Goal: Information Seeking & Learning: Learn about a topic

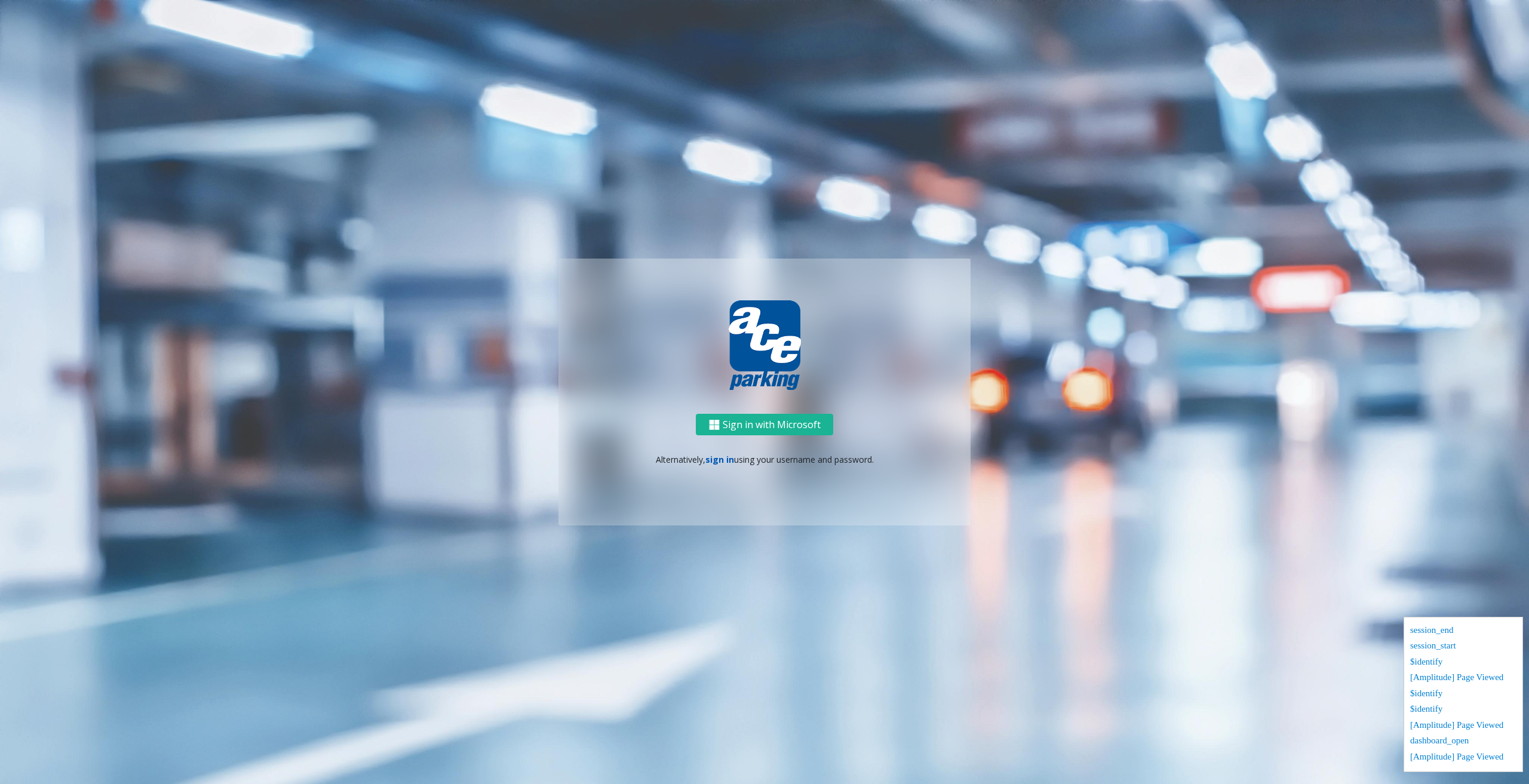
click at [724, 461] on link "sign in" at bounding box center [720, 459] width 28 height 11
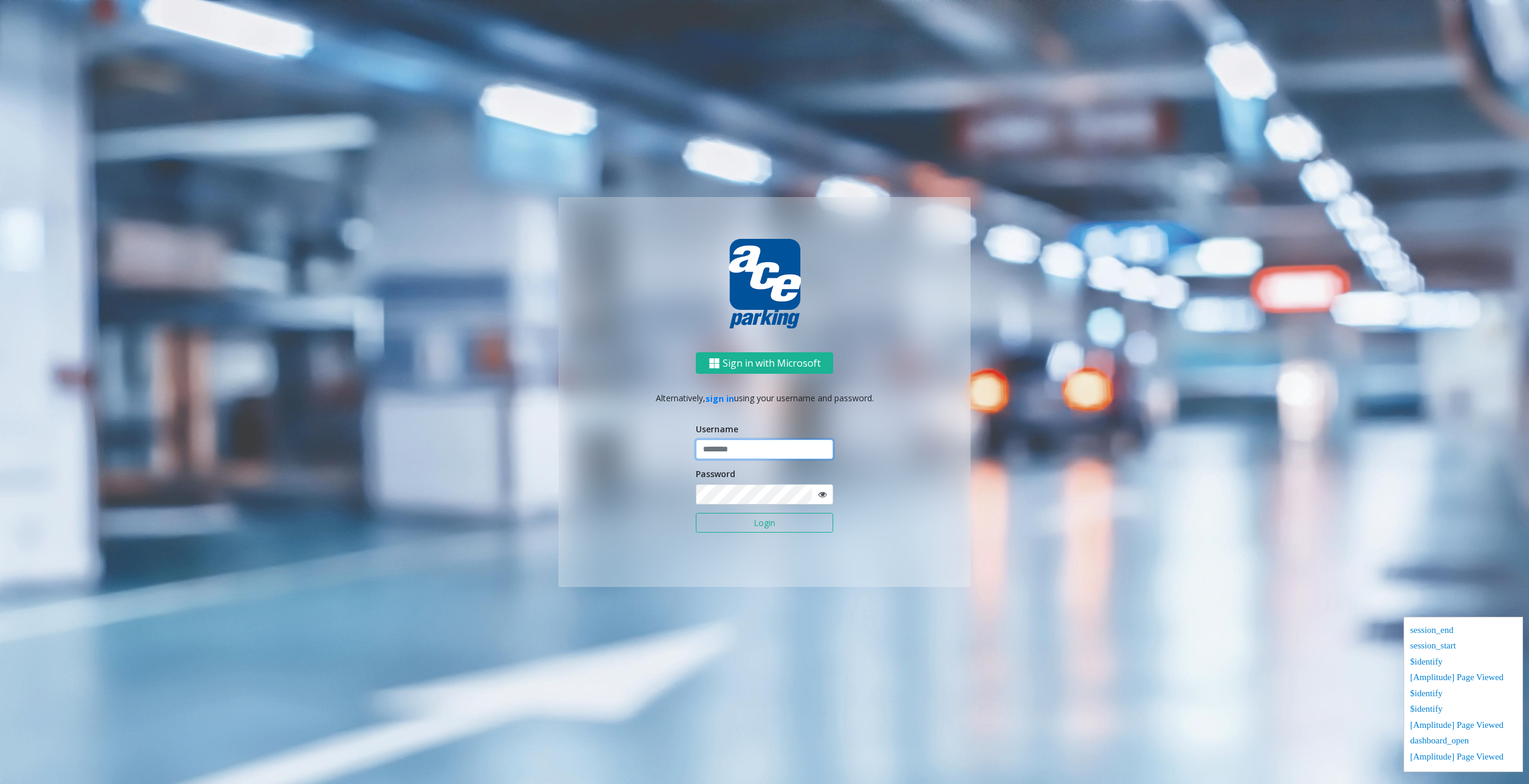
click at [719, 451] on input "text" at bounding box center [765, 449] width 137 height 20
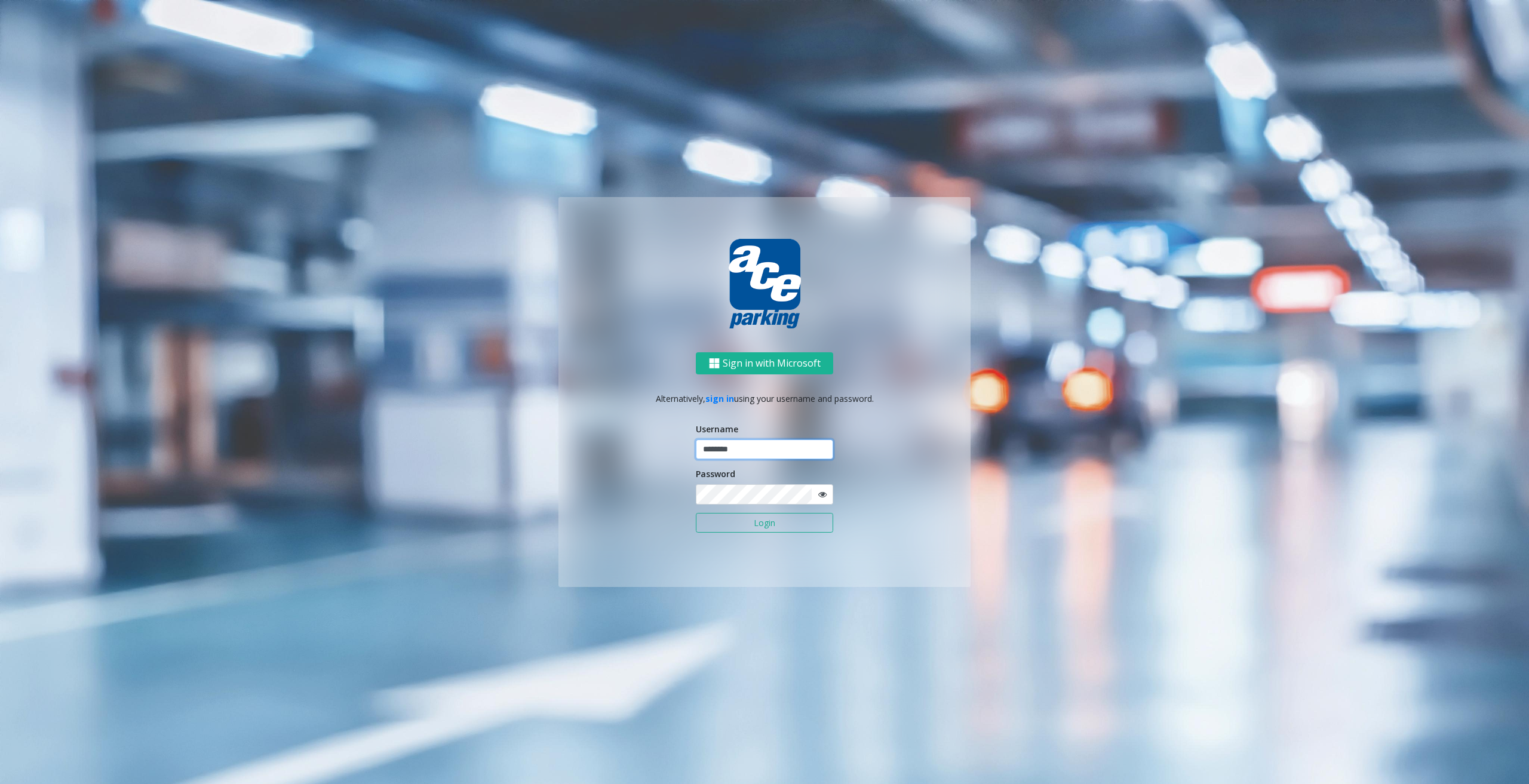
type input "********"
click at [696, 513] on button "Login" at bounding box center [765, 523] width 137 height 20
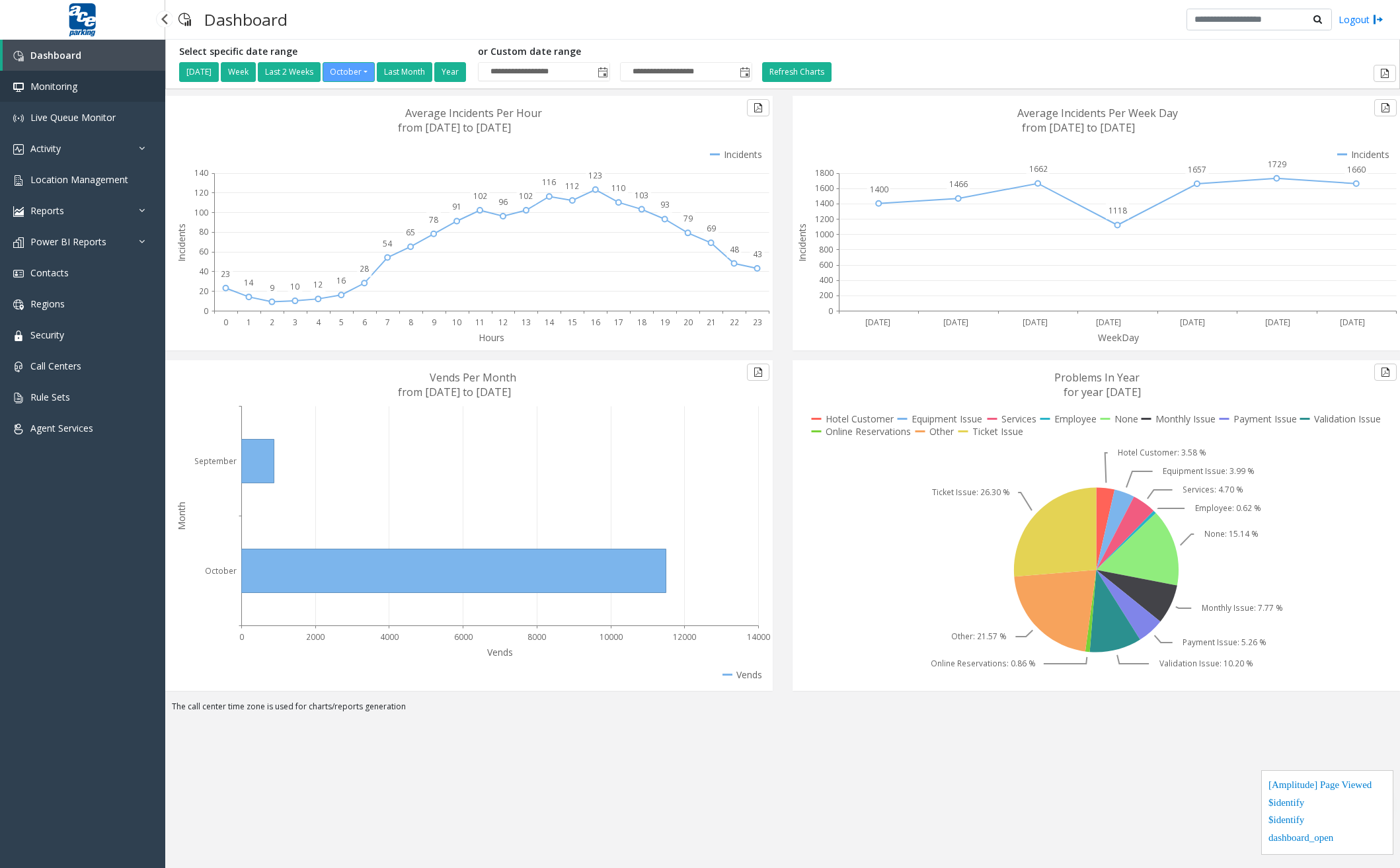
click at [80, 83] on link "Monitoring" at bounding box center [83, 86] width 165 height 31
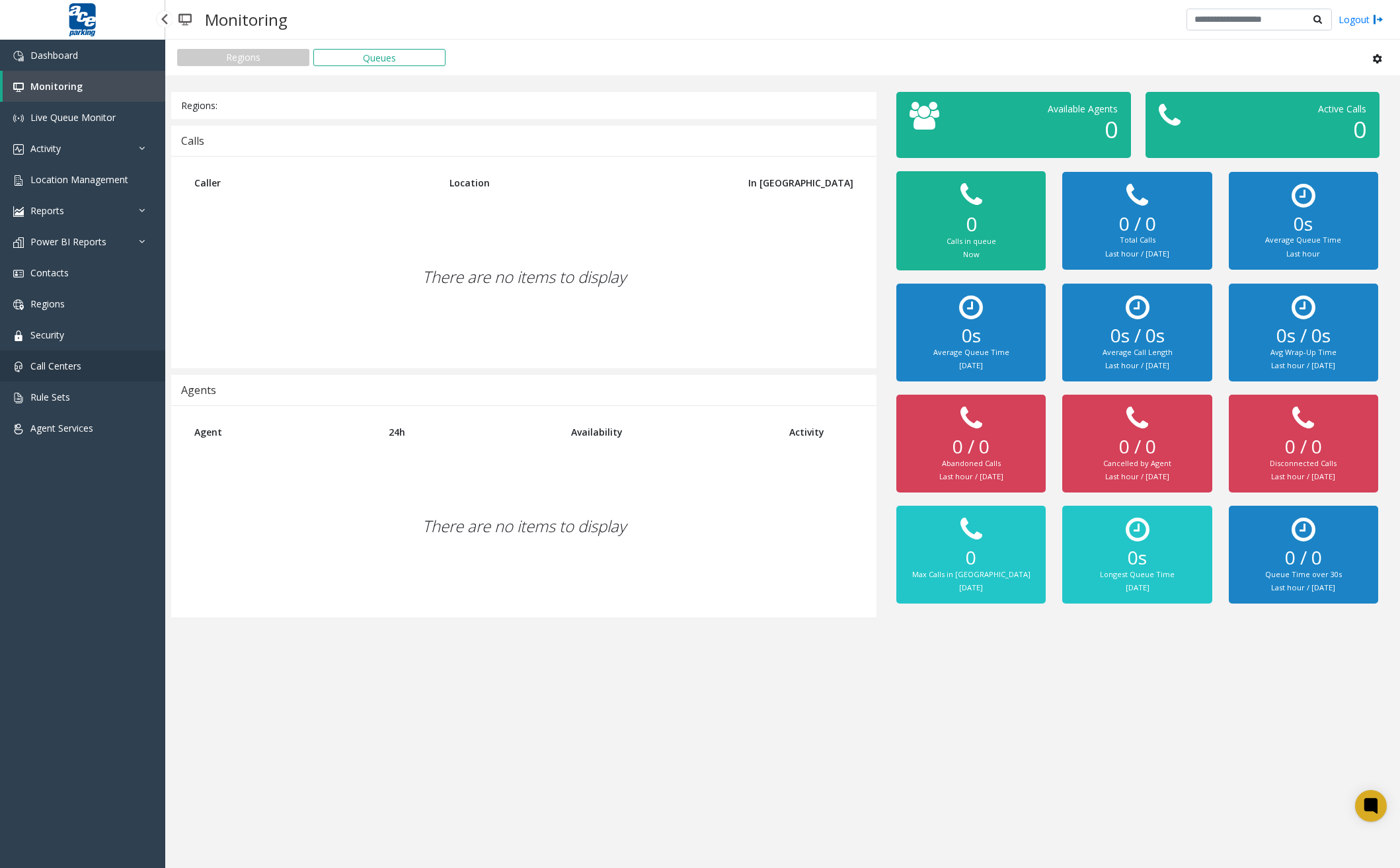
click at [69, 365] on span "Call Centers" at bounding box center [56, 365] width 51 height 12
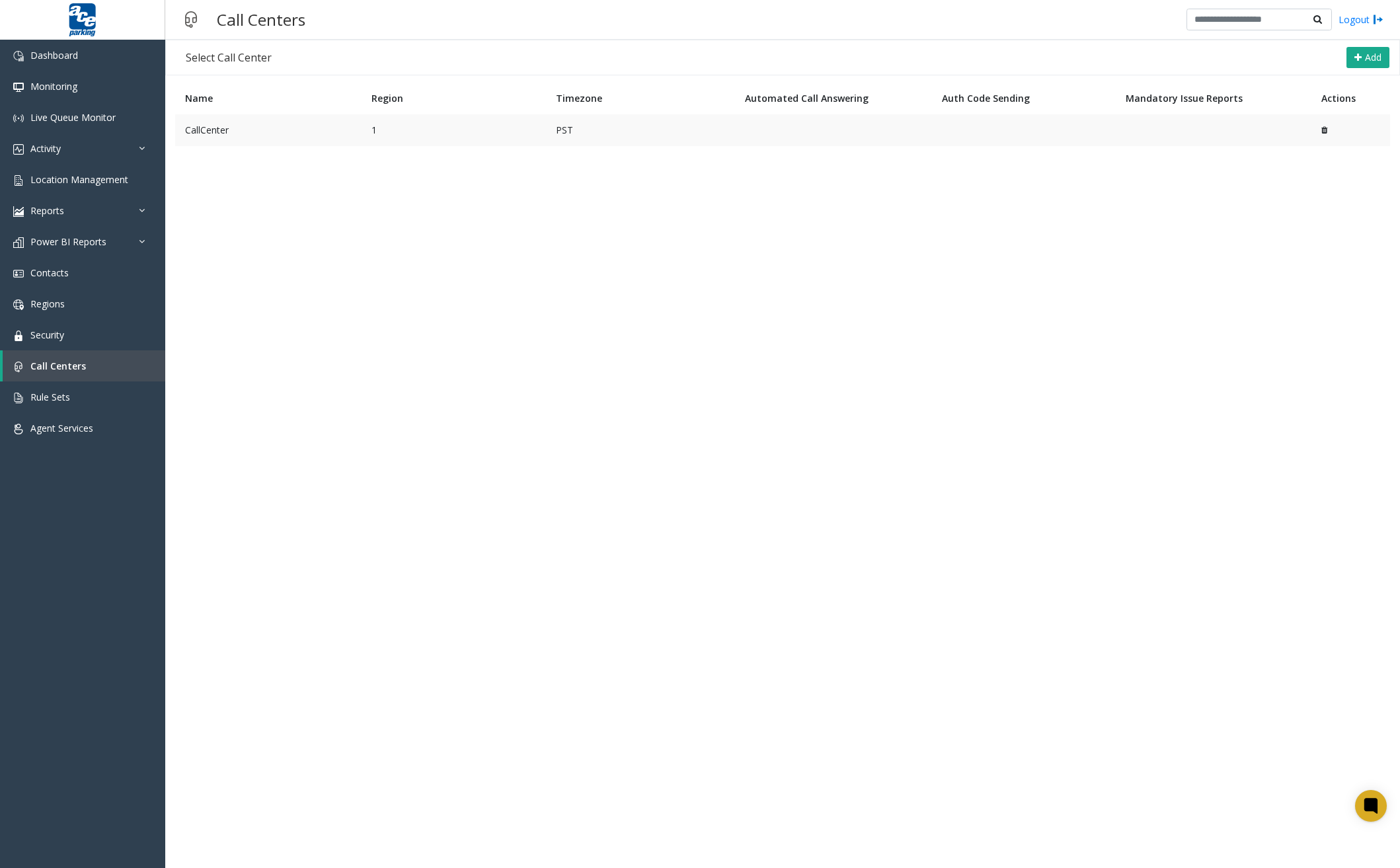
click at [303, 123] on td "CallCenter" at bounding box center [268, 130] width 186 height 31
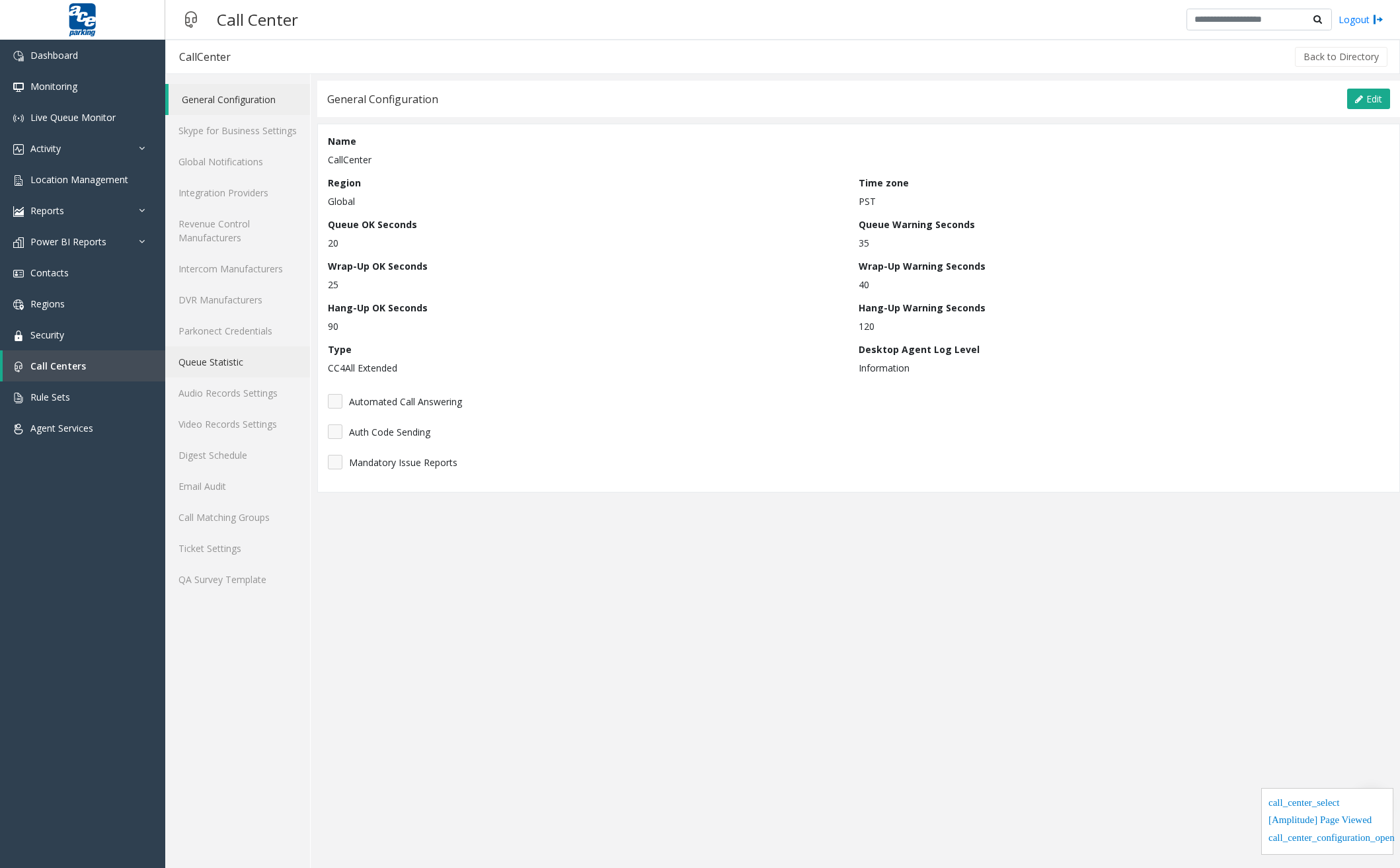
click at [248, 365] on link "Queue Statistic" at bounding box center [237, 362] width 145 height 31
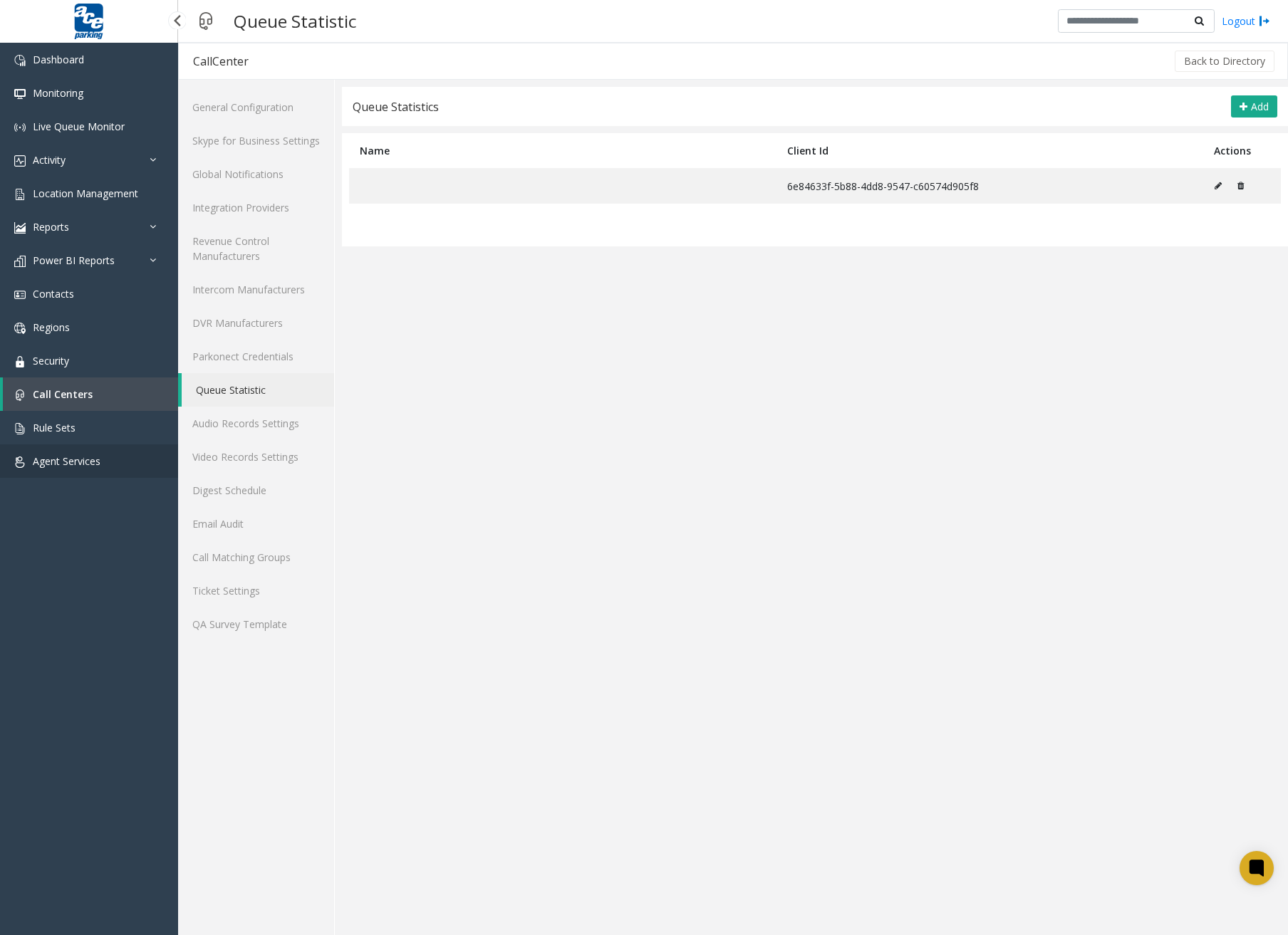
click at [65, 455] on span "Agent Services" at bounding box center [67, 460] width 68 height 13
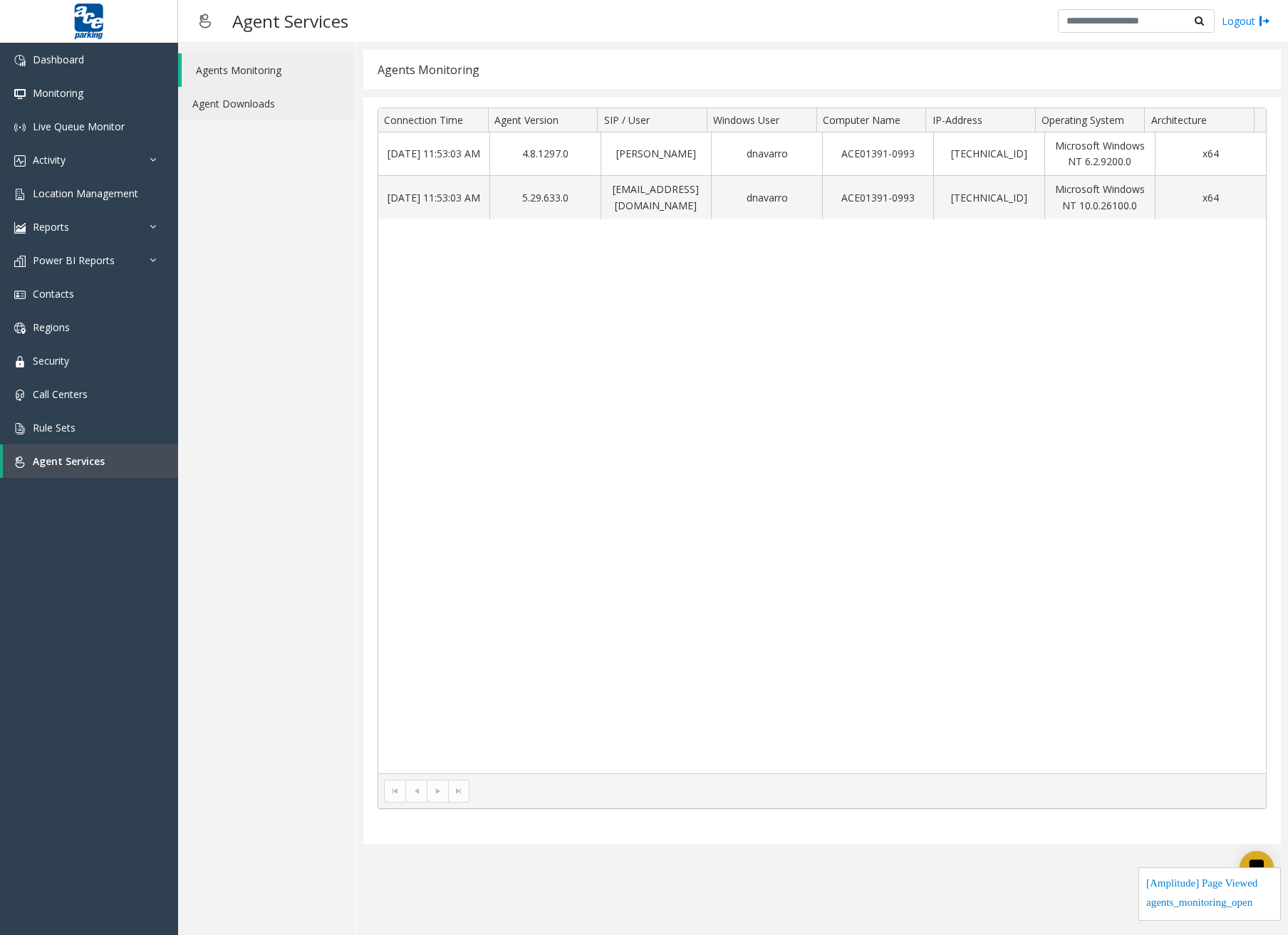
click at [264, 101] on link "Agent Downloads" at bounding box center [266, 103] width 177 height 34
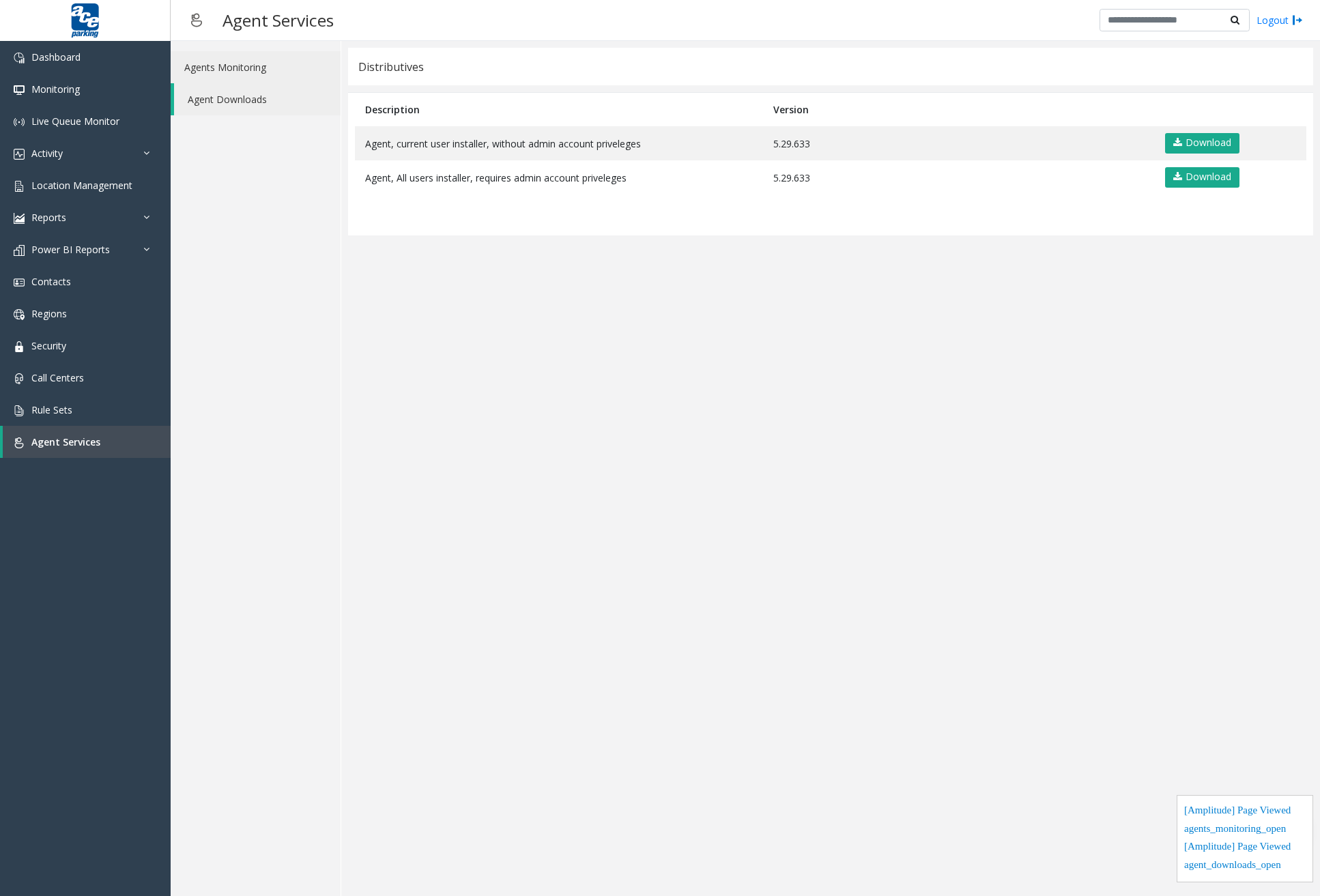
click at [247, 69] on link "Agents Monitoring" at bounding box center [255, 67] width 170 height 32
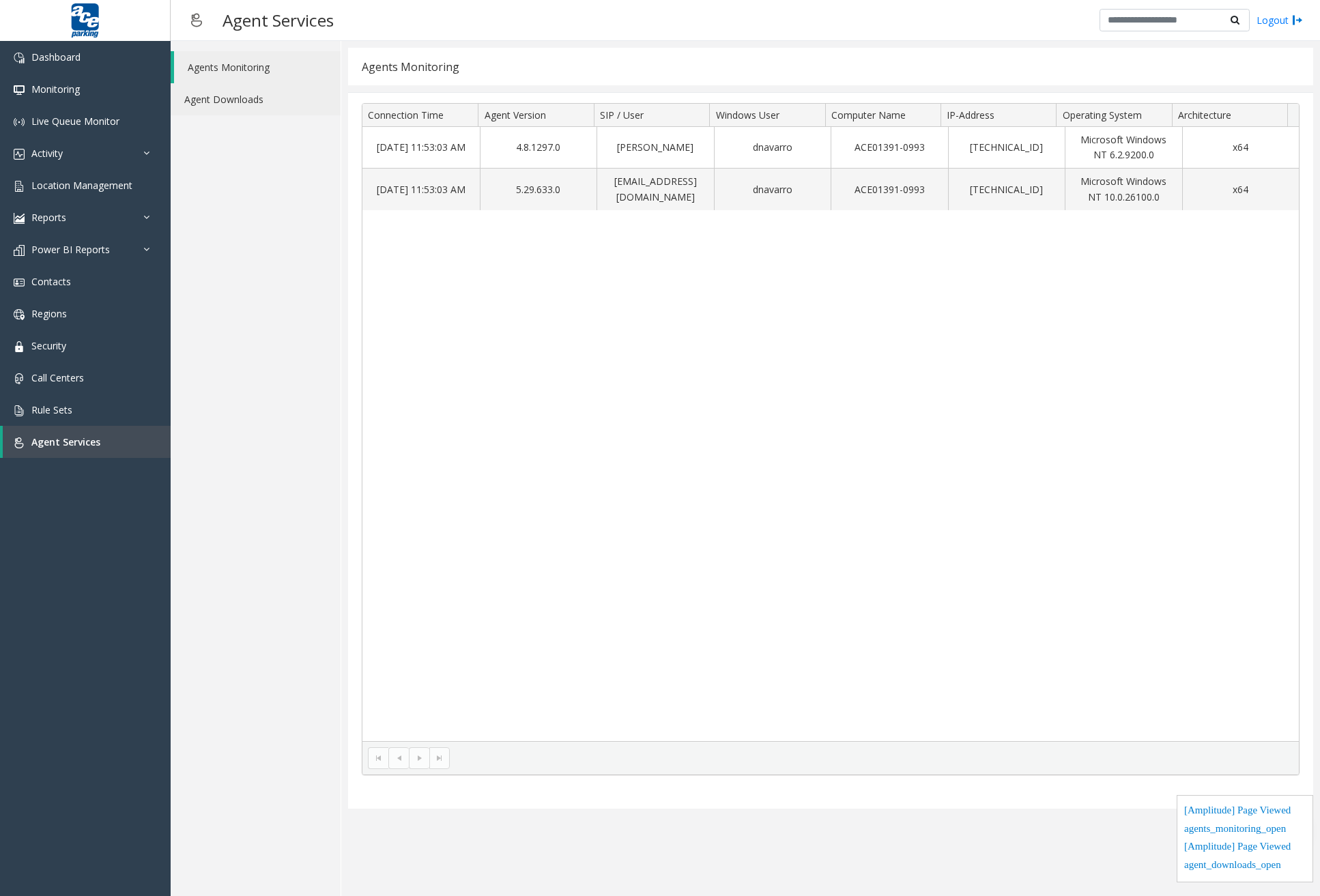
click at [269, 104] on link "Agent Downloads" at bounding box center [255, 99] width 170 height 32
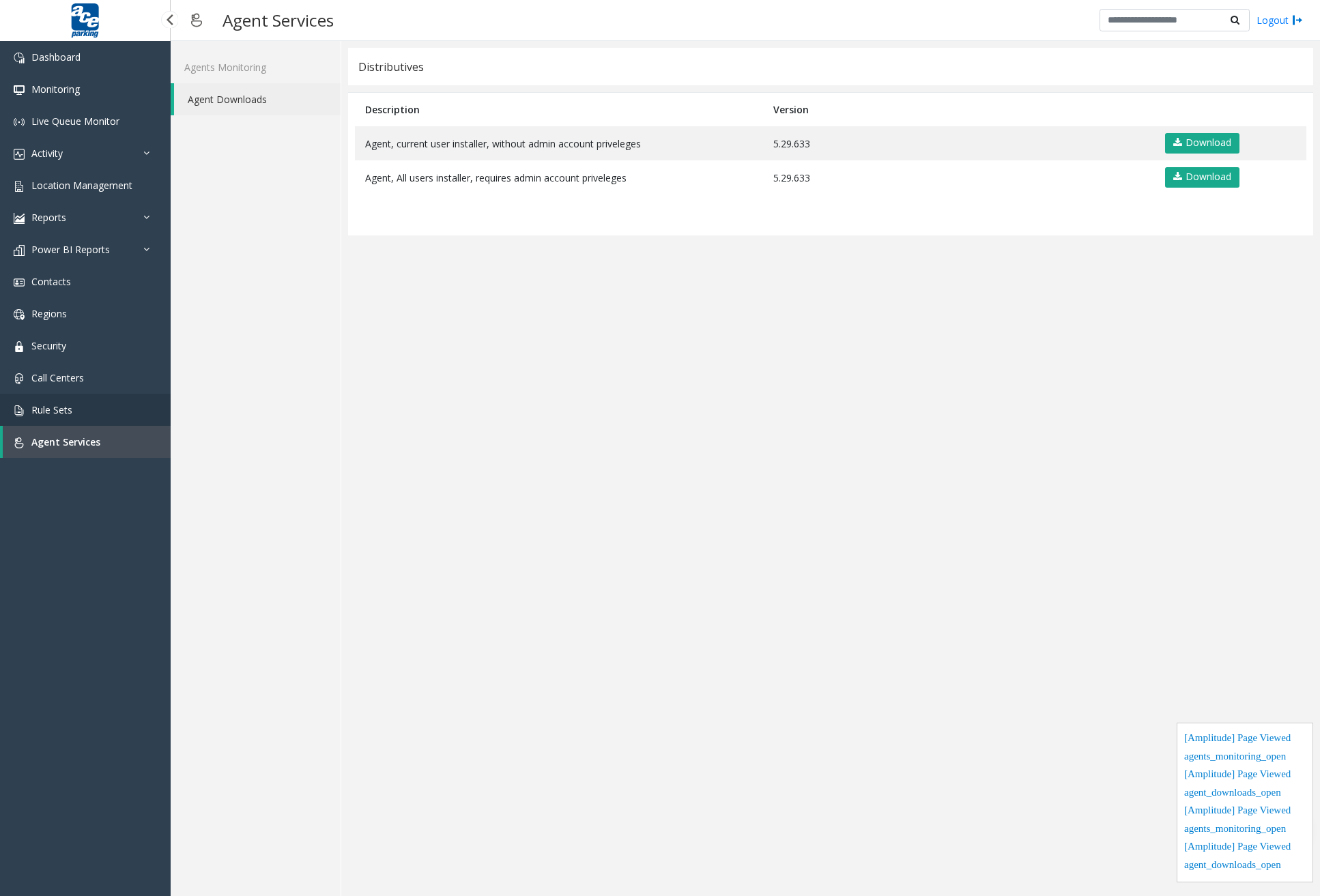
click at [79, 398] on link "Rule Sets" at bounding box center [85, 410] width 170 height 32
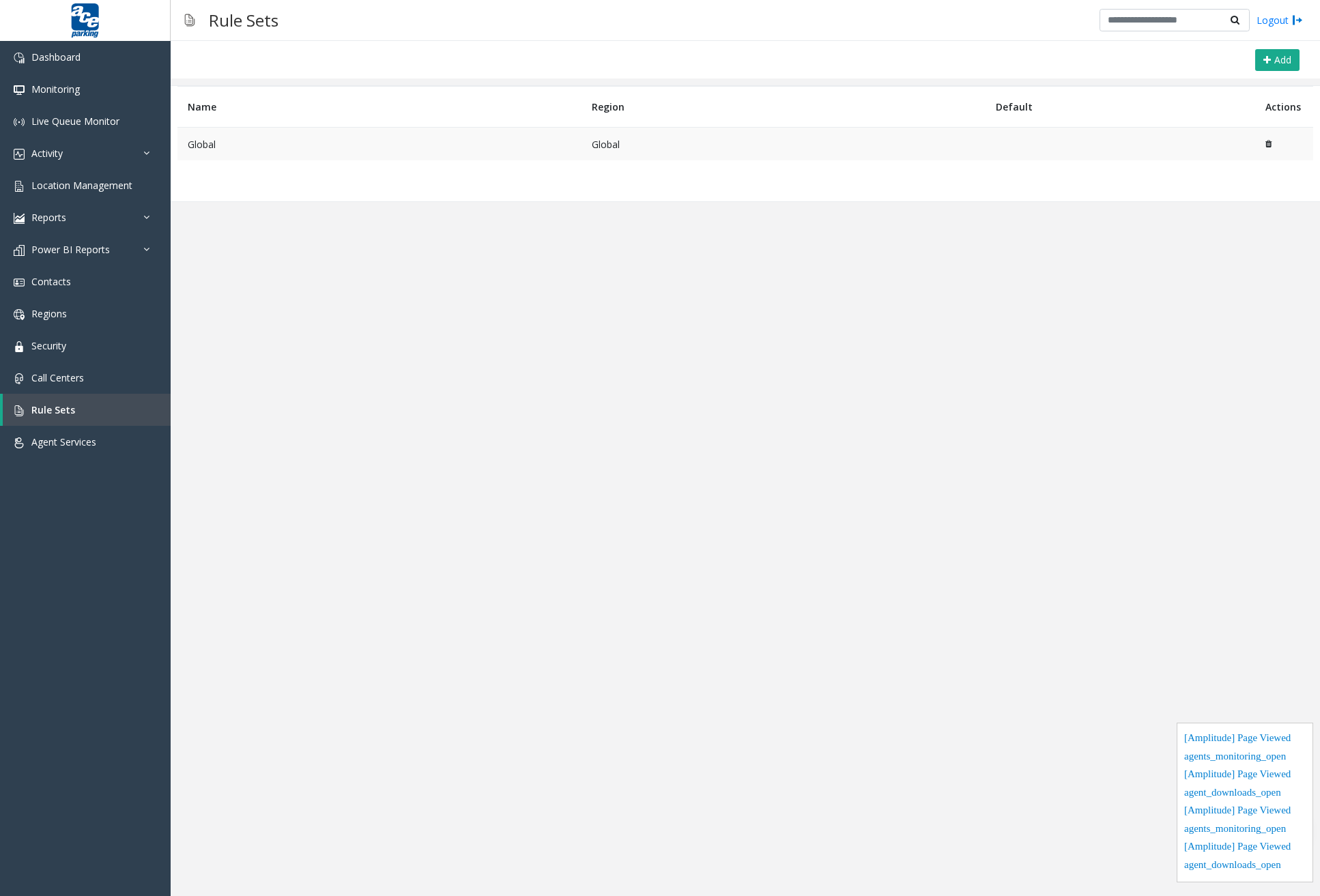
click at [226, 149] on td "Global" at bounding box center [379, 144] width 404 height 33
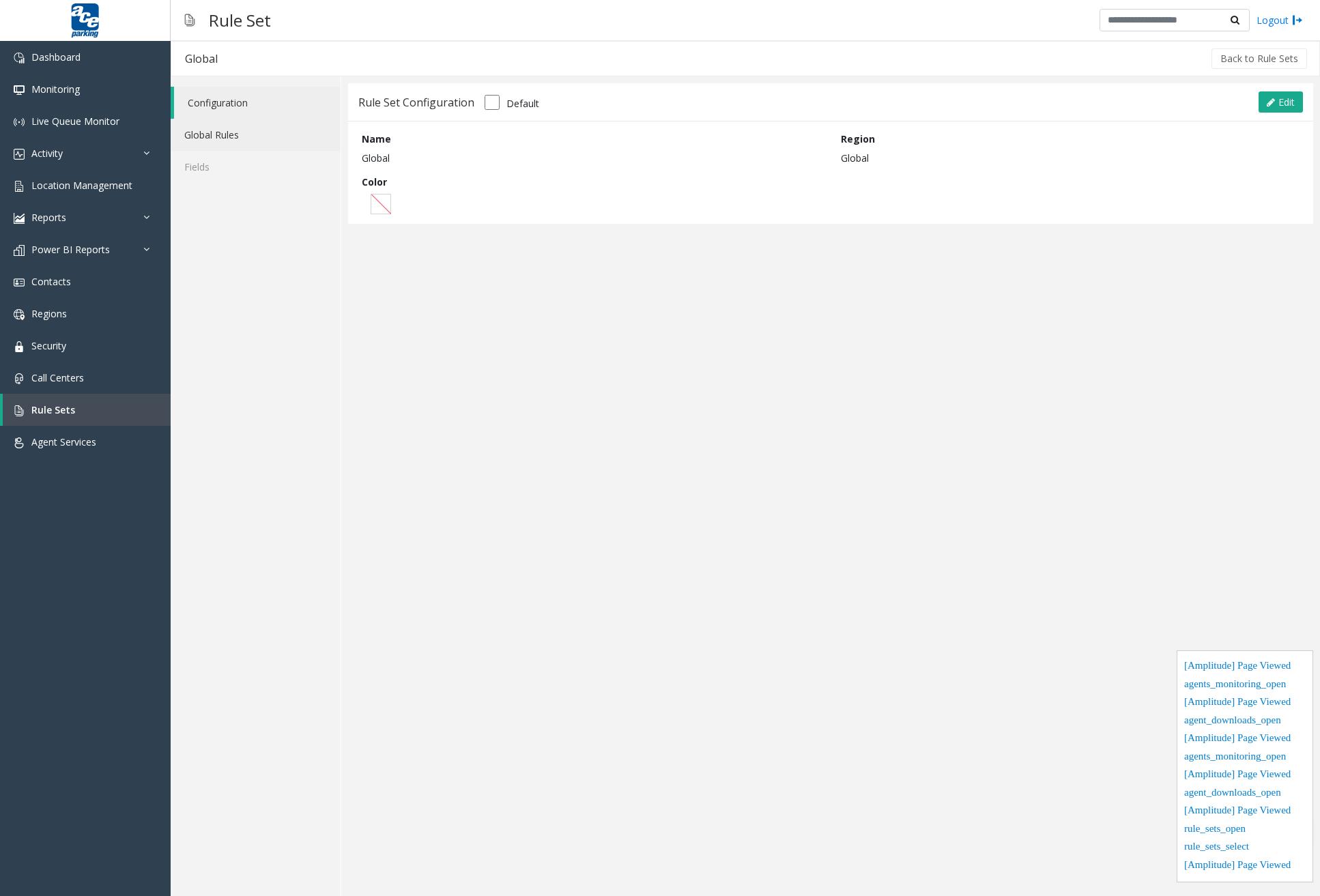
click at [227, 138] on link "Global Rules" at bounding box center [255, 134] width 170 height 32
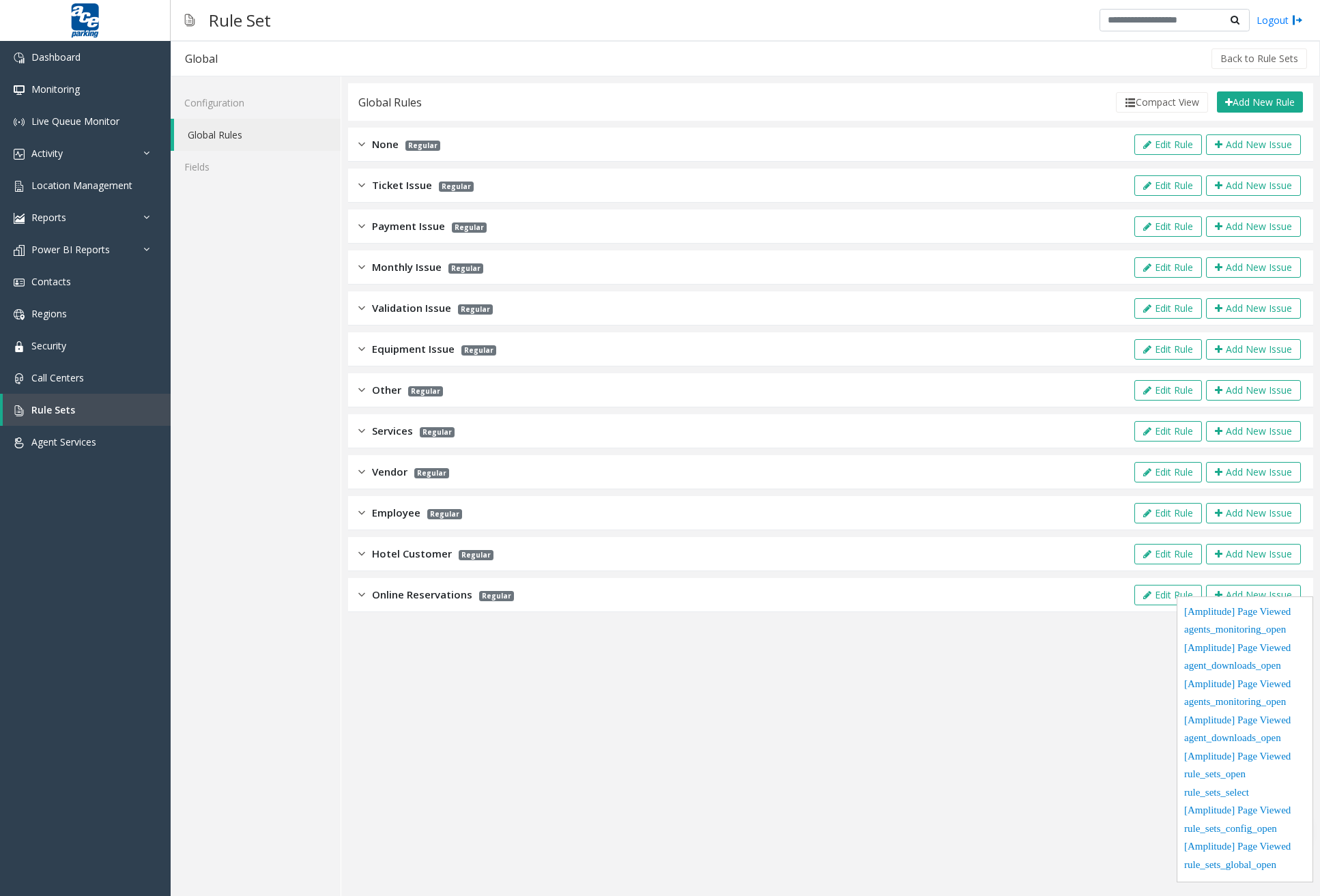
click at [417, 232] on span "Payment Issue" at bounding box center [408, 226] width 73 height 16
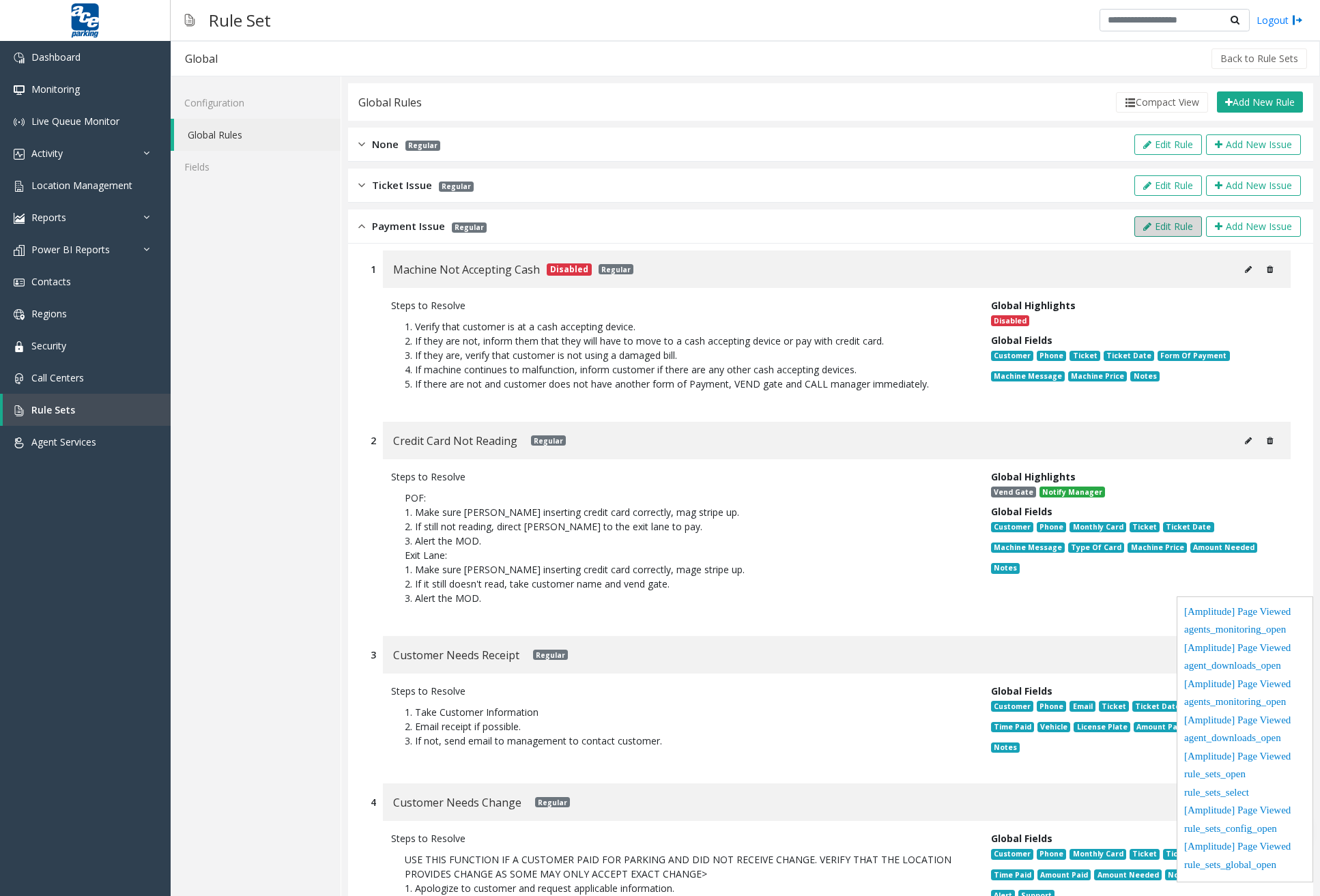
click at [1174, 224] on button "Edit Rule" at bounding box center [1168, 226] width 68 height 20
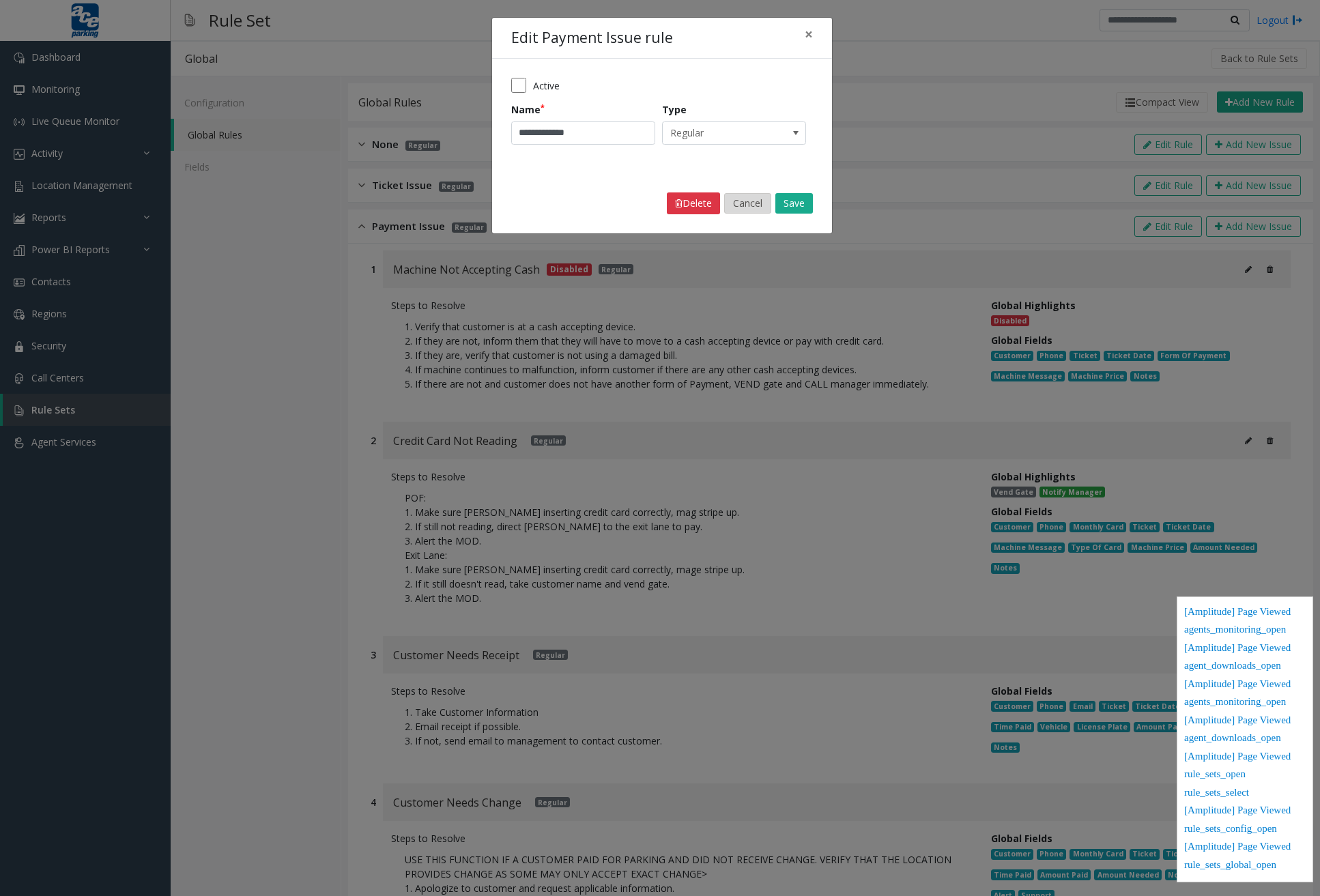
click at [757, 198] on button "Cancel" at bounding box center [747, 203] width 47 height 20
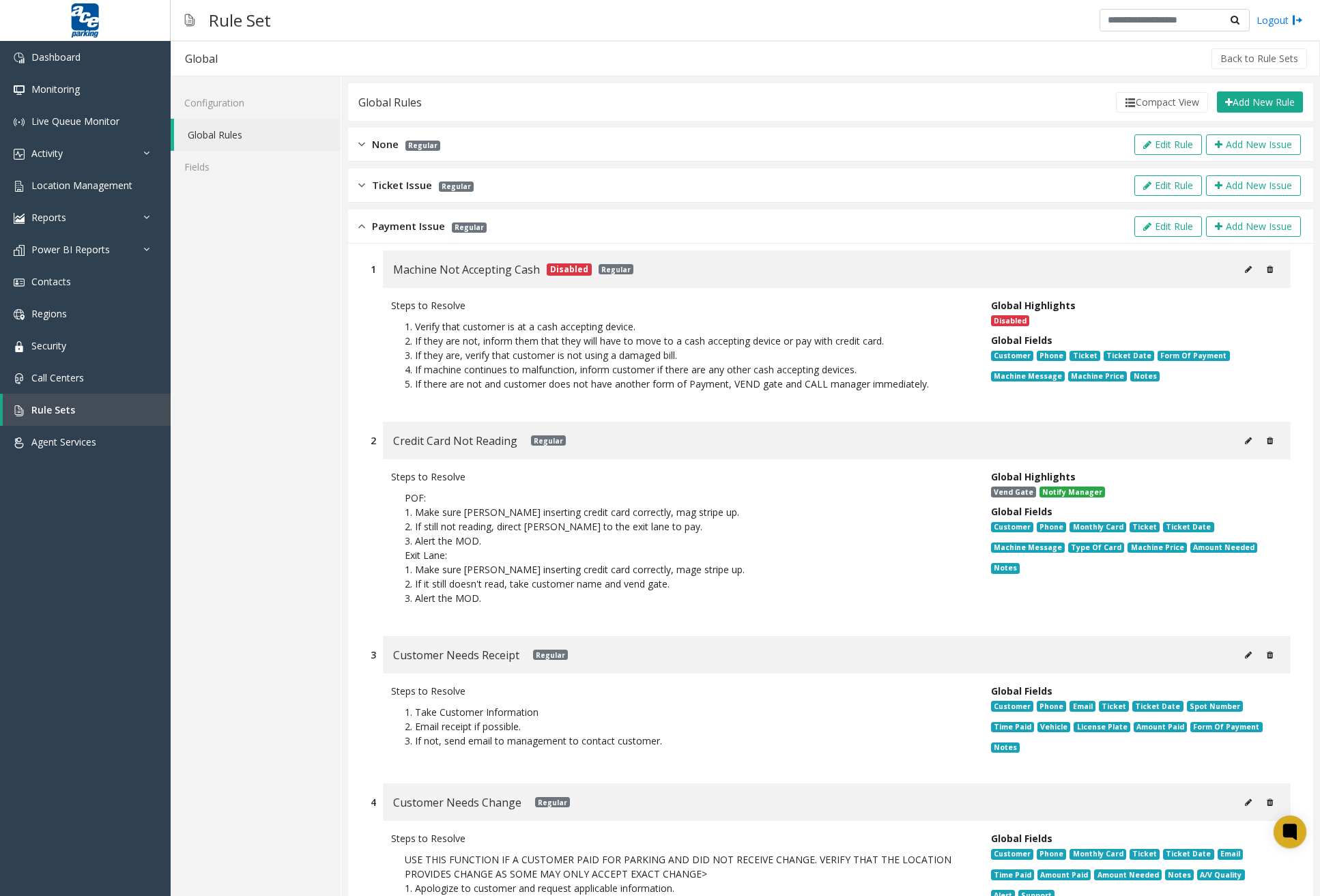
click at [1245, 272] on icon at bounding box center [1248, 269] width 7 height 8
type input "**********"
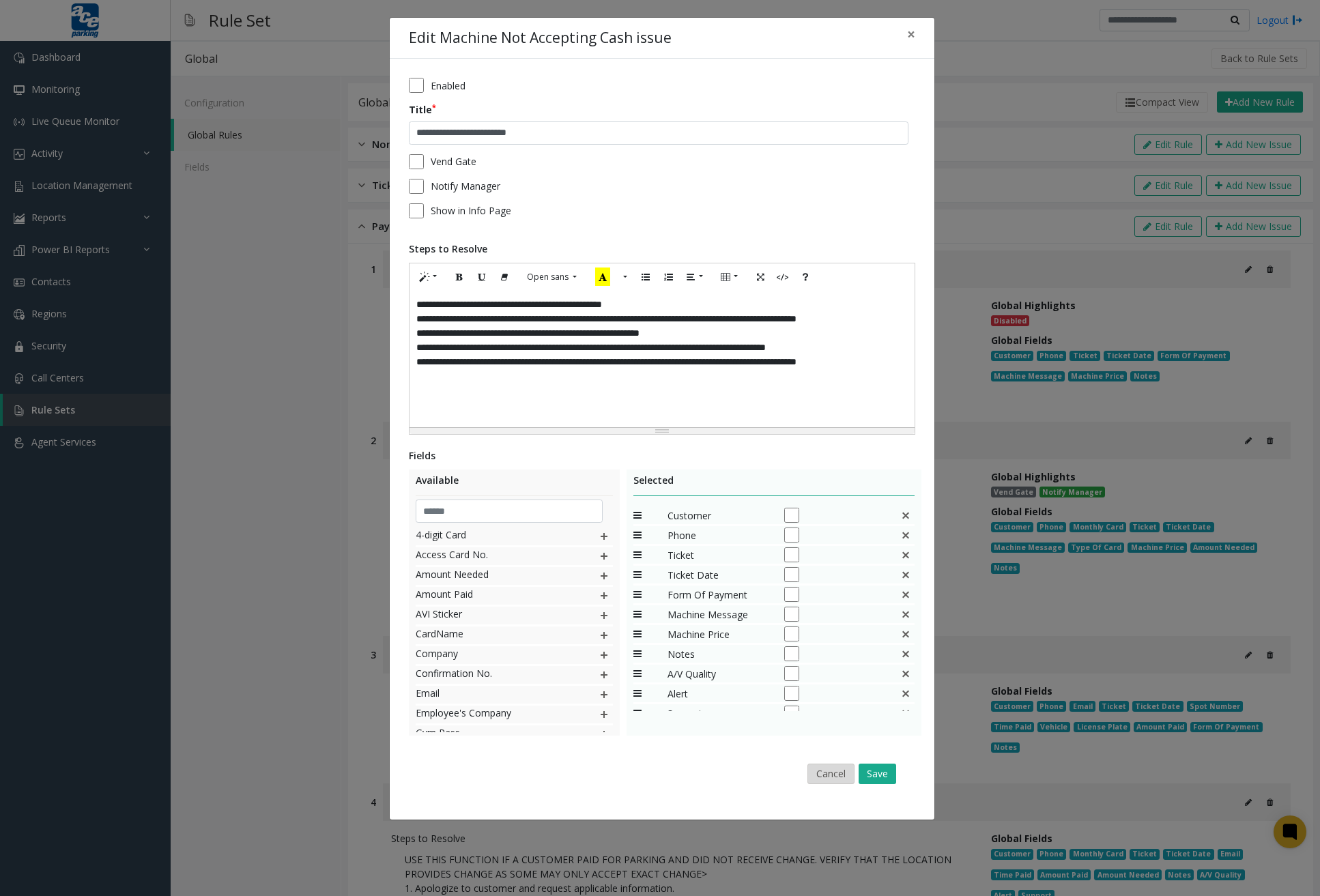
click at [842, 769] on button "Cancel" at bounding box center [830, 773] width 47 height 20
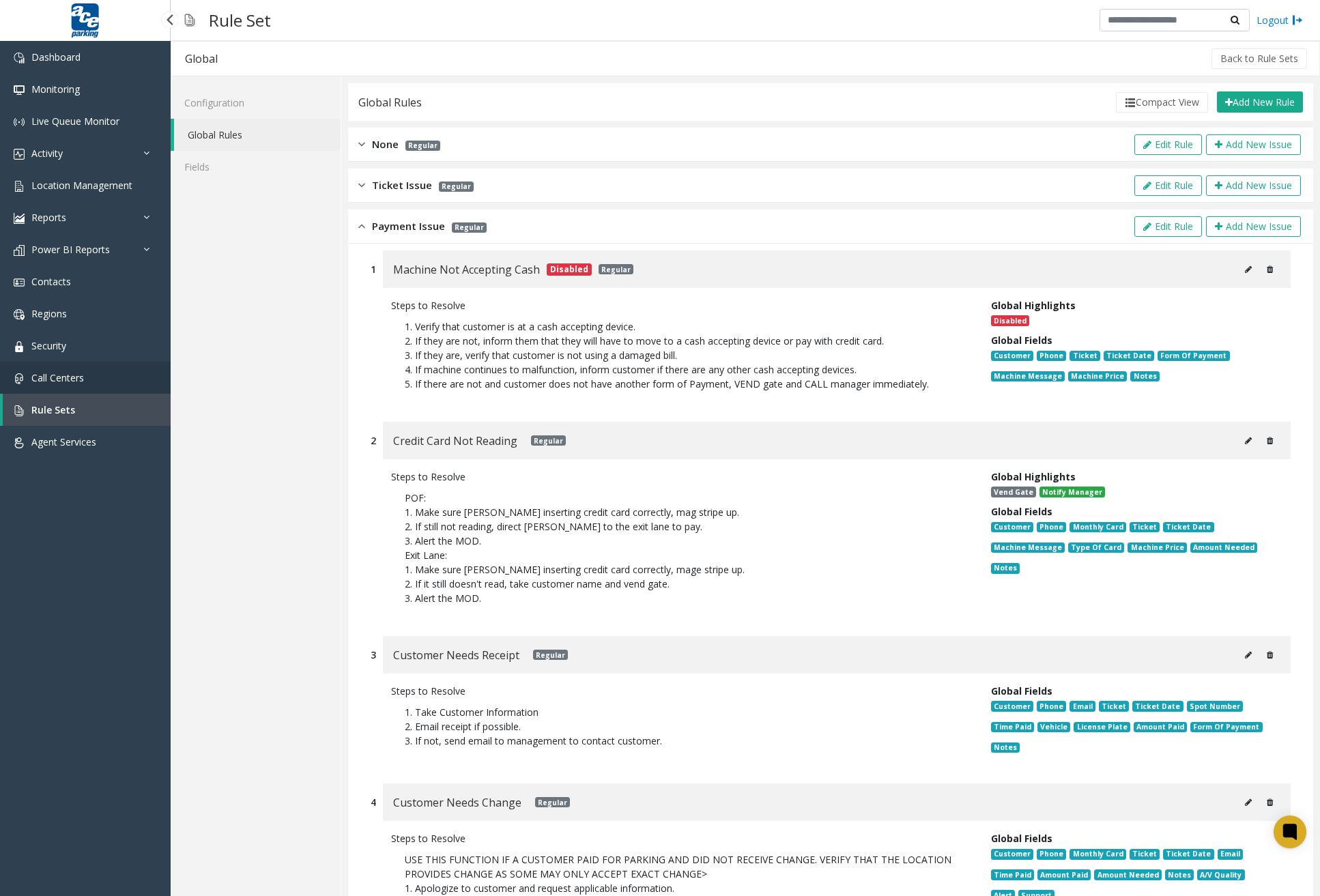
click at [63, 364] on link "Call Centers" at bounding box center [85, 378] width 170 height 32
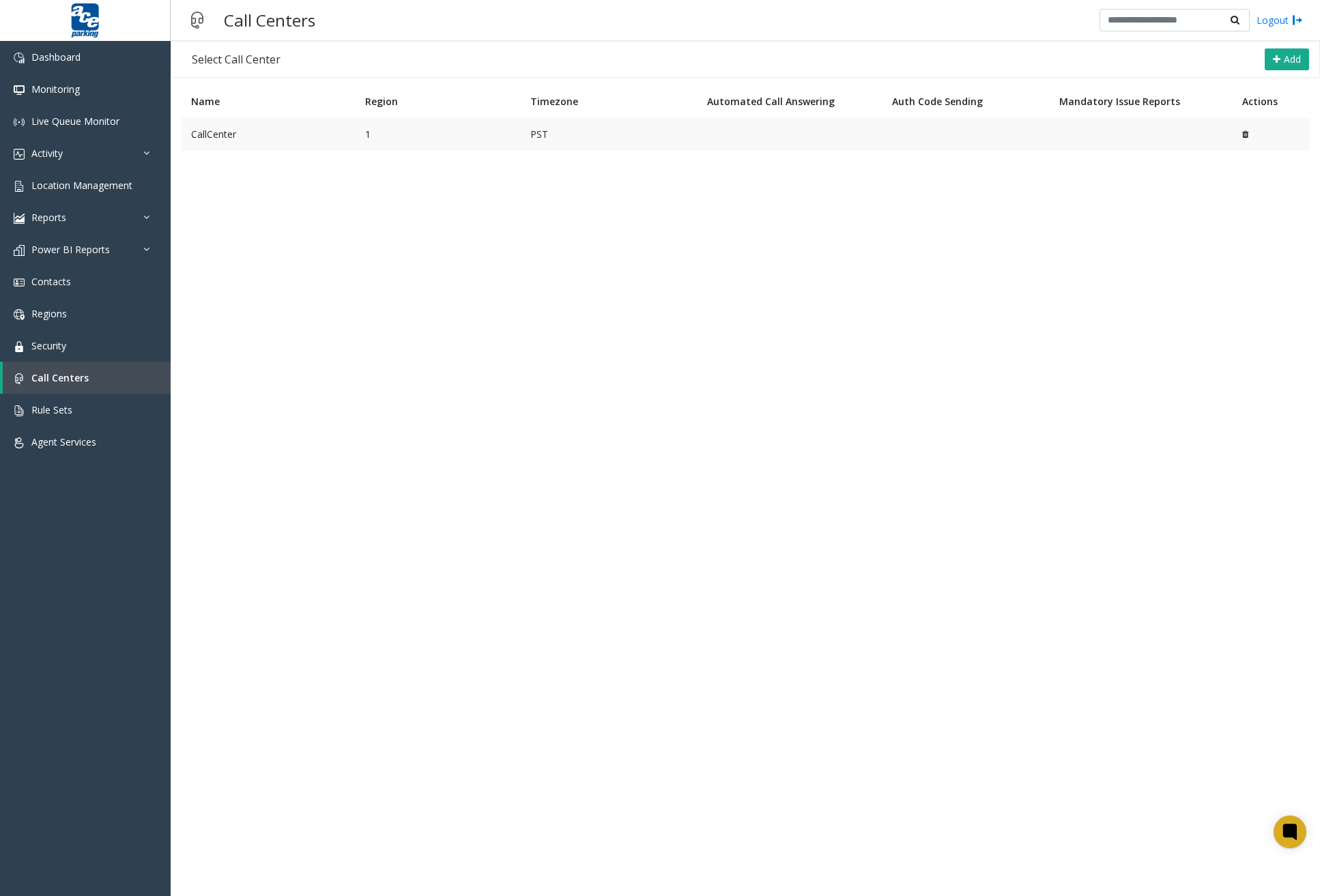
click at [262, 134] on td "CallCenter" at bounding box center [268, 134] width 174 height 32
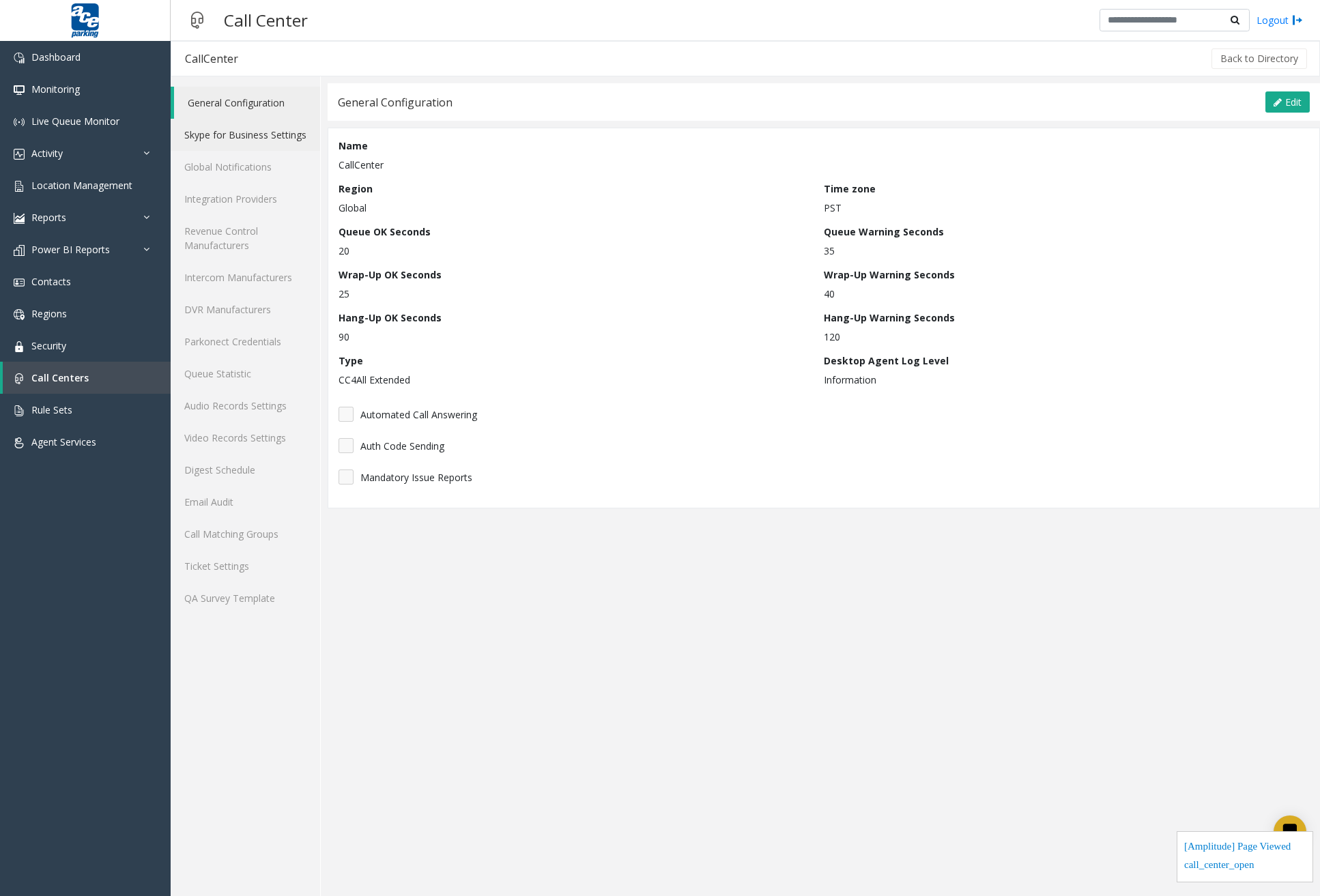
click at [262, 134] on link "Skype for Business Settings" at bounding box center [245, 134] width 149 height 32
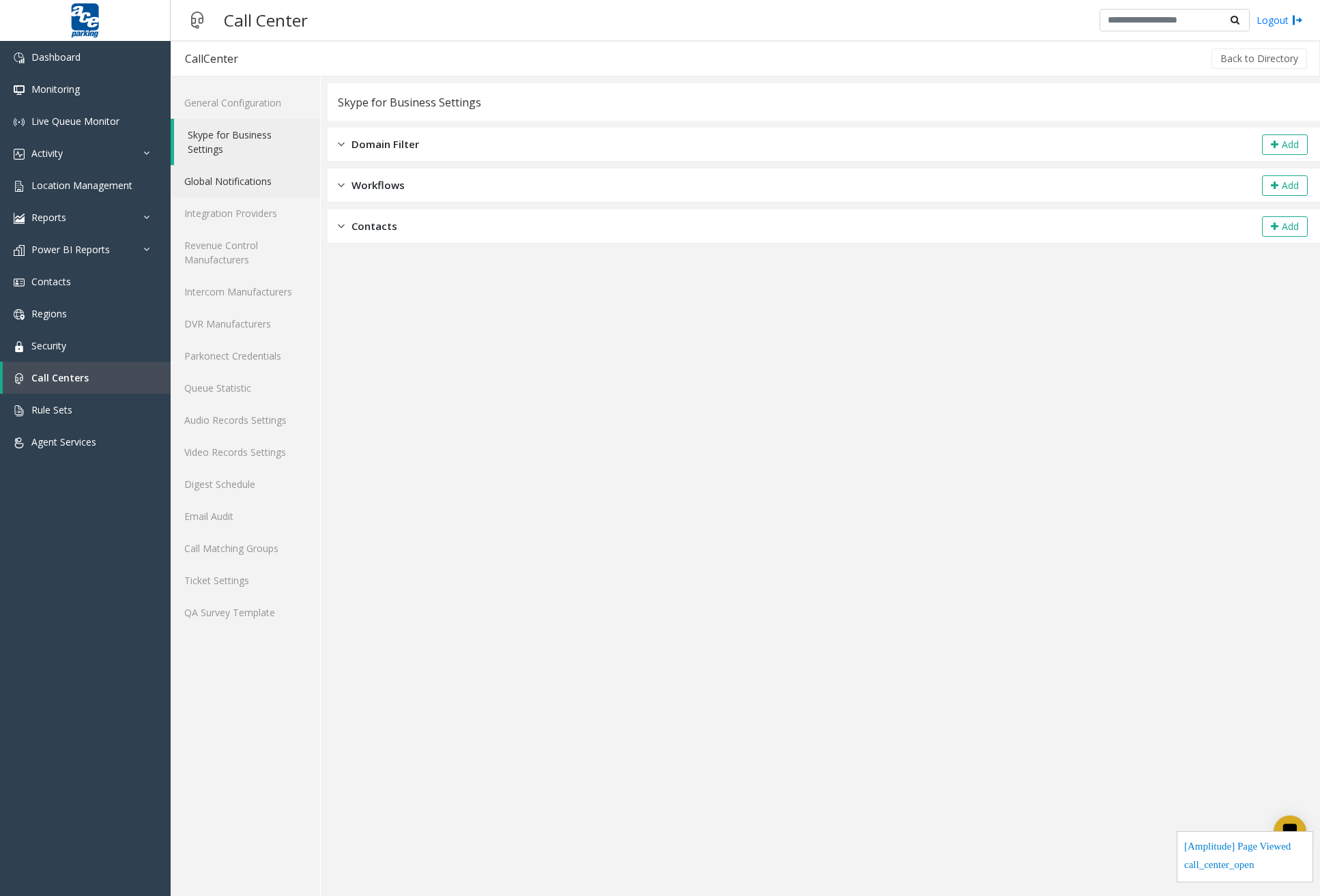
click at [250, 181] on link "Global Notifications" at bounding box center [245, 181] width 149 height 32
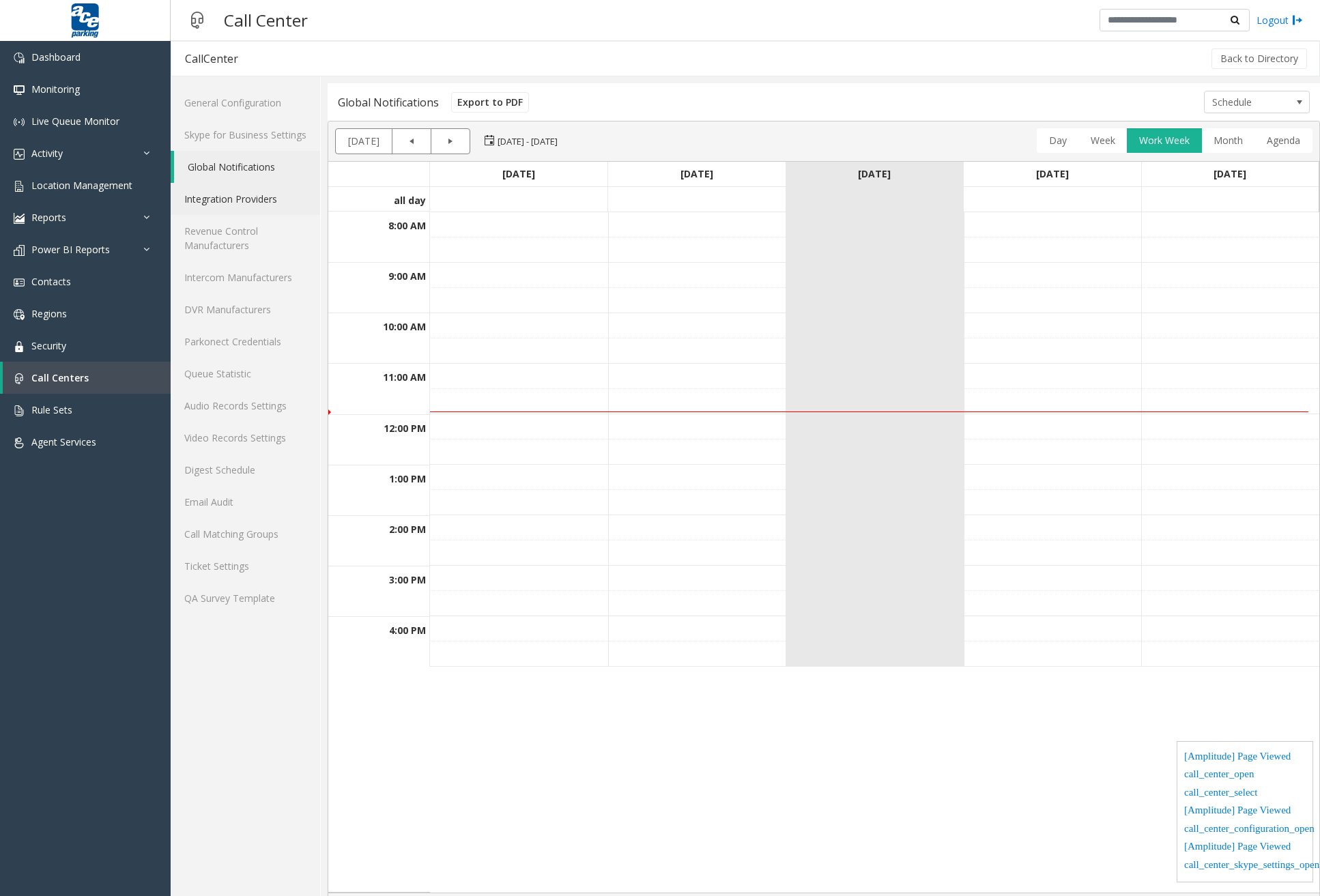
click at [250, 193] on link "Integration Providers" at bounding box center [245, 198] width 149 height 32
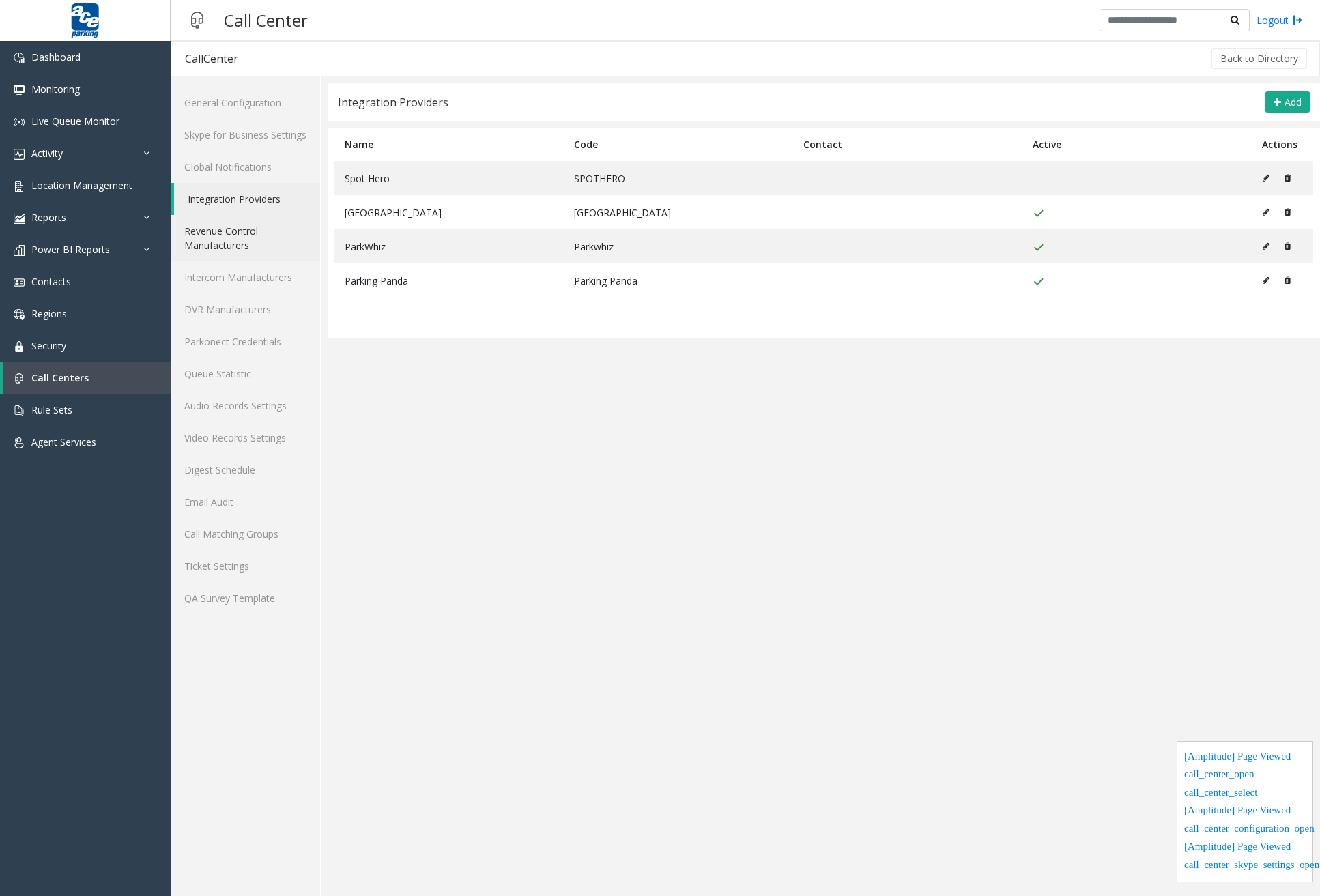
click at [241, 239] on link "Revenue Control Manufacturers" at bounding box center [245, 238] width 149 height 47
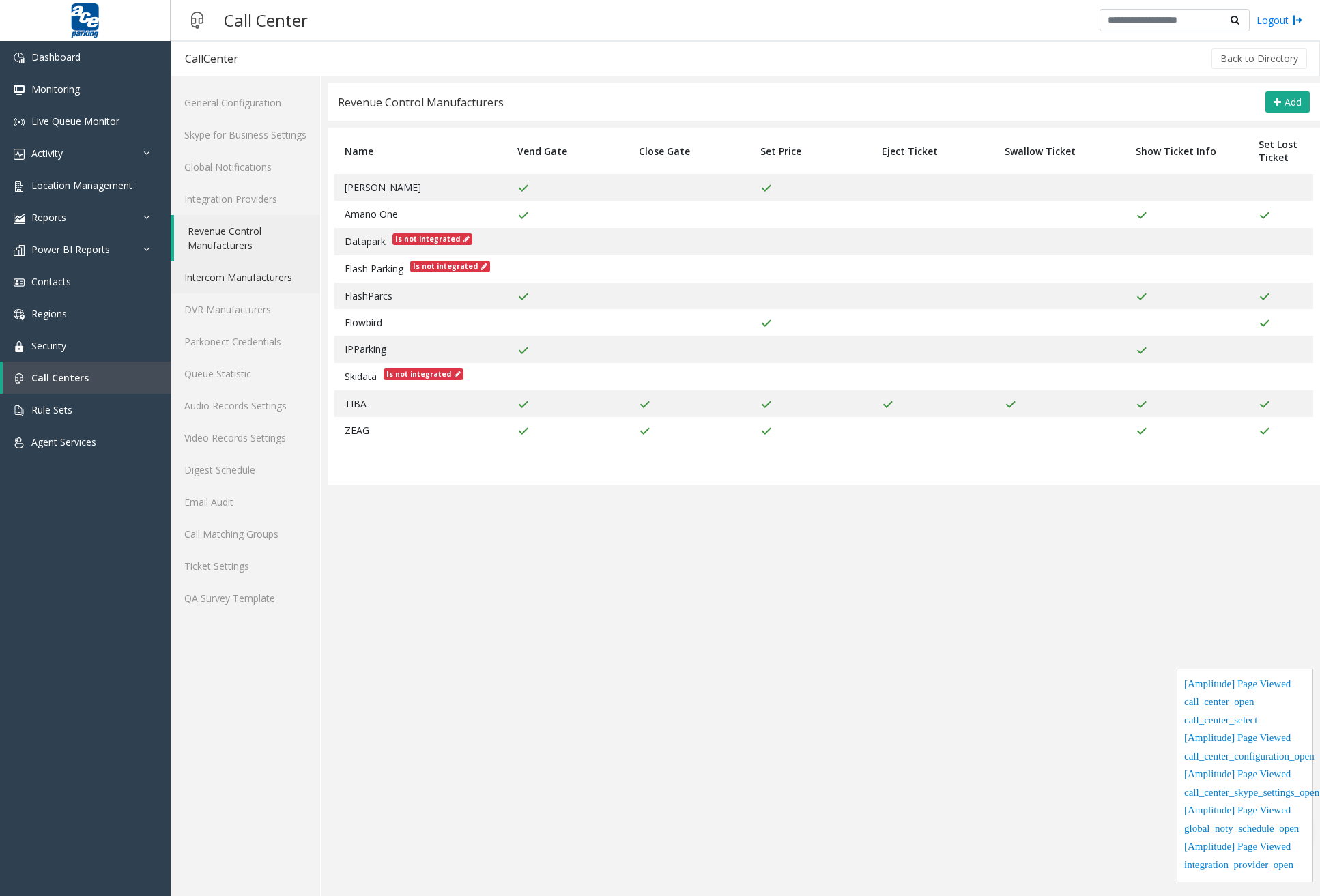
click at [250, 286] on link "Intercom Manufacturers" at bounding box center [245, 278] width 149 height 32
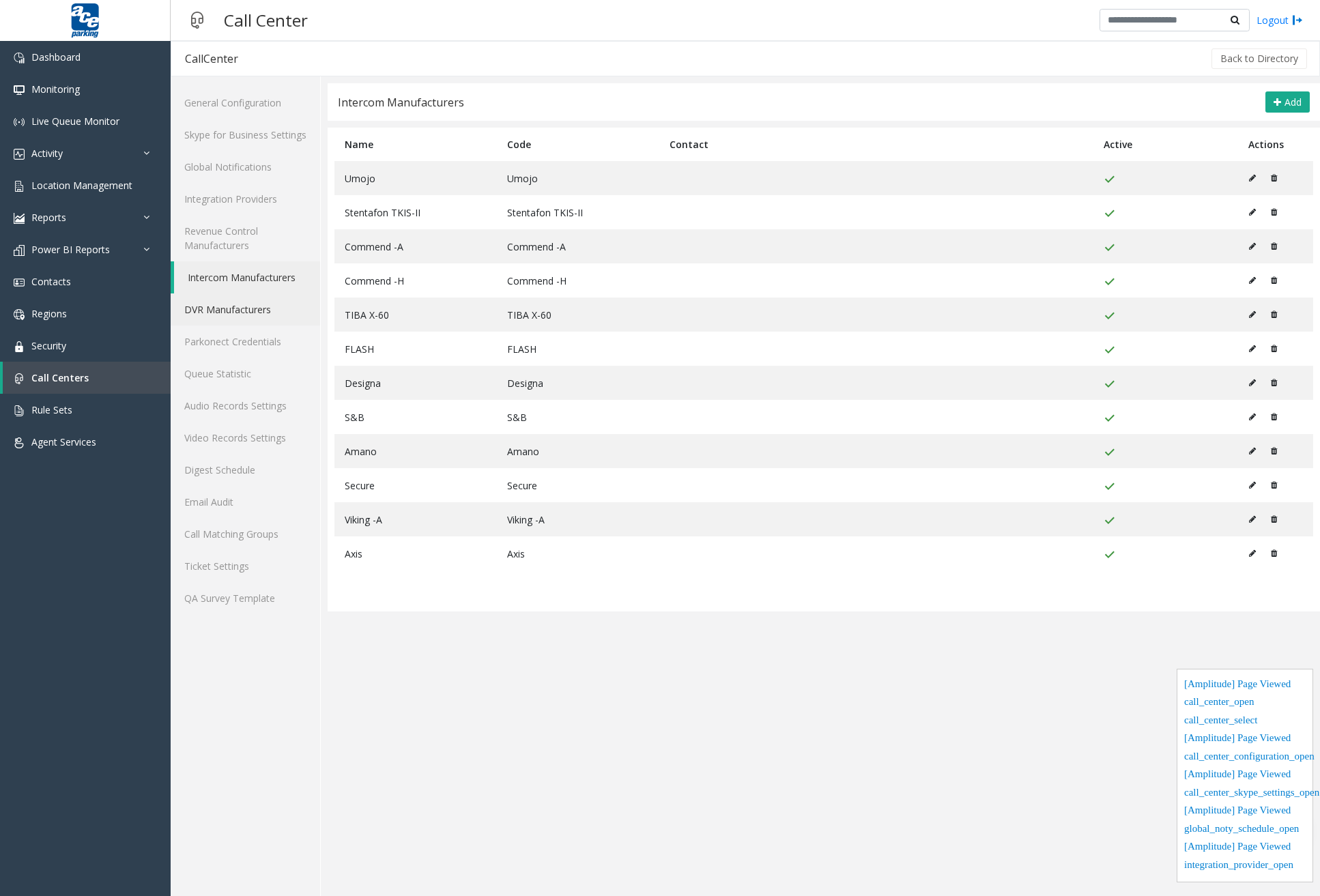
click at [243, 314] on link "DVR Manufacturers" at bounding box center [245, 309] width 149 height 32
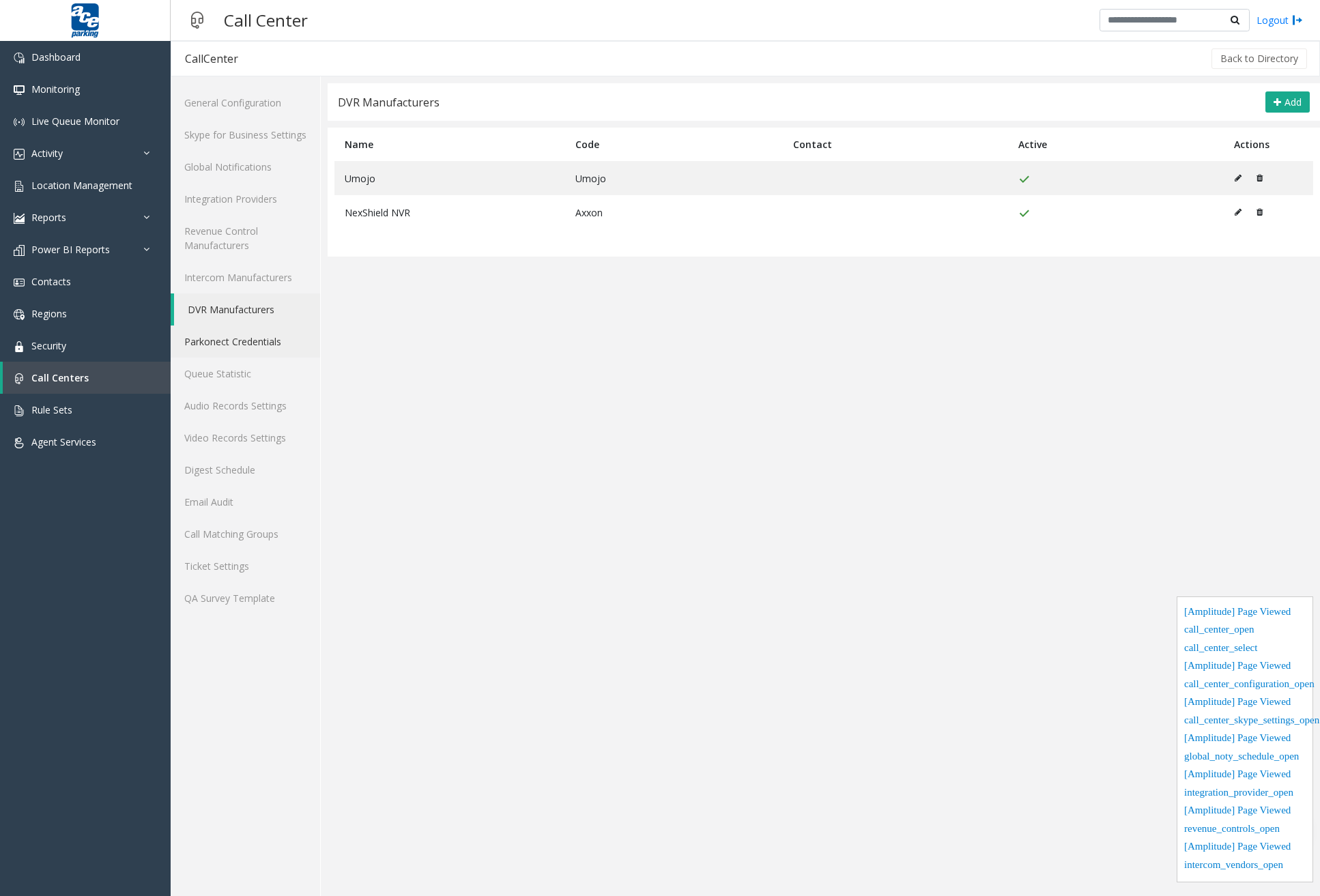
click at [238, 342] on link "Parkonect Credentials" at bounding box center [245, 342] width 149 height 32
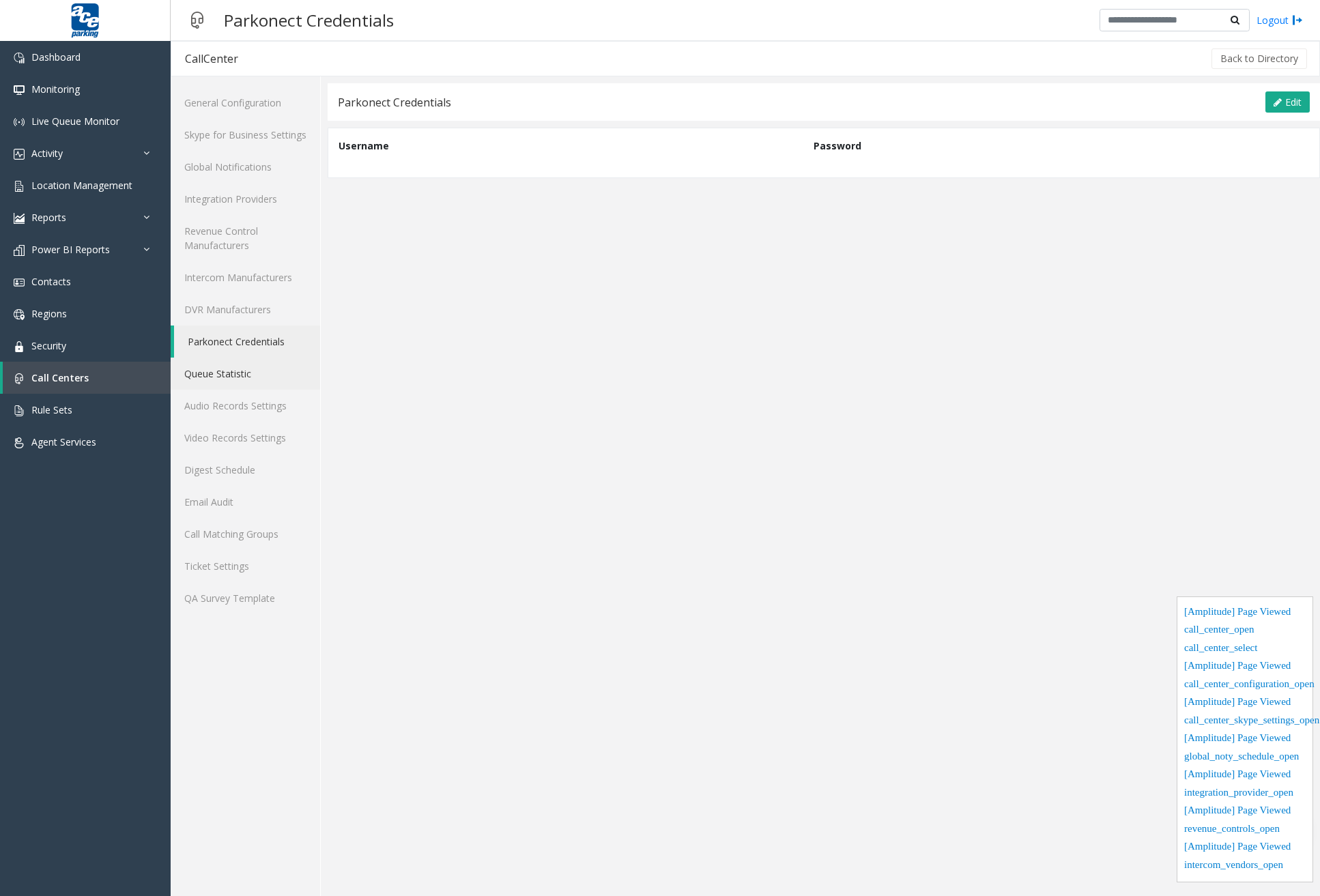
click at [236, 374] on link "Queue Statistic" at bounding box center [245, 373] width 149 height 32
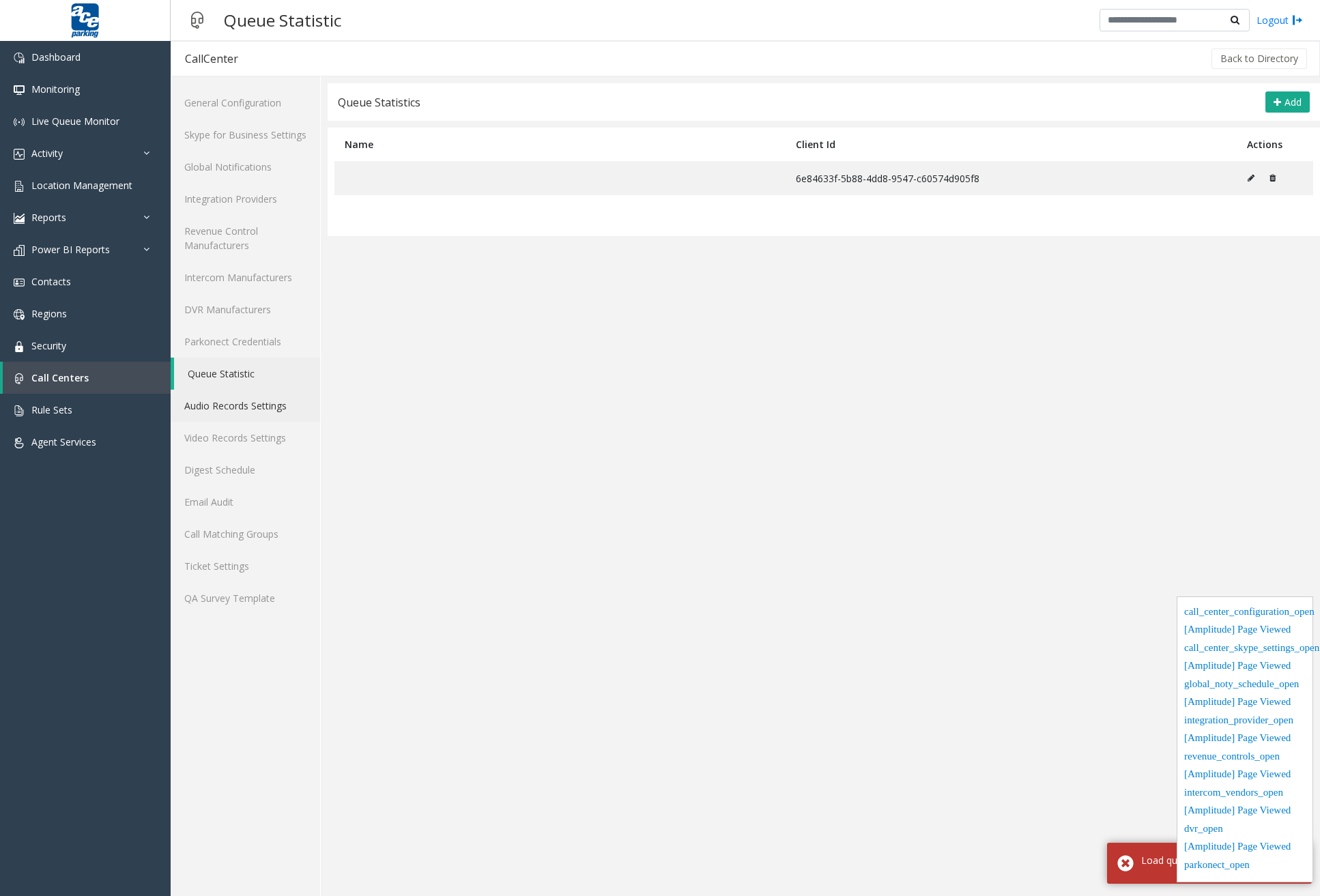
click at [247, 407] on link "Audio Records Settings" at bounding box center [245, 406] width 149 height 32
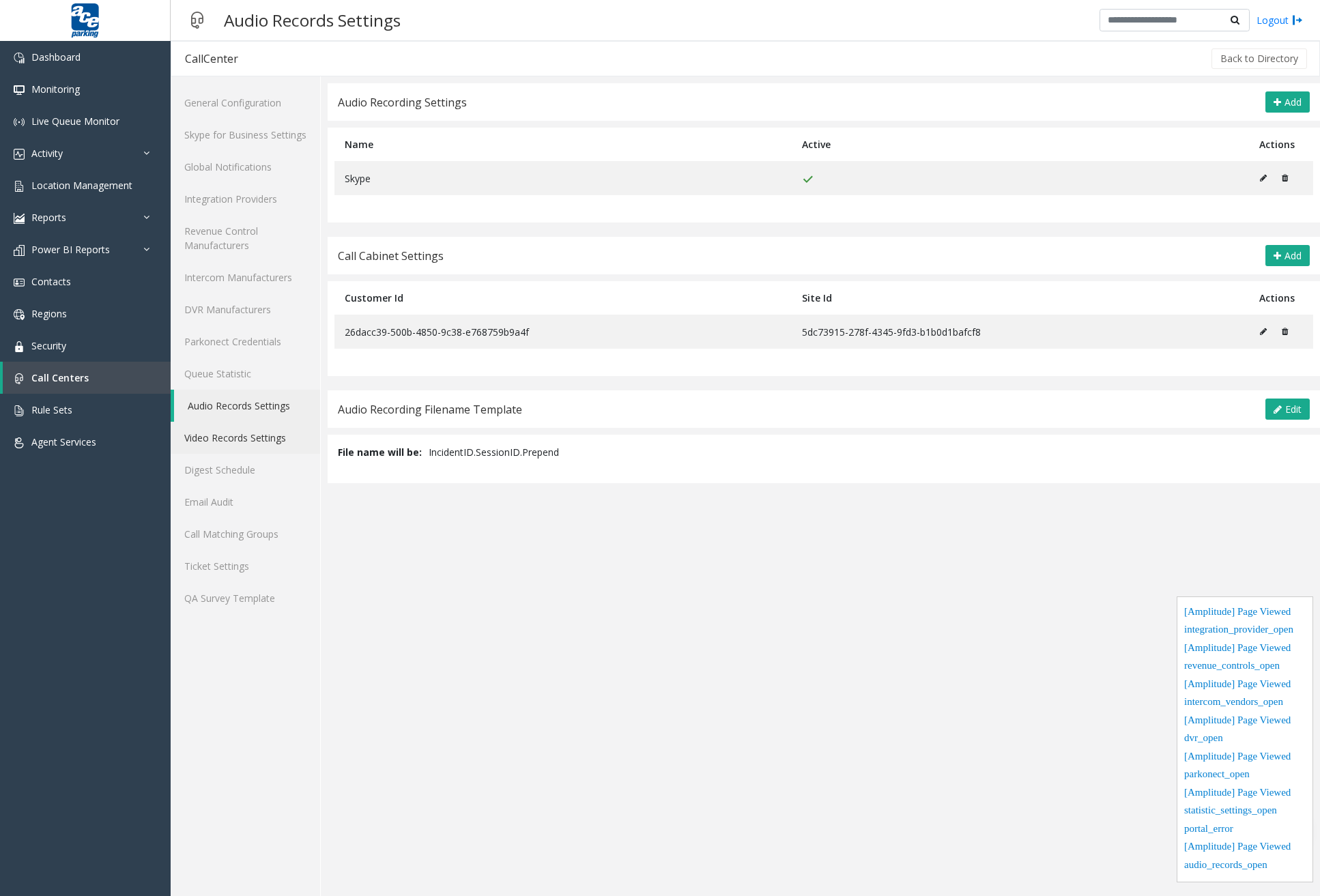
click at [256, 438] on link "Video Records Settings" at bounding box center [245, 437] width 149 height 32
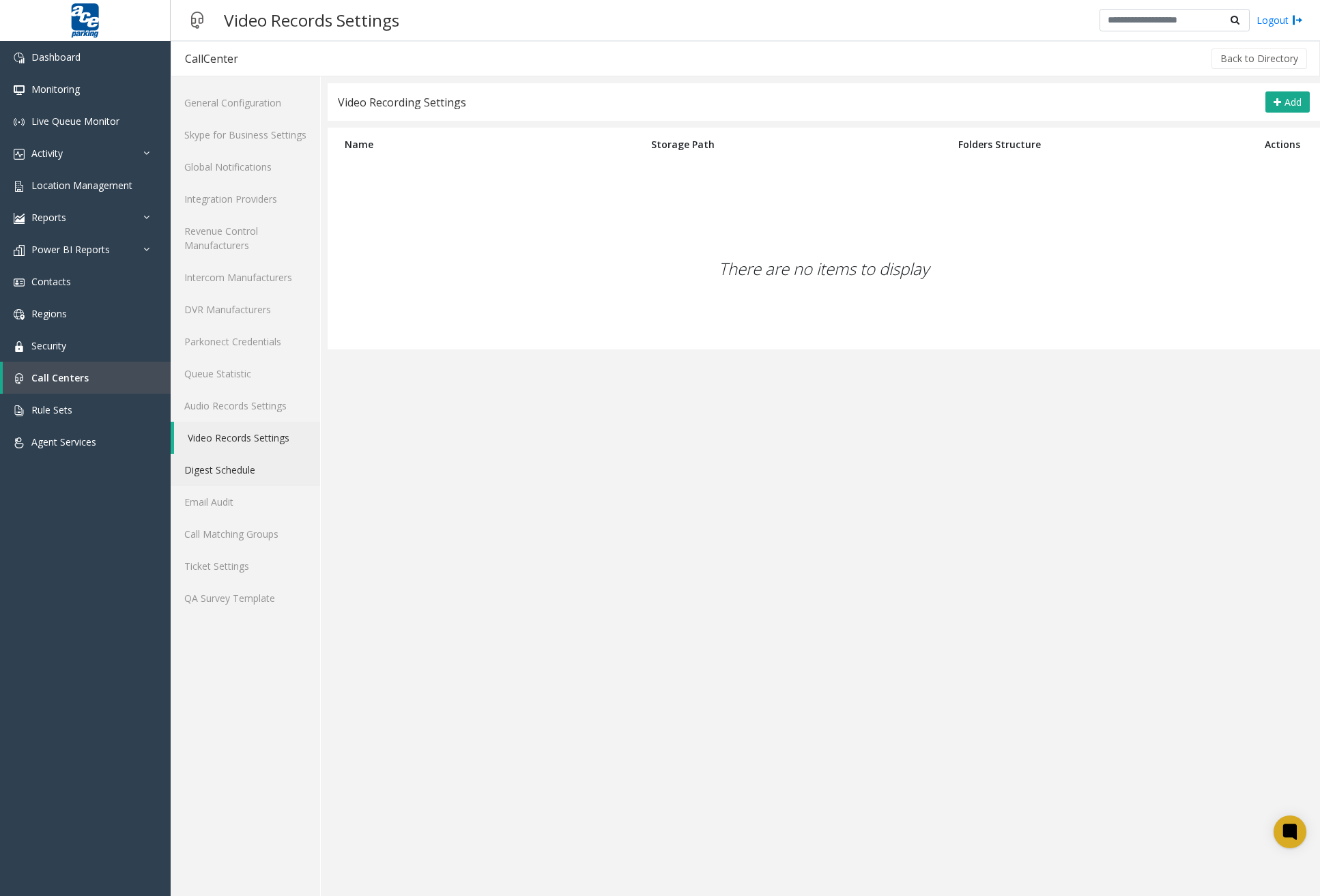
click at [257, 464] on link "Digest Schedule" at bounding box center [245, 470] width 149 height 32
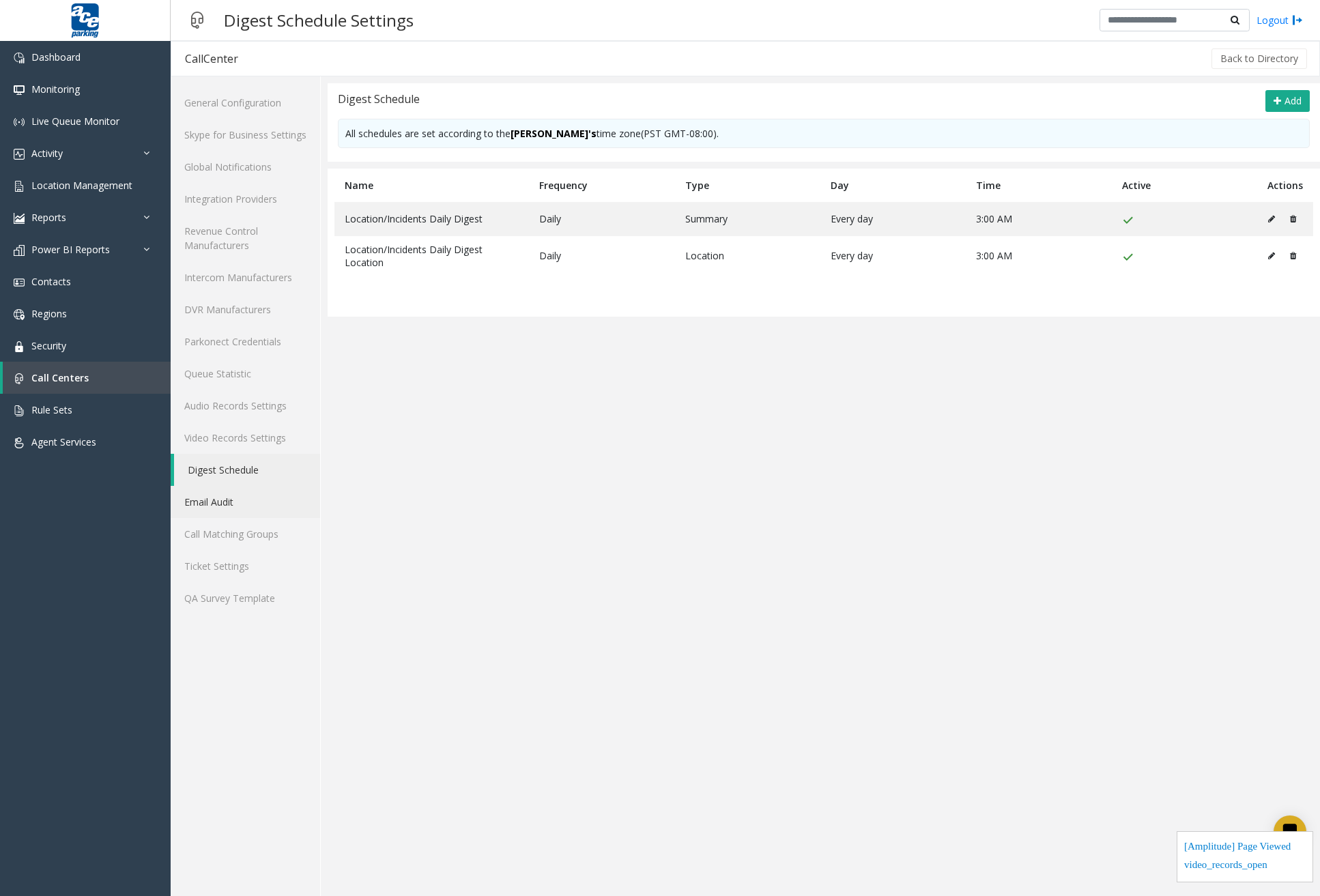
click at [256, 499] on link "Email Audit" at bounding box center [245, 502] width 149 height 32
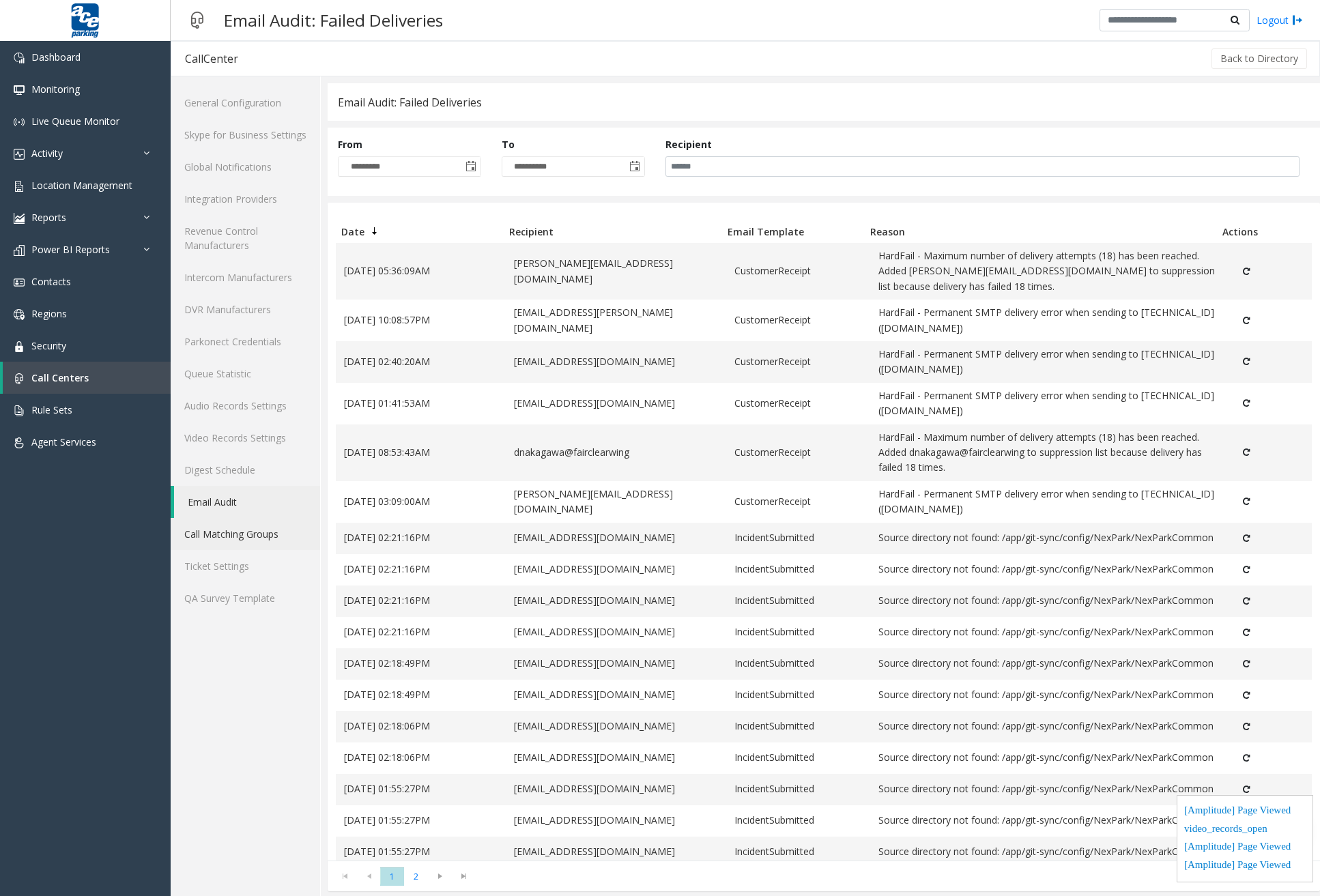
click at [248, 533] on link "Call Matching Groups" at bounding box center [245, 534] width 149 height 32
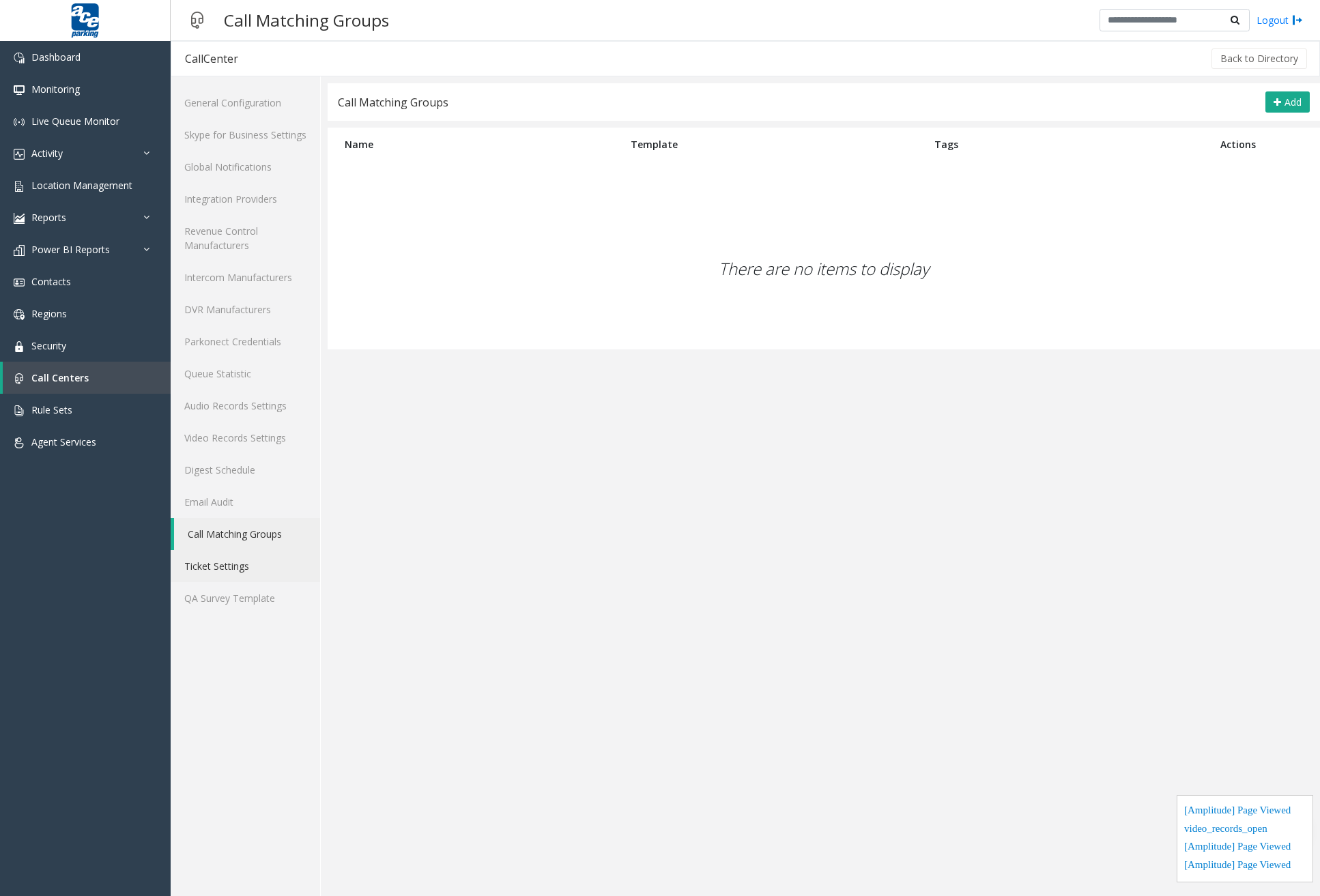
click at [244, 560] on link "Ticket Settings" at bounding box center [245, 566] width 149 height 32
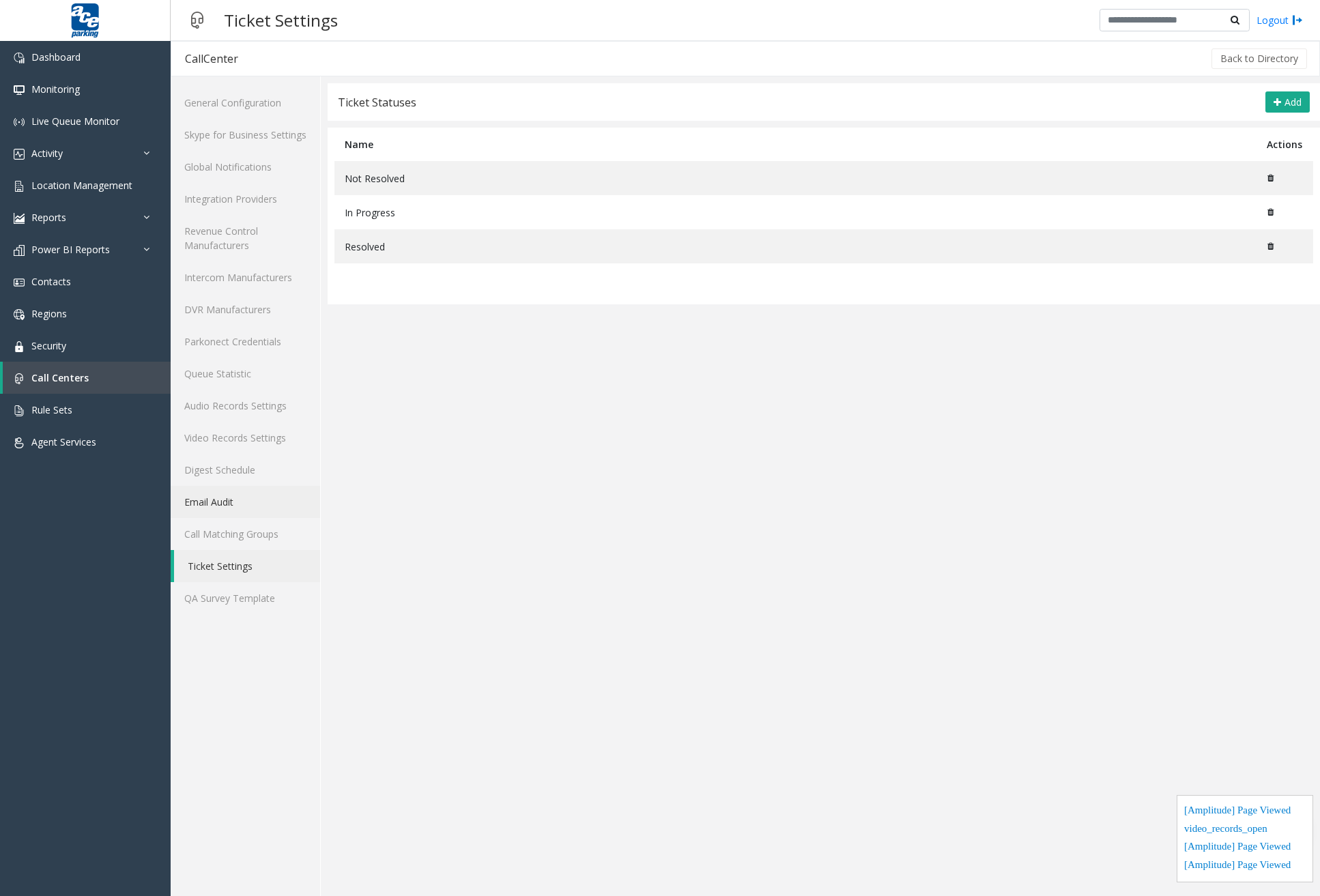
click at [256, 496] on link "Email Audit" at bounding box center [245, 502] width 149 height 32
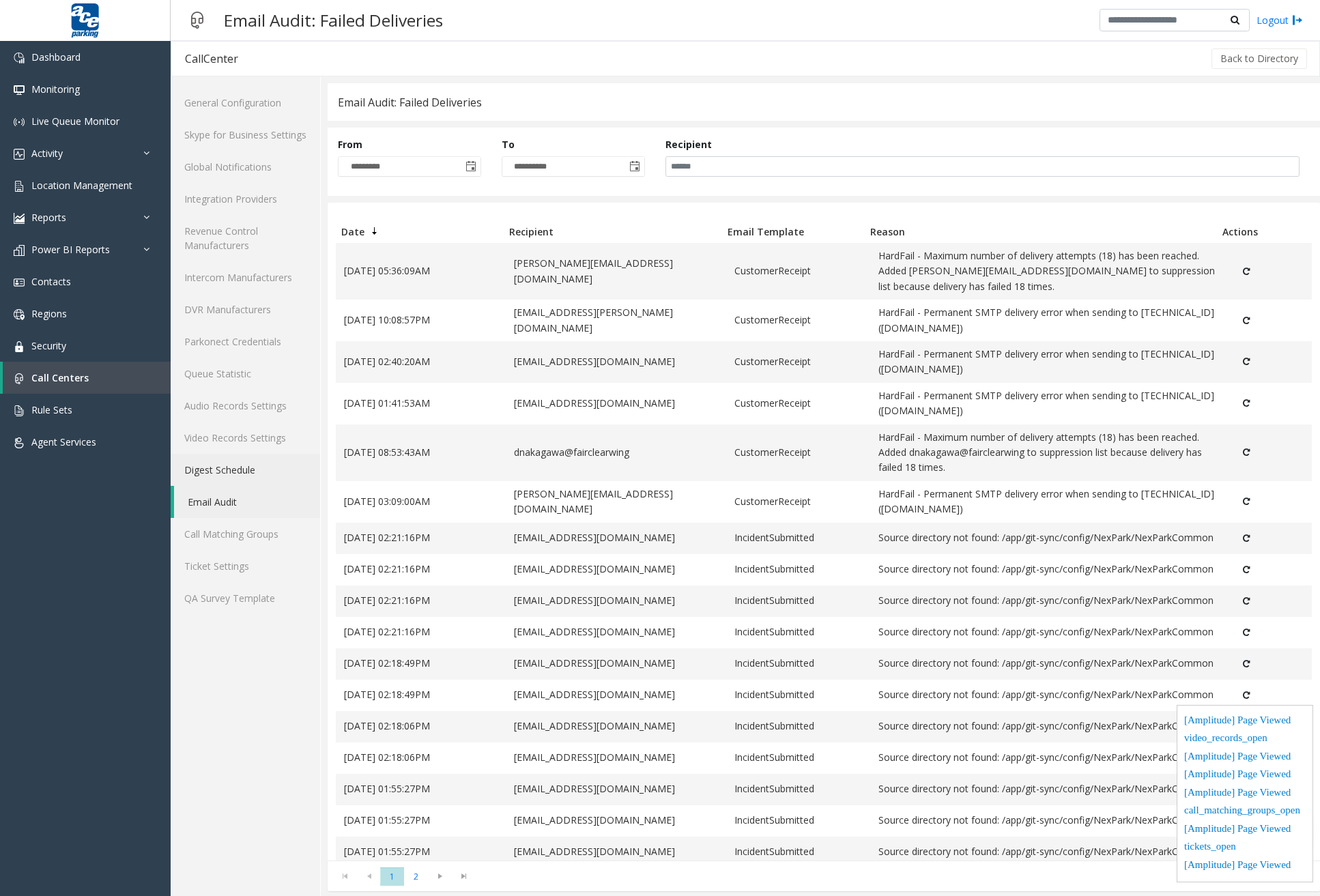
click at [259, 465] on link "Digest Schedule" at bounding box center [245, 470] width 149 height 32
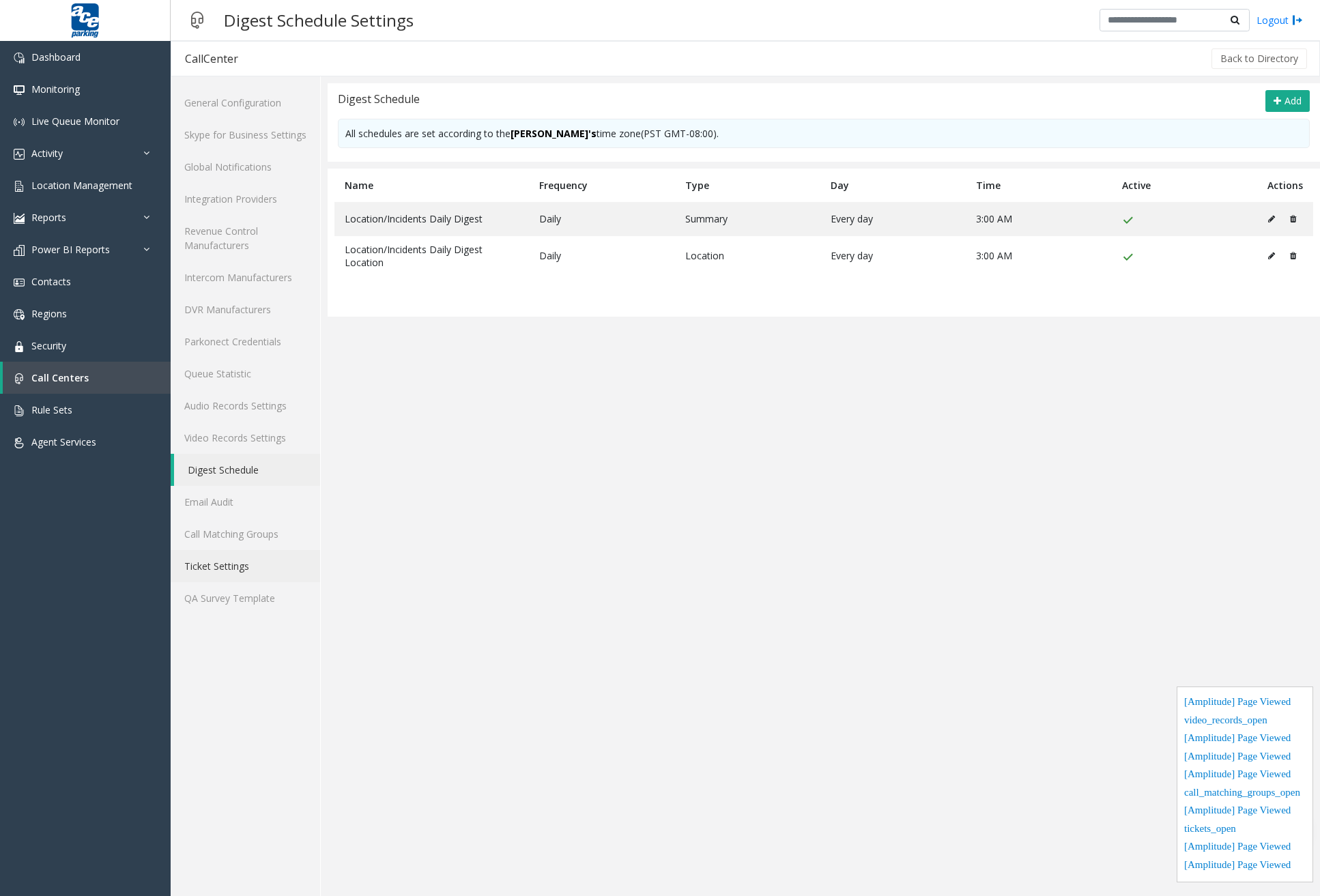
click at [239, 565] on link "Ticket Settings" at bounding box center [245, 566] width 149 height 32
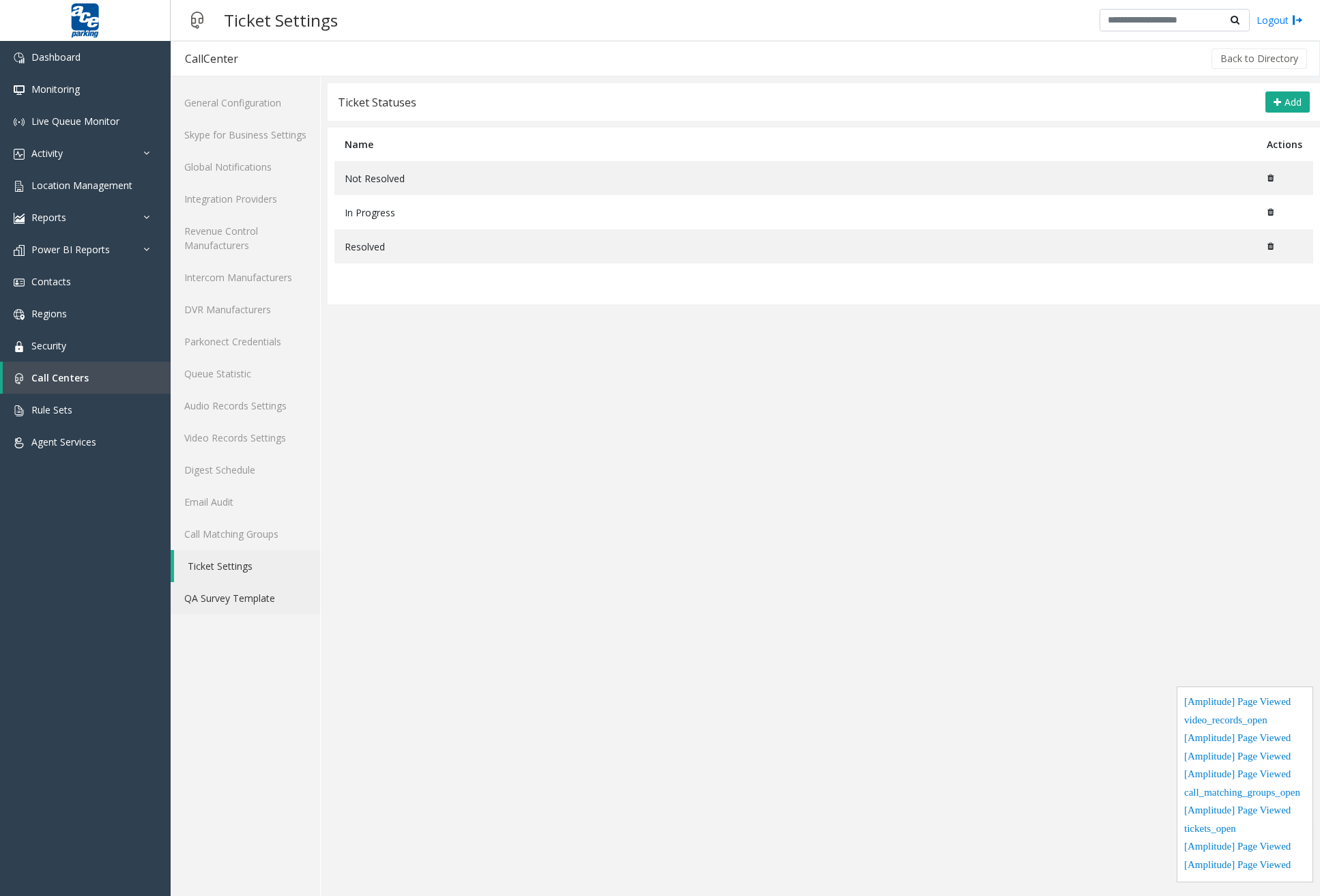
click at [245, 598] on link "QA Survey Template" at bounding box center [245, 598] width 149 height 32
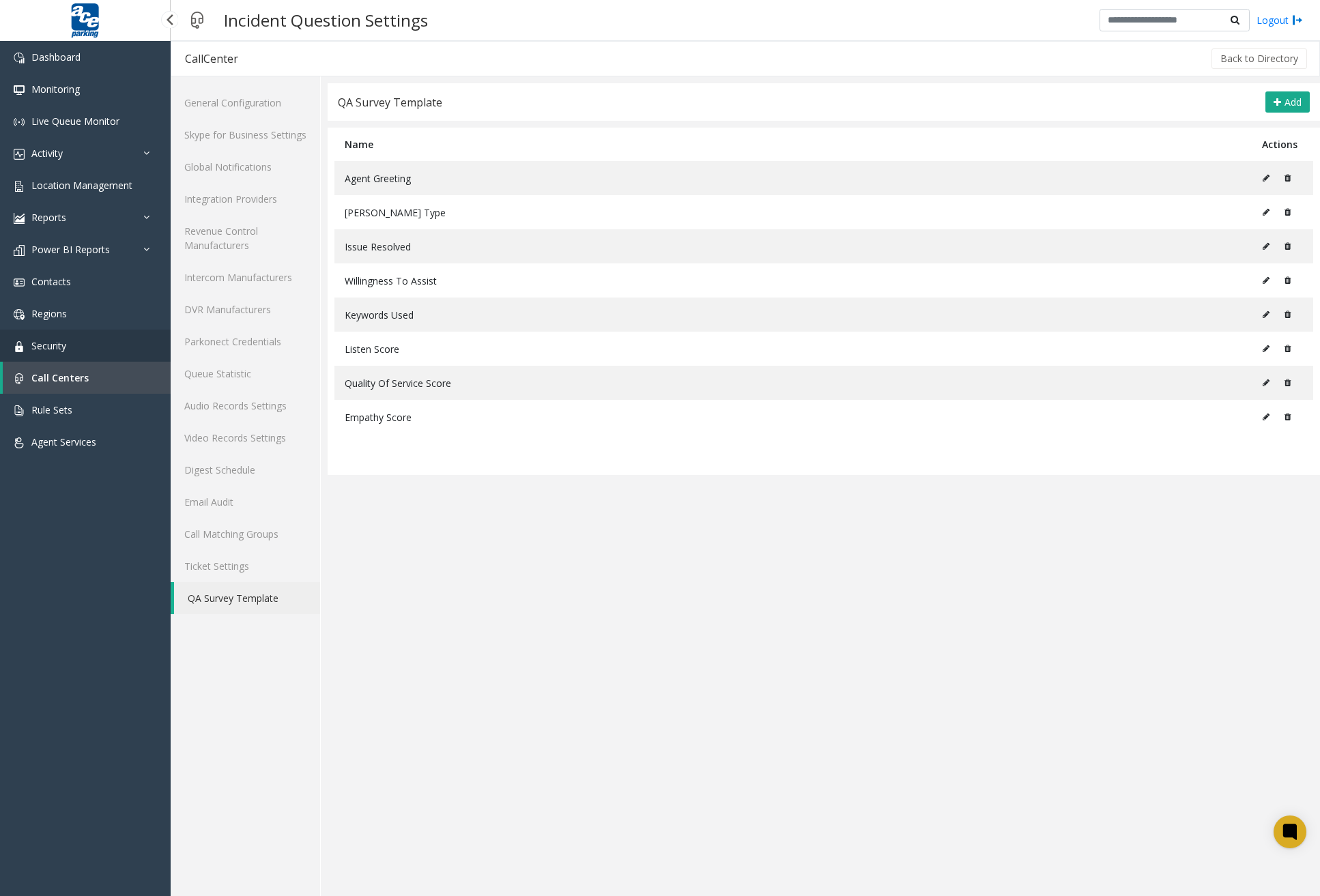
click at [116, 342] on link "Security" at bounding box center [85, 345] width 170 height 32
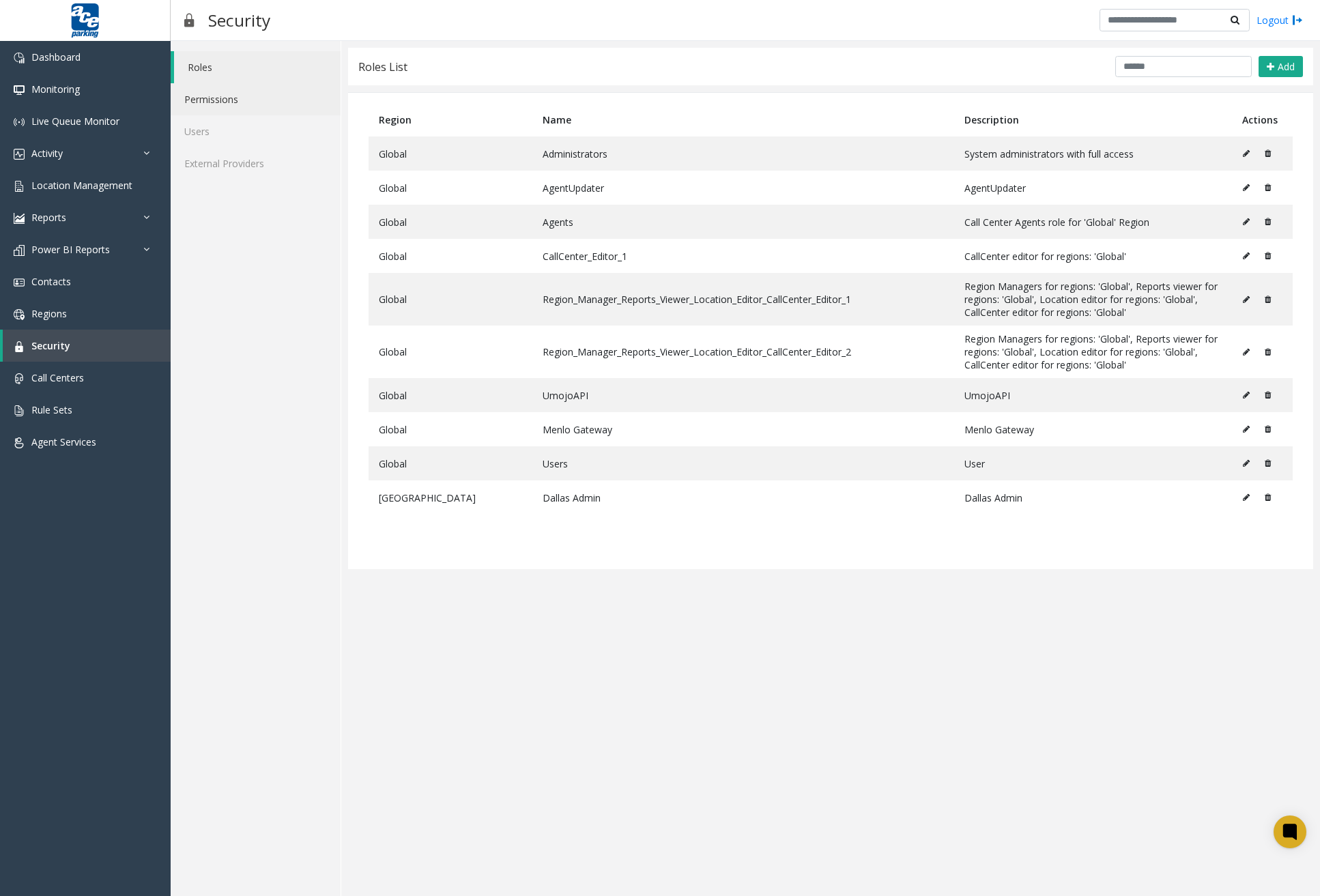
click at [204, 87] on link "Permissions" at bounding box center [255, 99] width 170 height 32
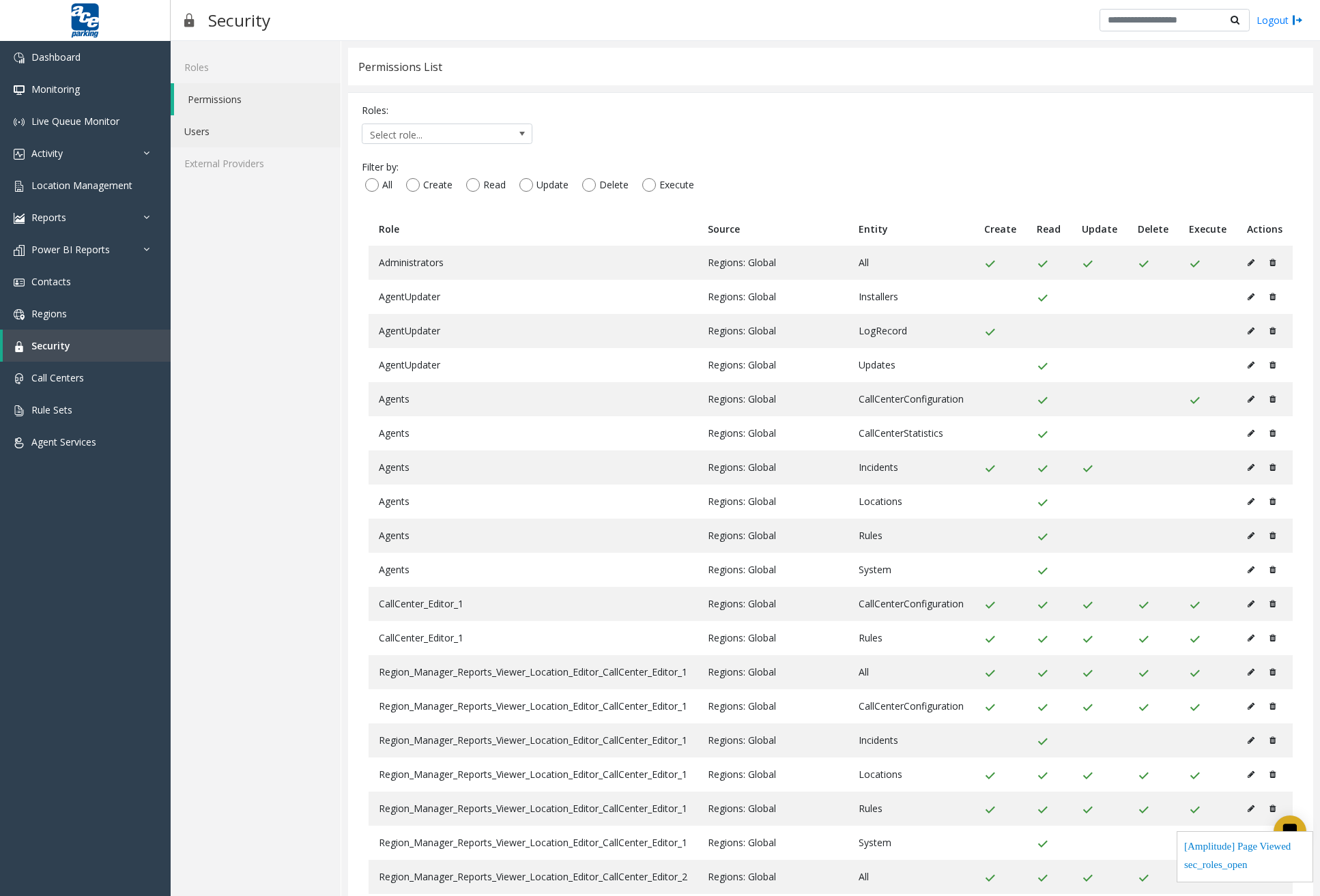
click at [197, 132] on link "Users" at bounding box center [255, 131] width 170 height 32
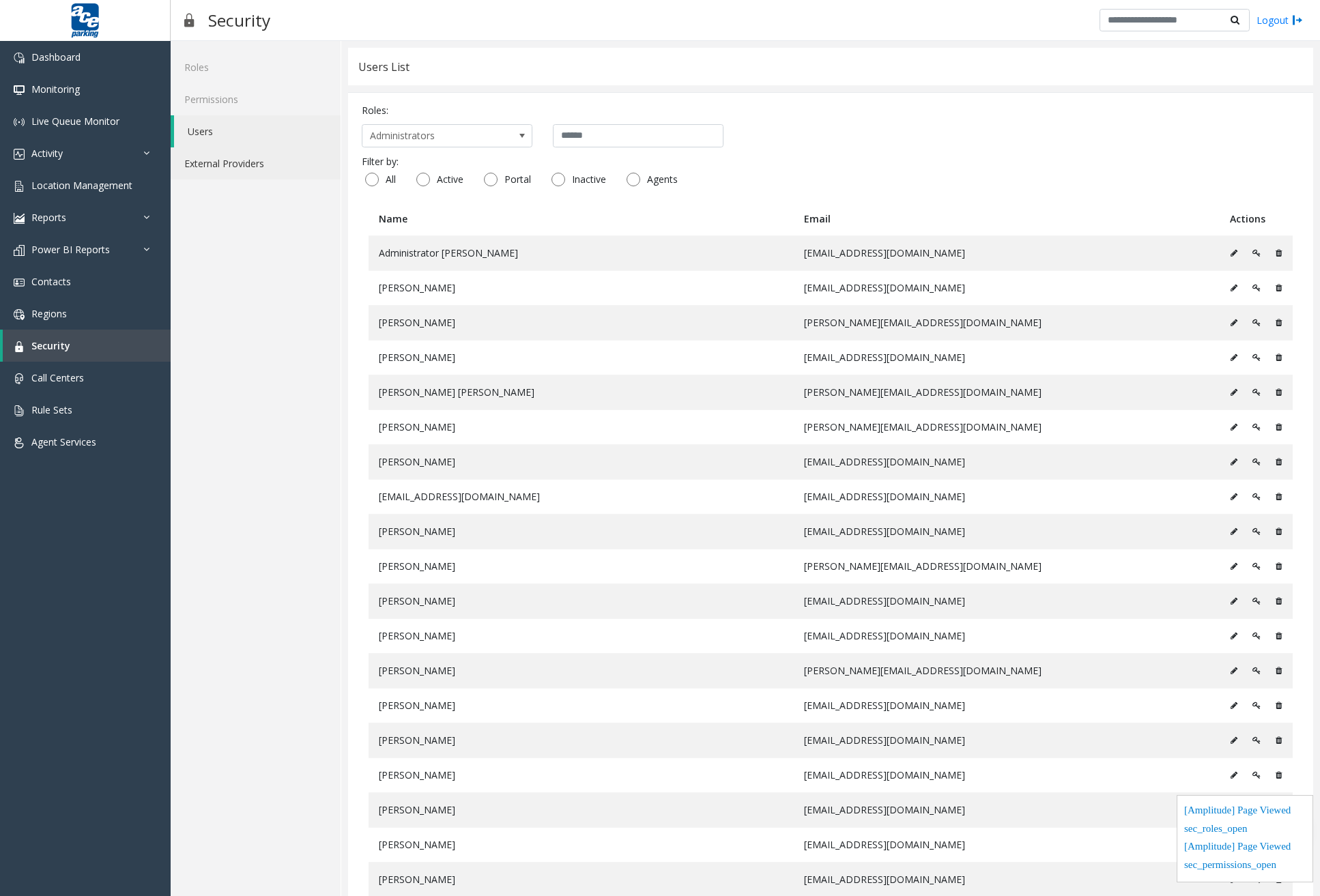
click at [197, 171] on link "External Providers" at bounding box center [255, 163] width 170 height 32
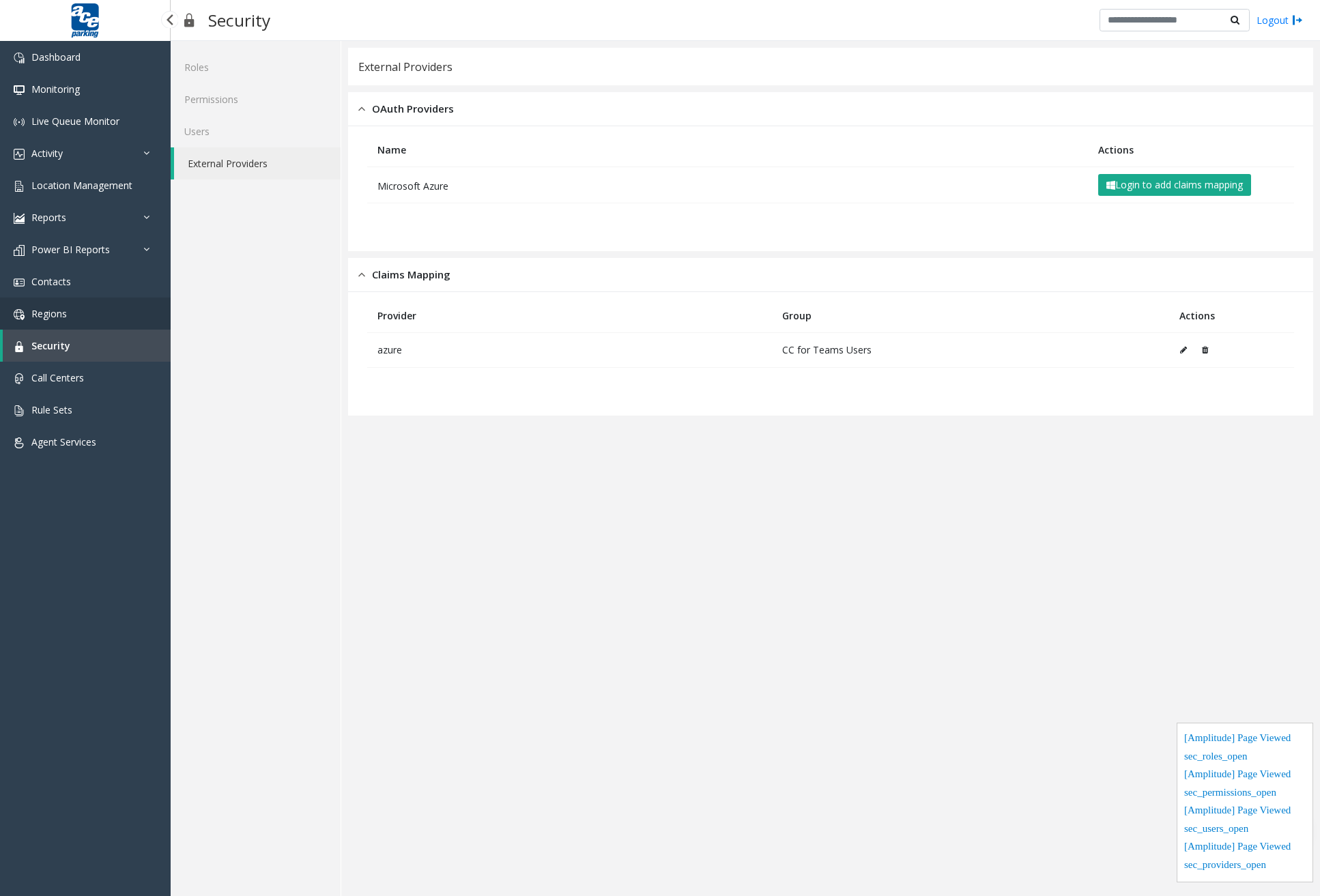
click at [83, 320] on link "Regions" at bounding box center [85, 314] width 170 height 32
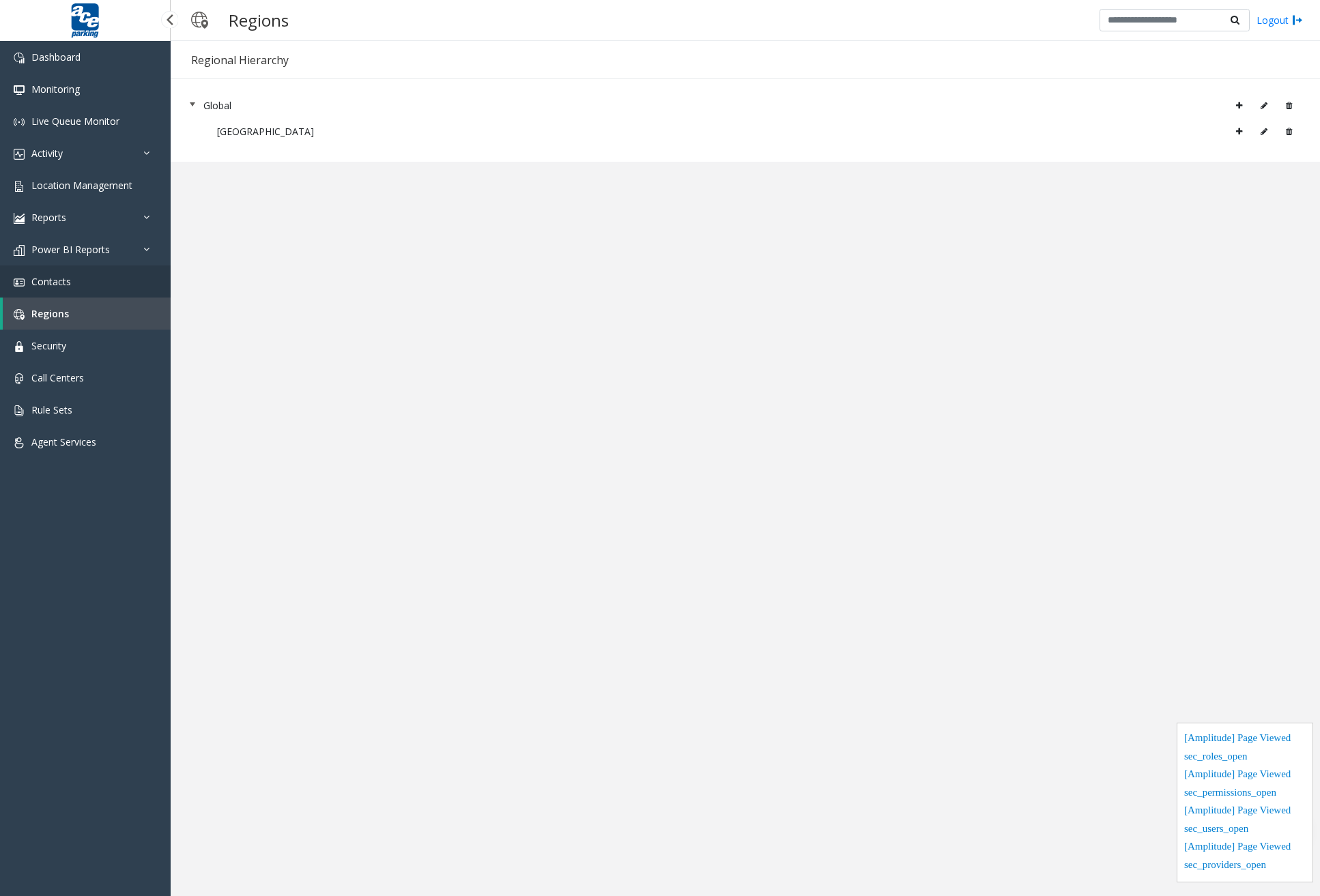
click at [103, 293] on link "Contacts" at bounding box center [85, 281] width 170 height 32
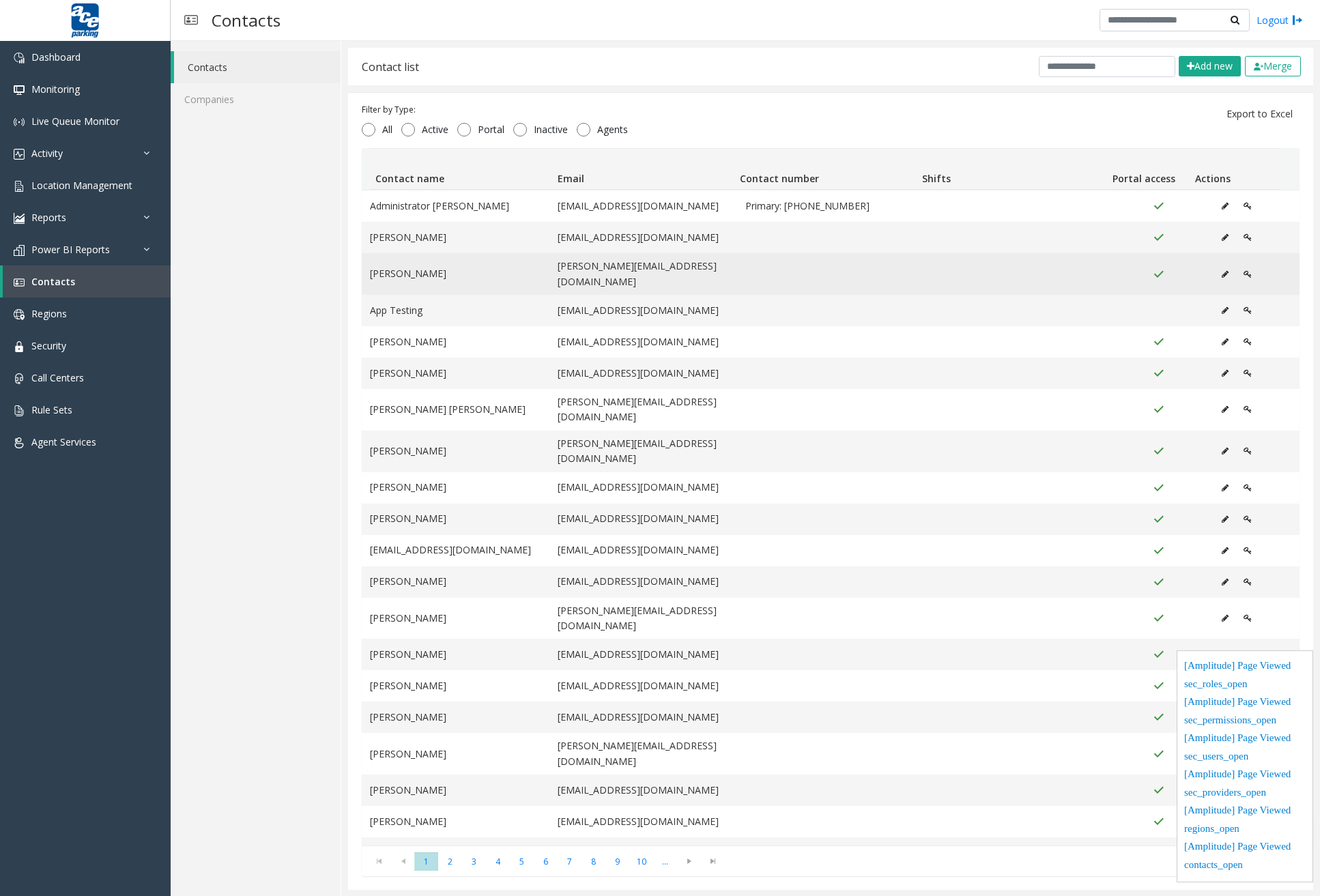
click at [1214, 264] on button "Data table" at bounding box center [1225, 274] width 22 height 20
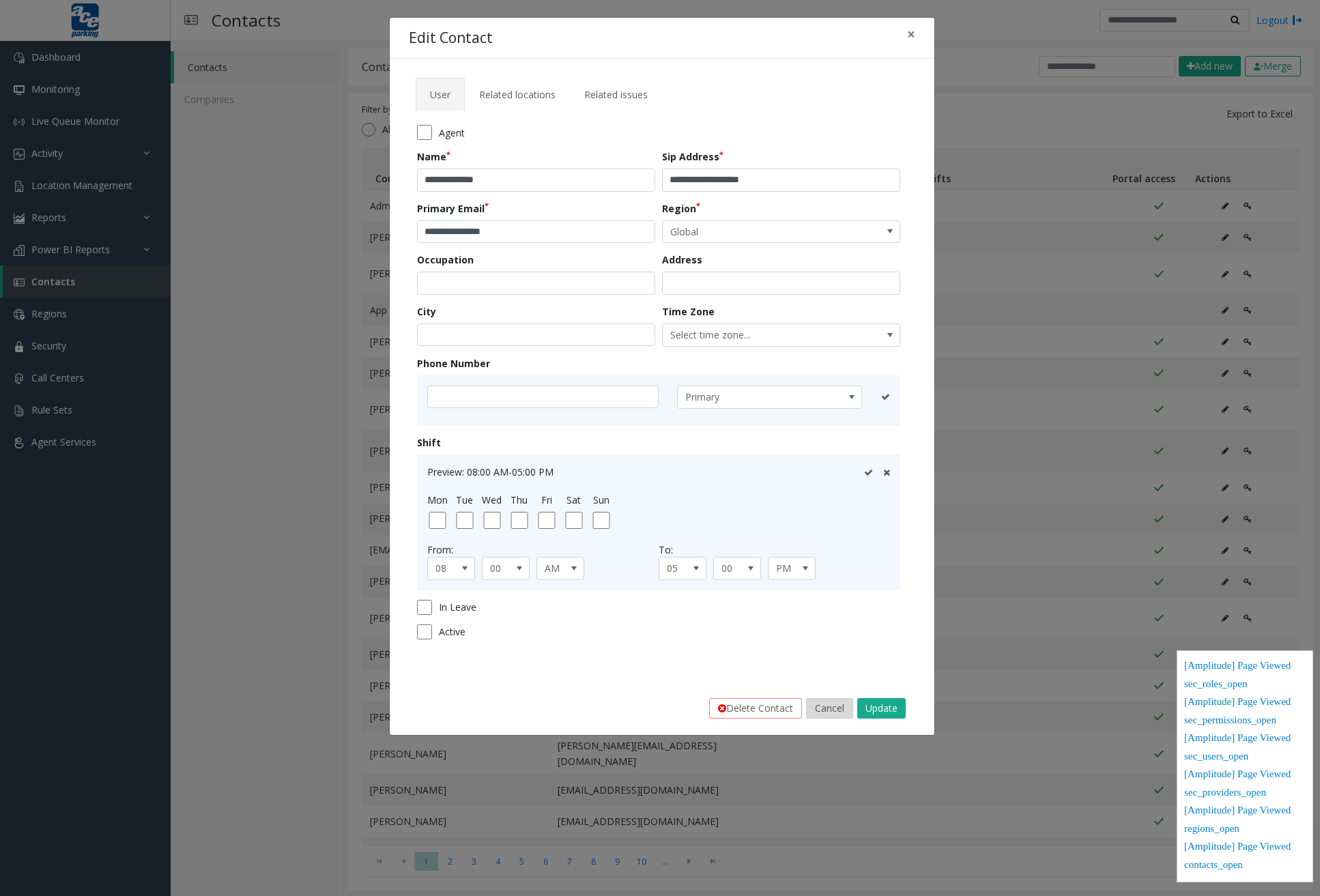
click at [835, 706] on button "Cancel" at bounding box center [830, 708] width 47 height 20
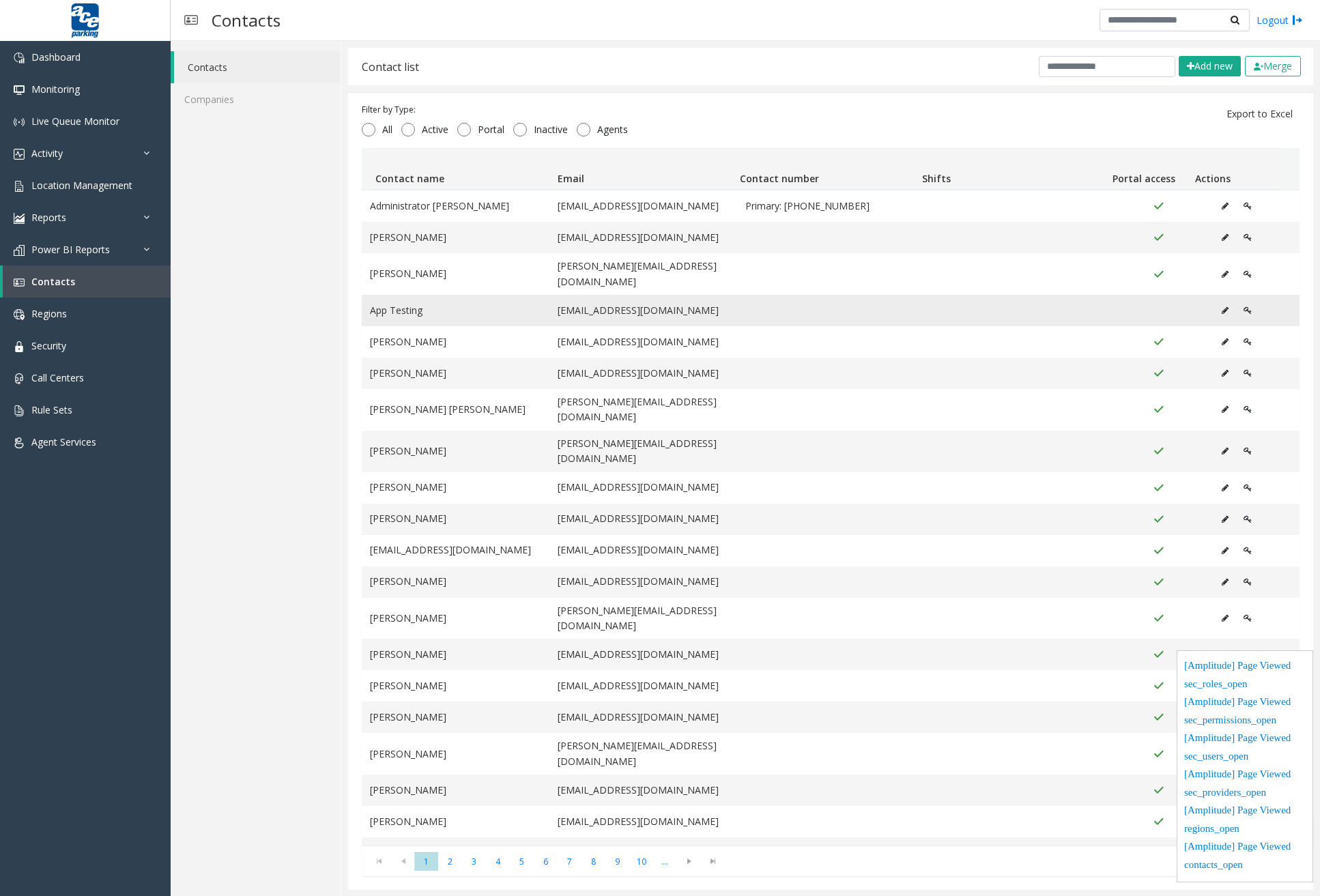
click at [1244, 306] on icon "Data table" at bounding box center [1248, 310] width 8 height 8
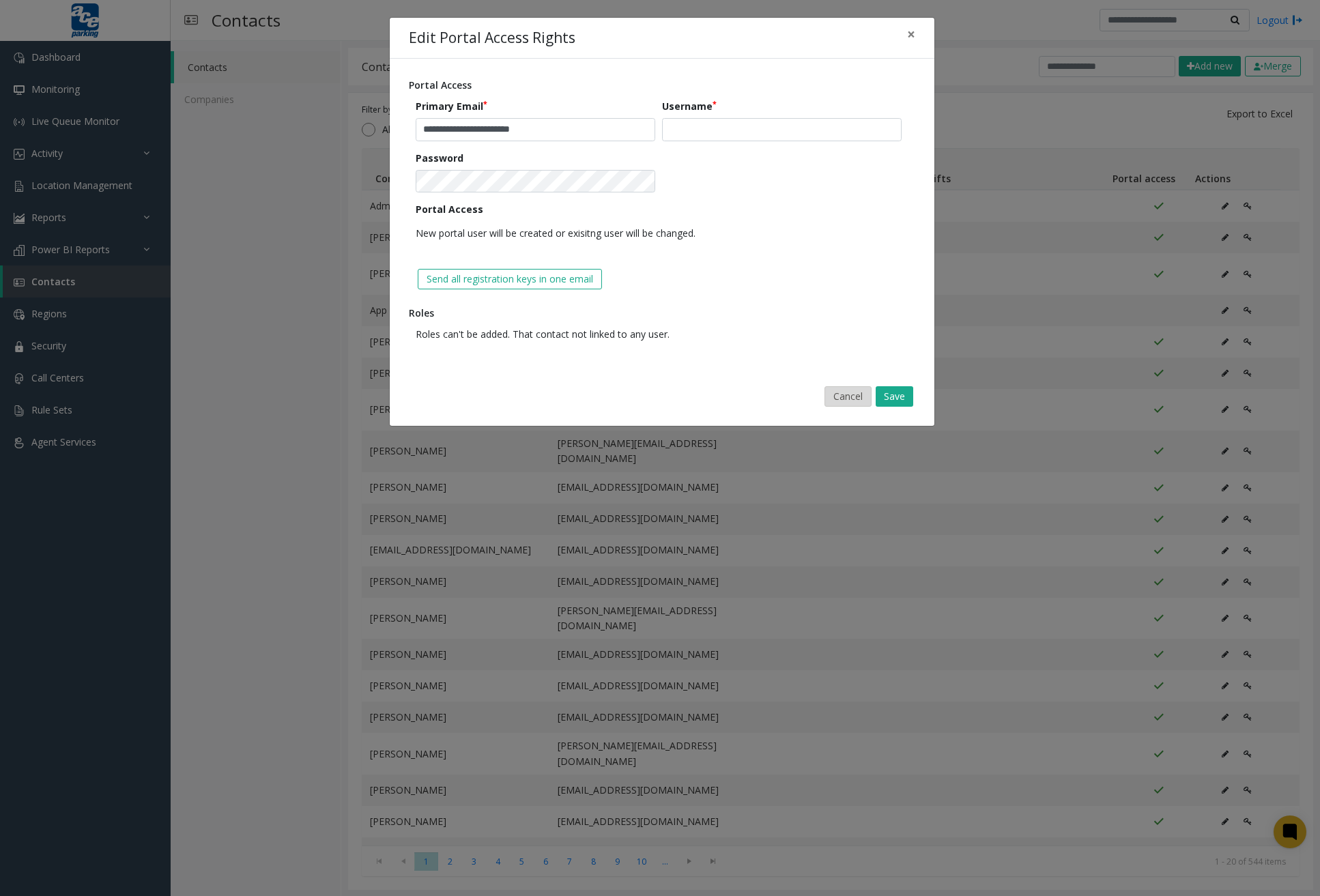
click at [849, 400] on button "Cancel" at bounding box center [848, 396] width 47 height 20
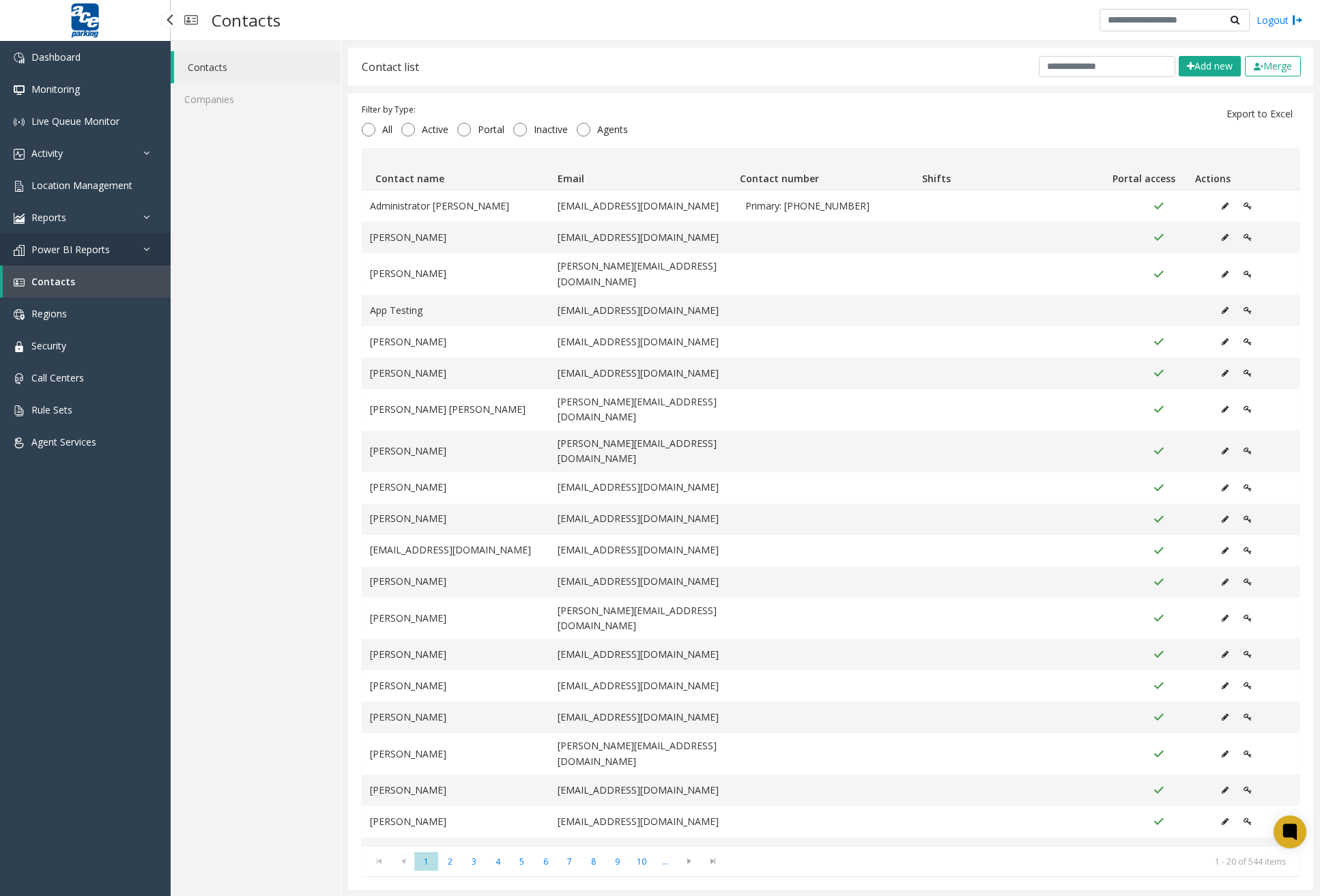
click at [69, 242] on link "Power BI Reports" at bounding box center [85, 249] width 170 height 32
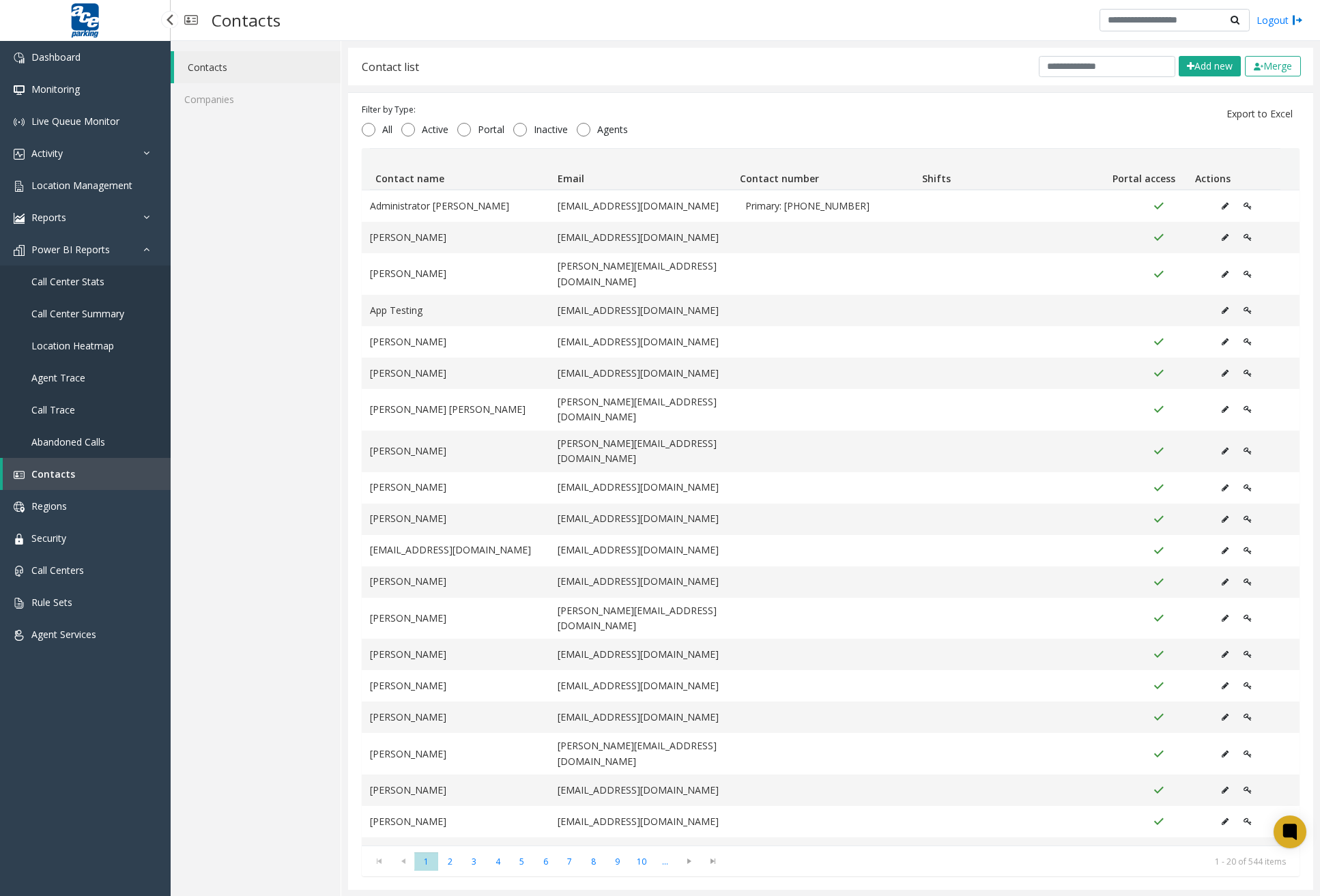
click at [66, 301] on link "Call Center Summary" at bounding box center [85, 314] width 170 height 32
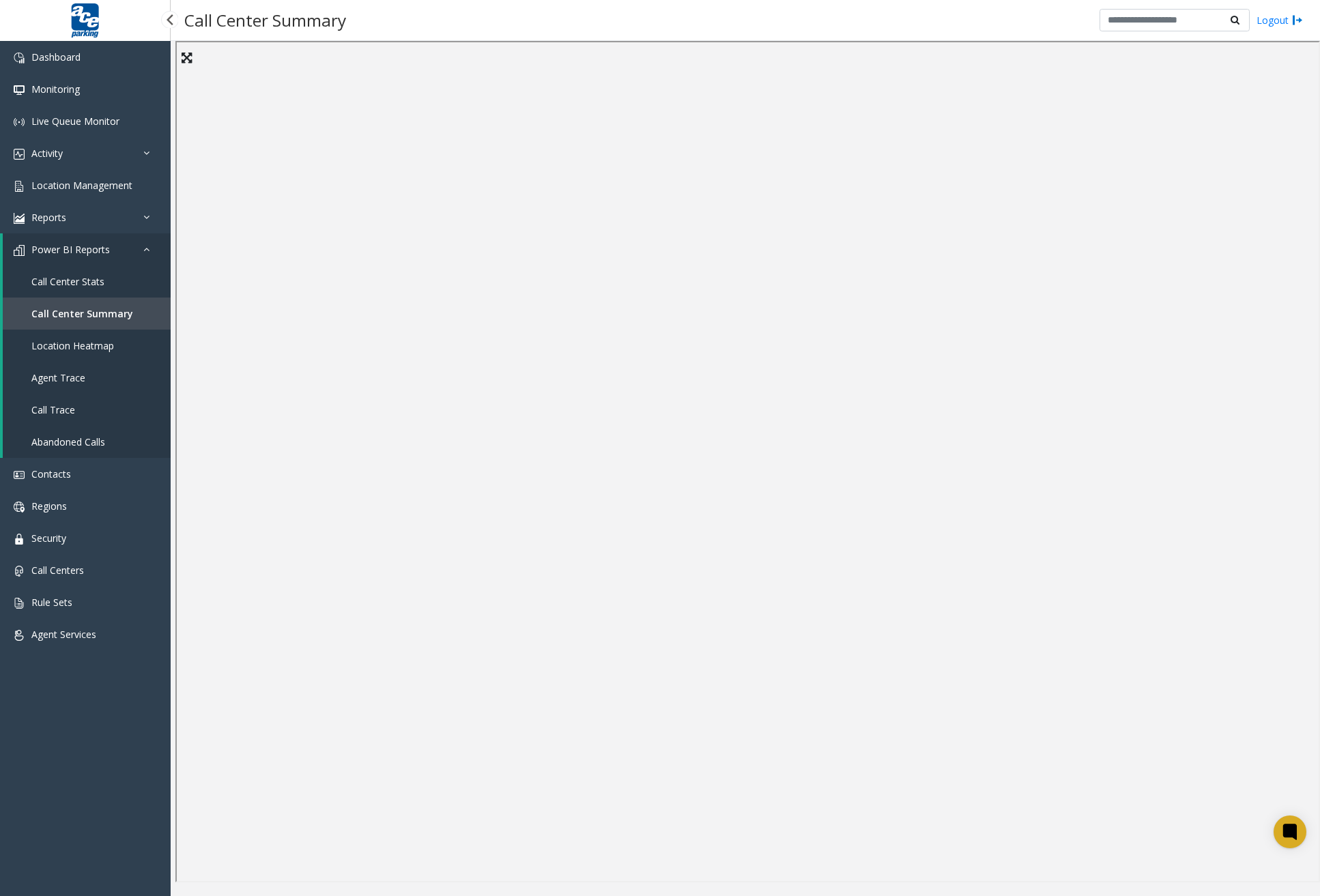
click at [80, 273] on link "Call Center Stats" at bounding box center [87, 281] width 168 height 32
click at [86, 343] on span "Location Heatmap" at bounding box center [72, 345] width 82 height 13
click at [86, 383] on link "Agent Trace" at bounding box center [87, 378] width 168 height 32
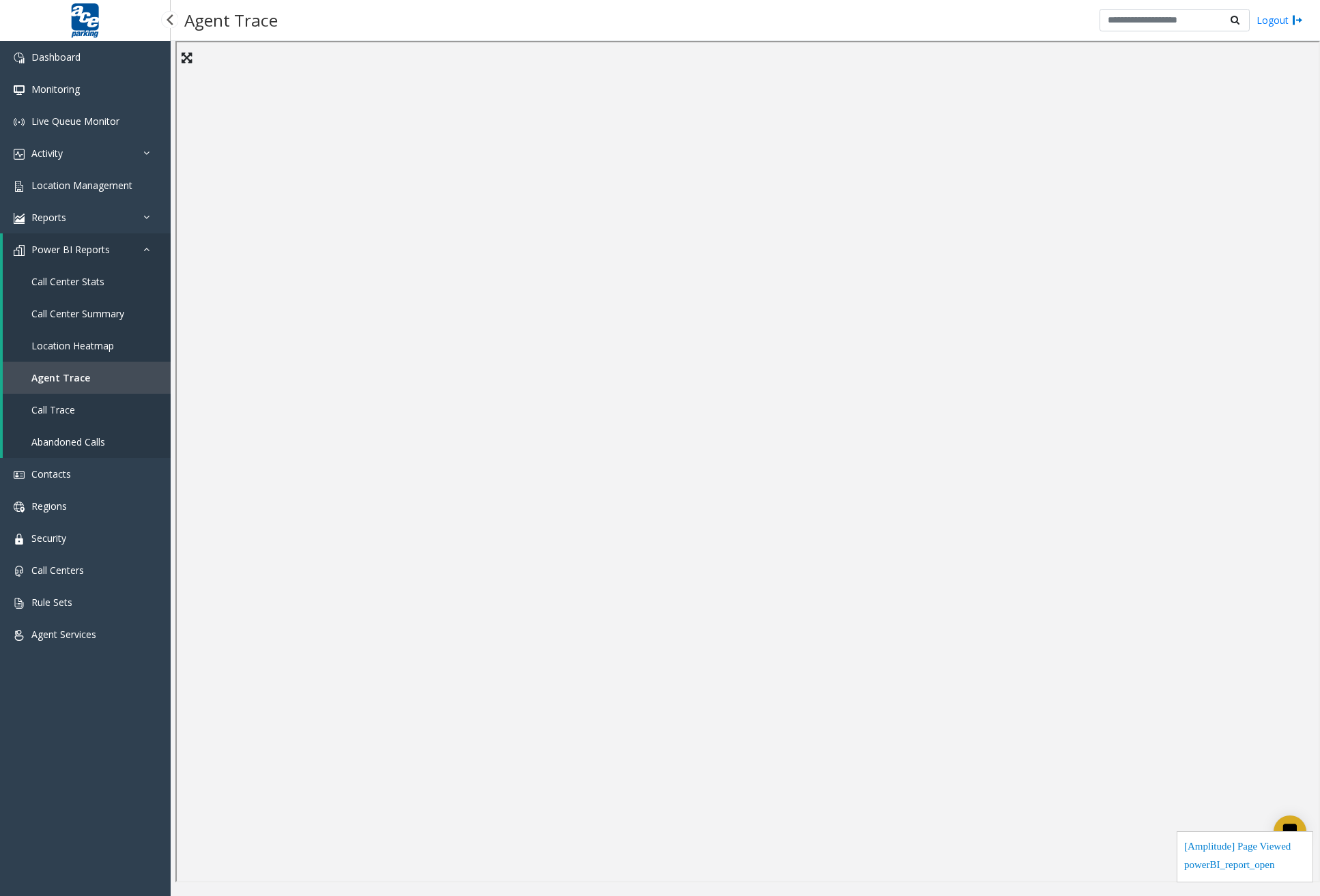
click at [81, 408] on link "Call Trace" at bounding box center [87, 410] width 168 height 32
click at [85, 440] on span "Abandoned Calls" at bounding box center [69, 441] width 74 height 13
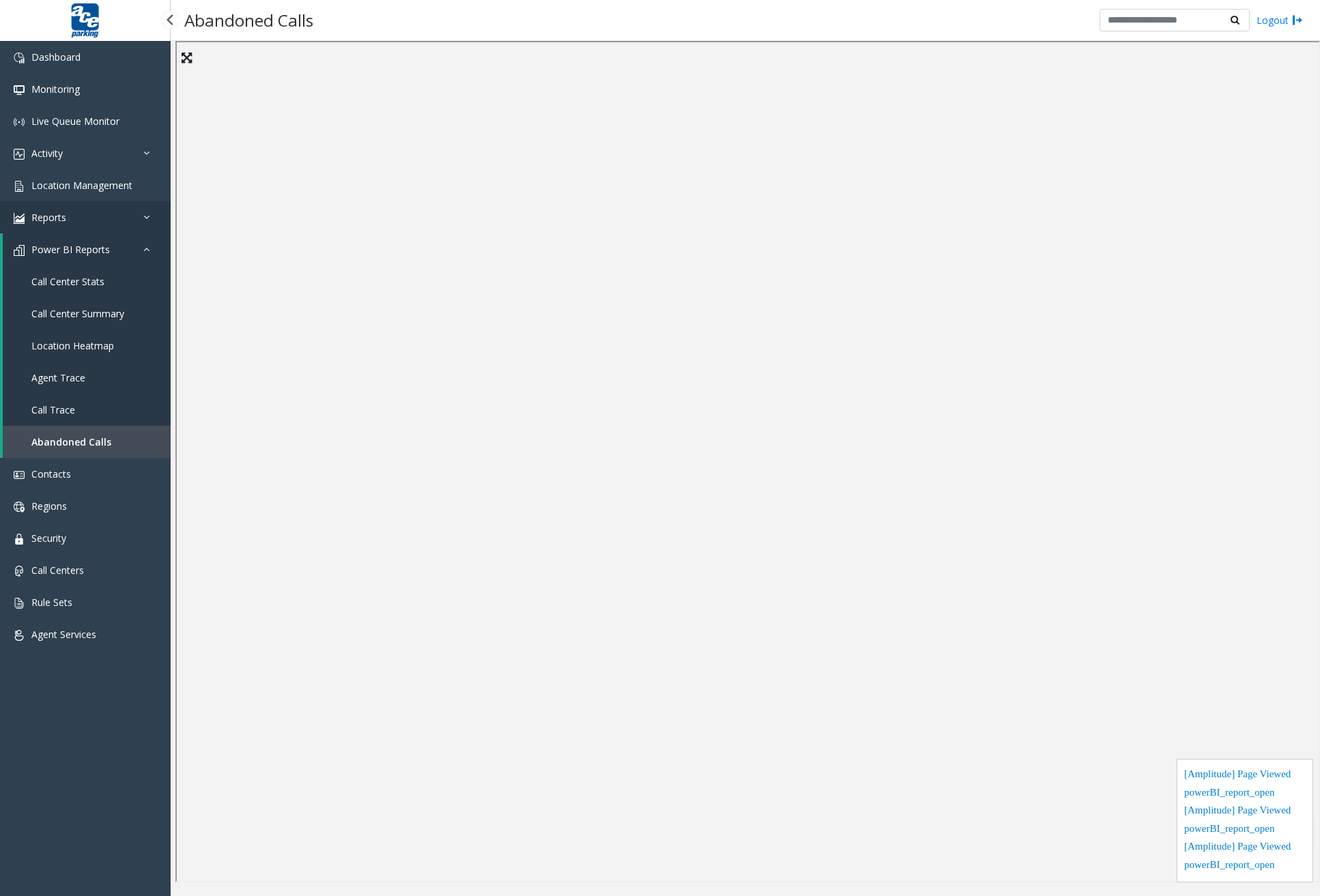
click at [94, 219] on link "Reports" at bounding box center [85, 217] width 170 height 32
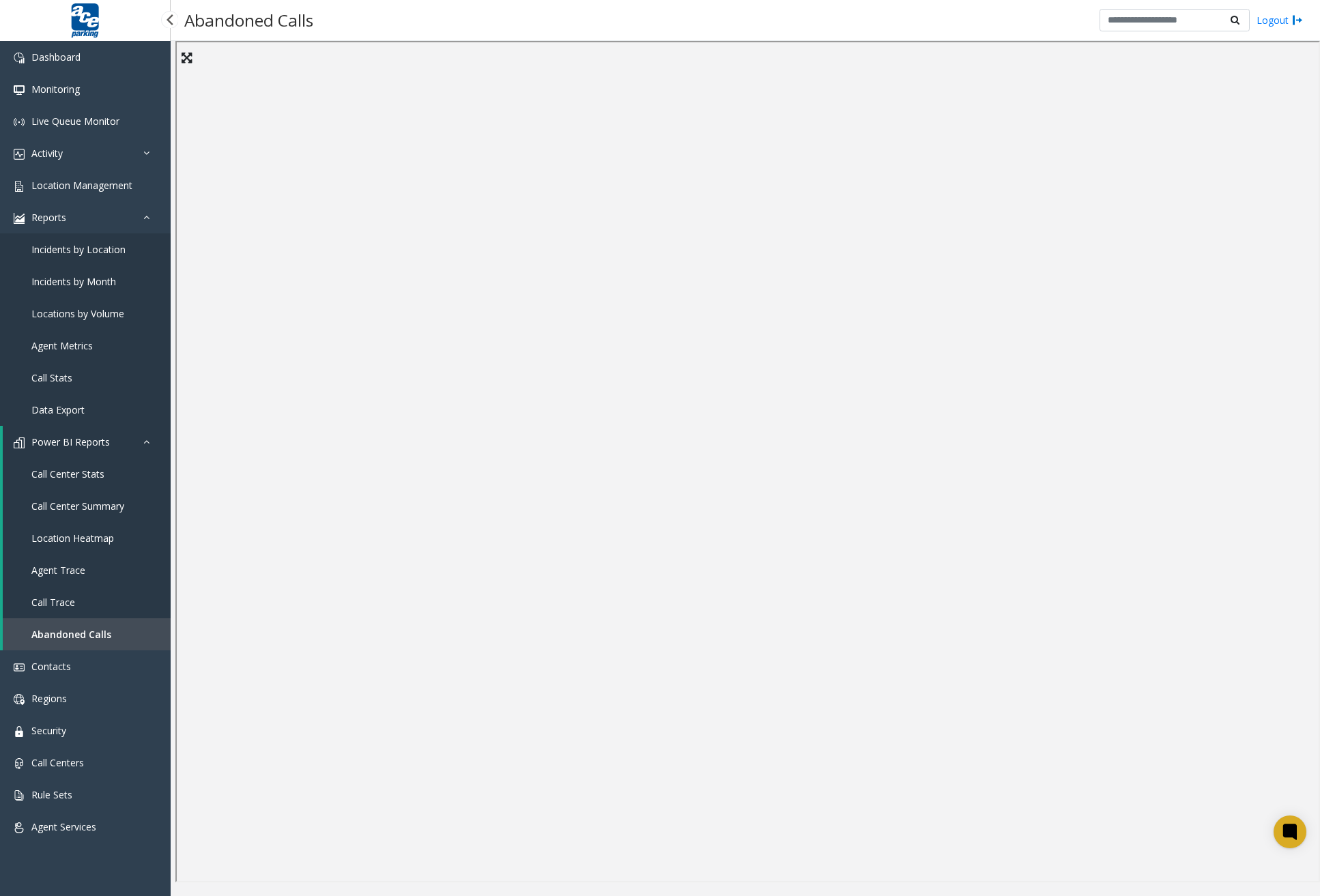
click at [87, 247] on span "Incidents by Location" at bounding box center [78, 249] width 94 height 13
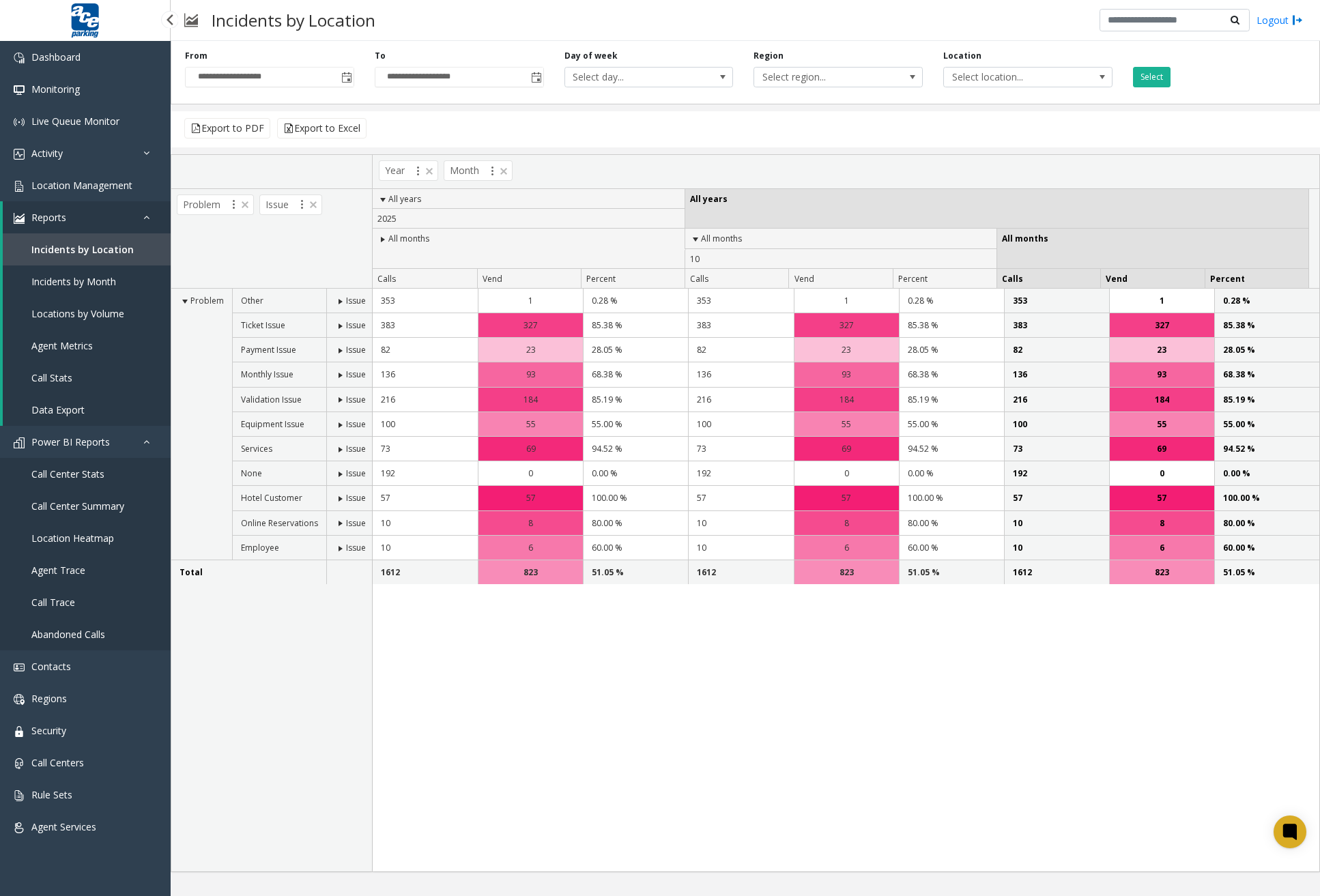
click at [78, 296] on link "Incidents by Month" at bounding box center [87, 281] width 168 height 32
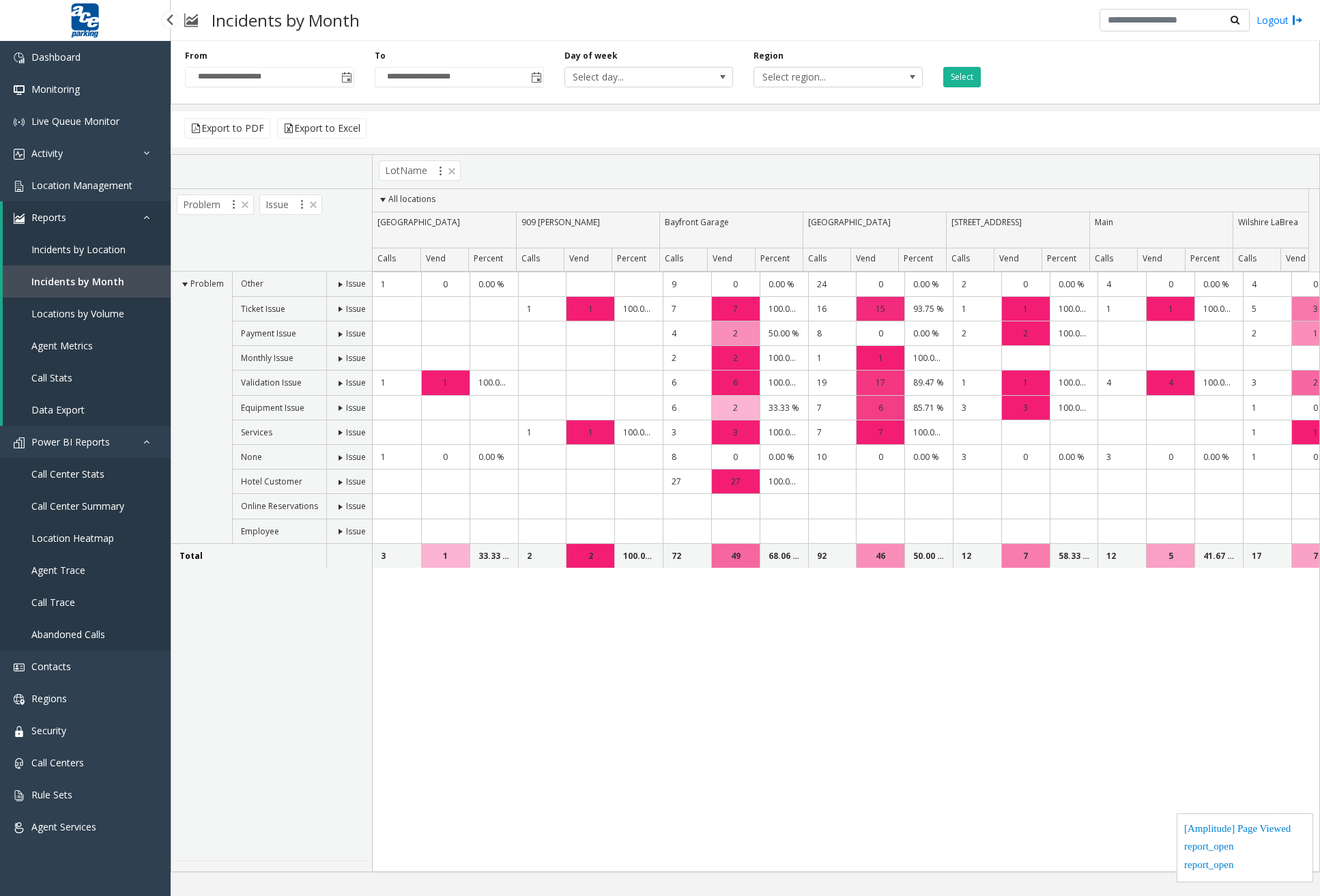
click at [81, 325] on link "Locations by Volume" at bounding box center [87, 314] width 168 height 32
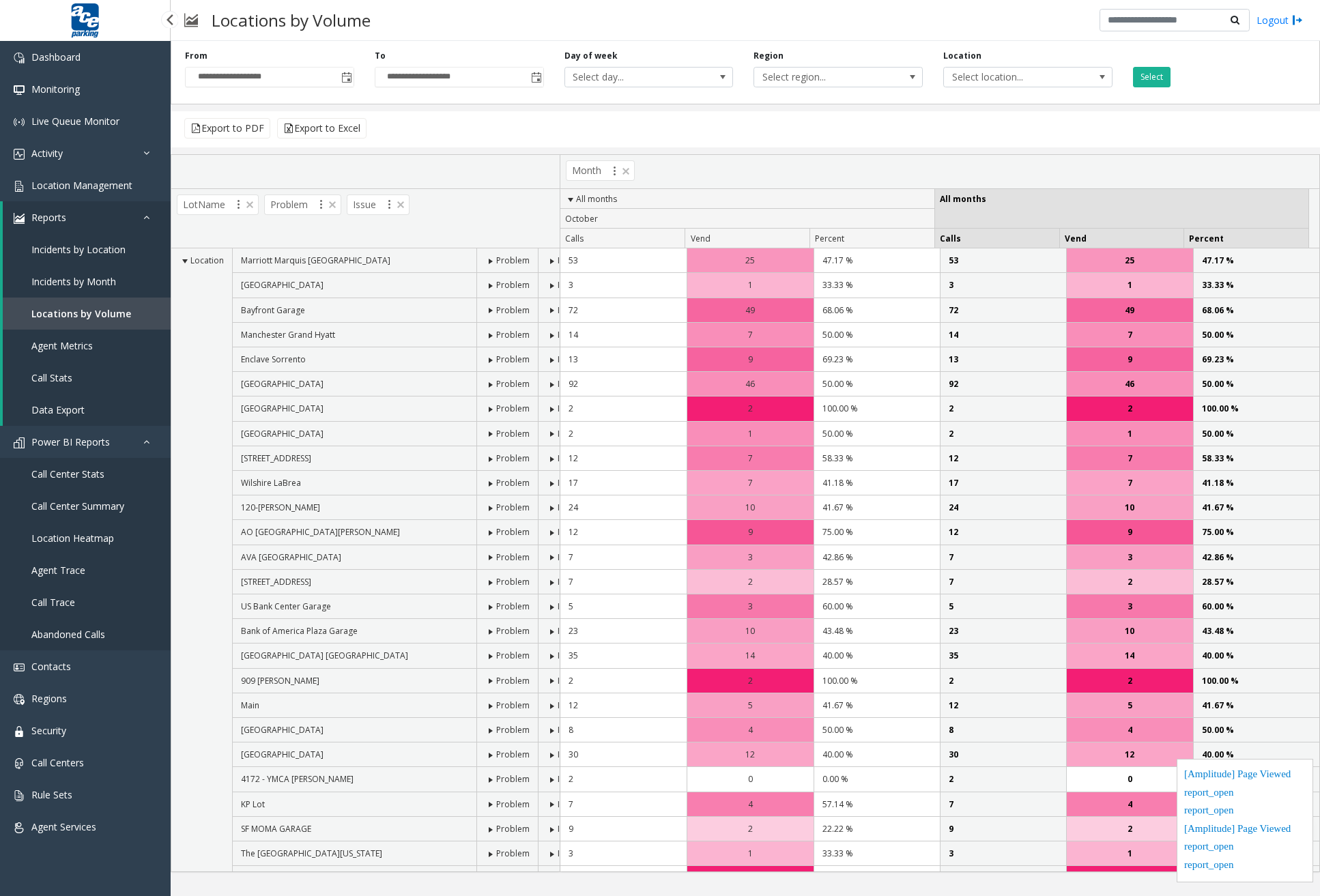
click at [76, 348] on span "Agent Metrics" at bounding box center [62, 345] width 61 height 13
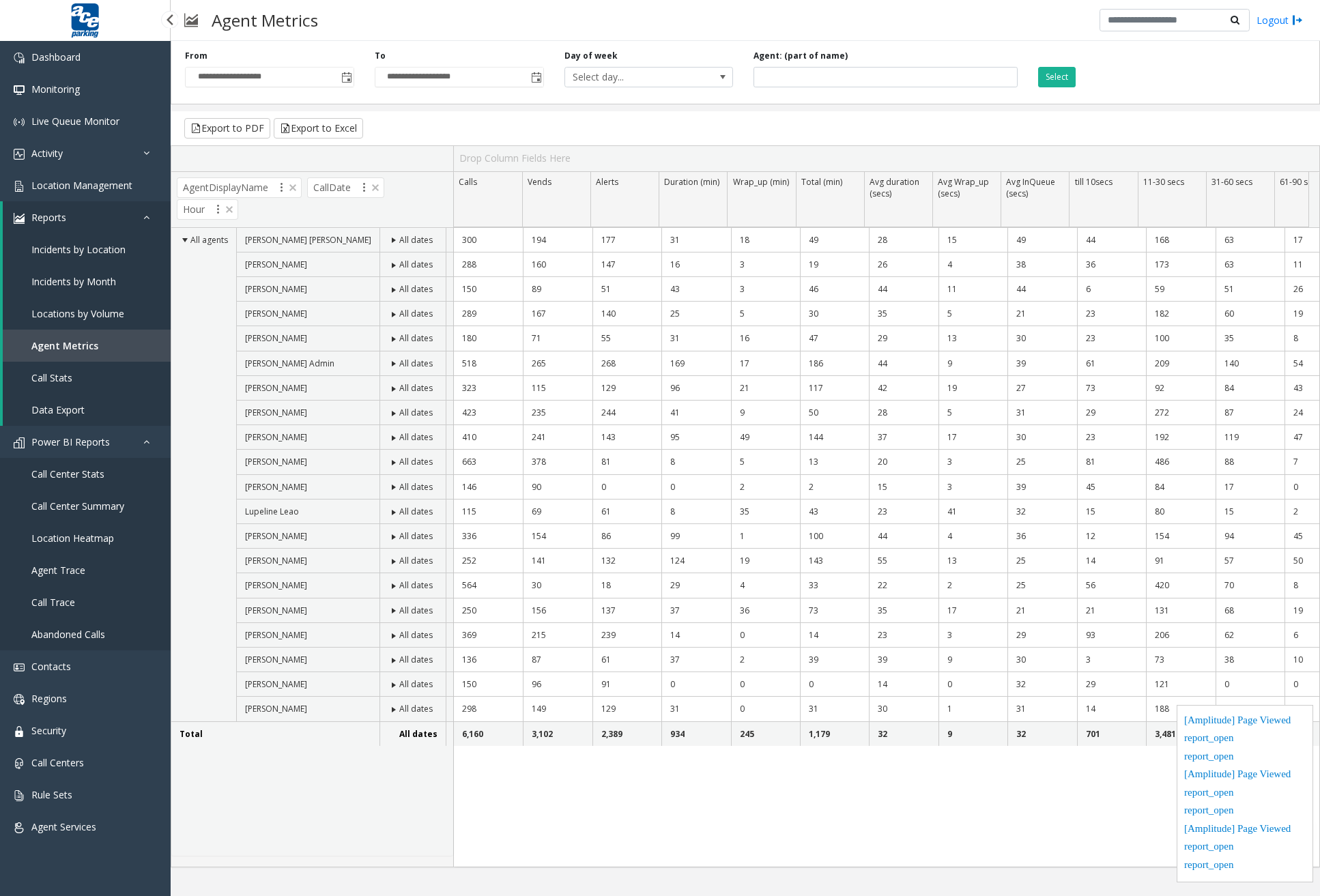
click at [64, 379] on span "Call Stats" at bounding box center [52, 377] width 41 height 13
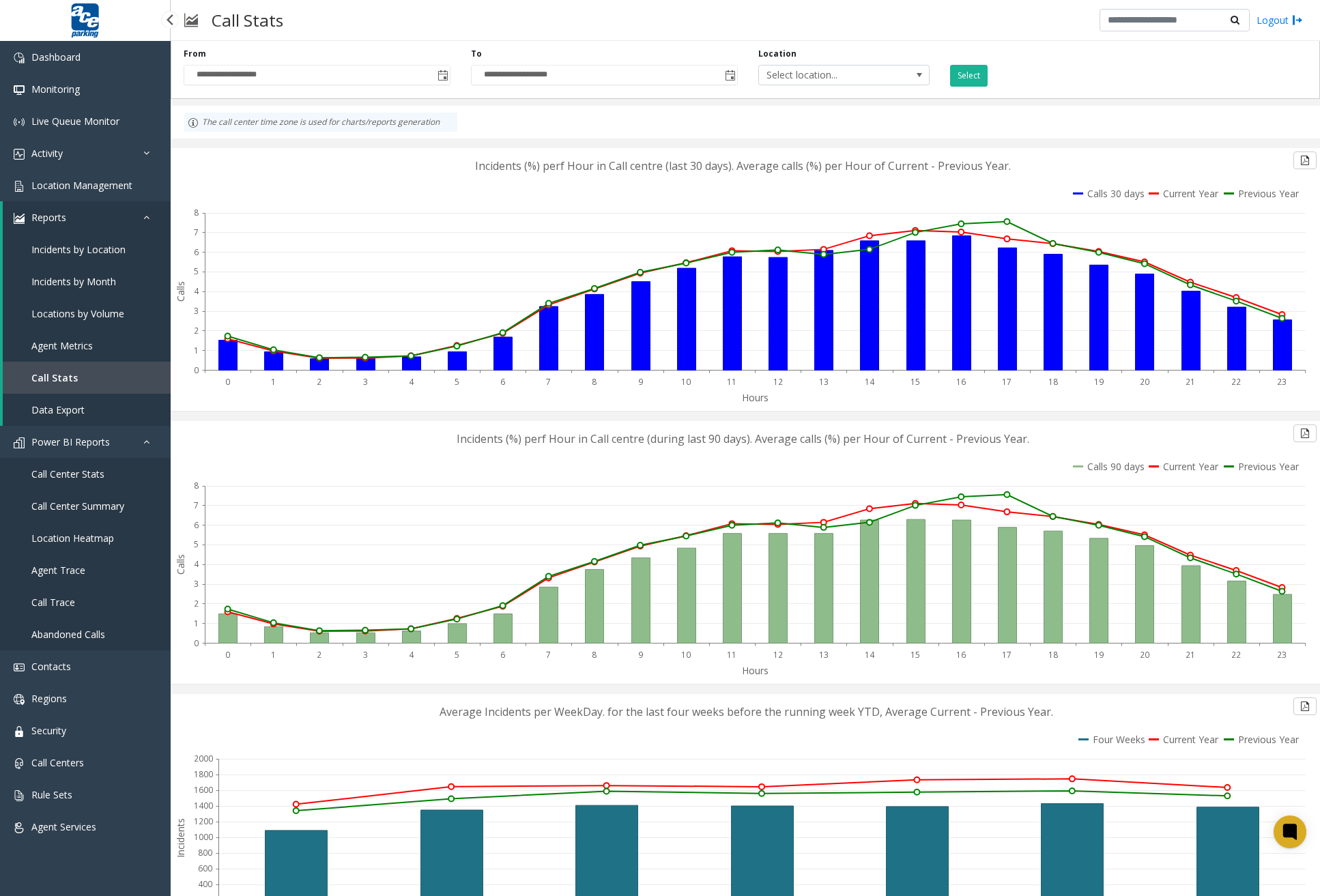
click at [54, 413] on span "Data Export" at bounding box center [58, 410] width 54 height 13
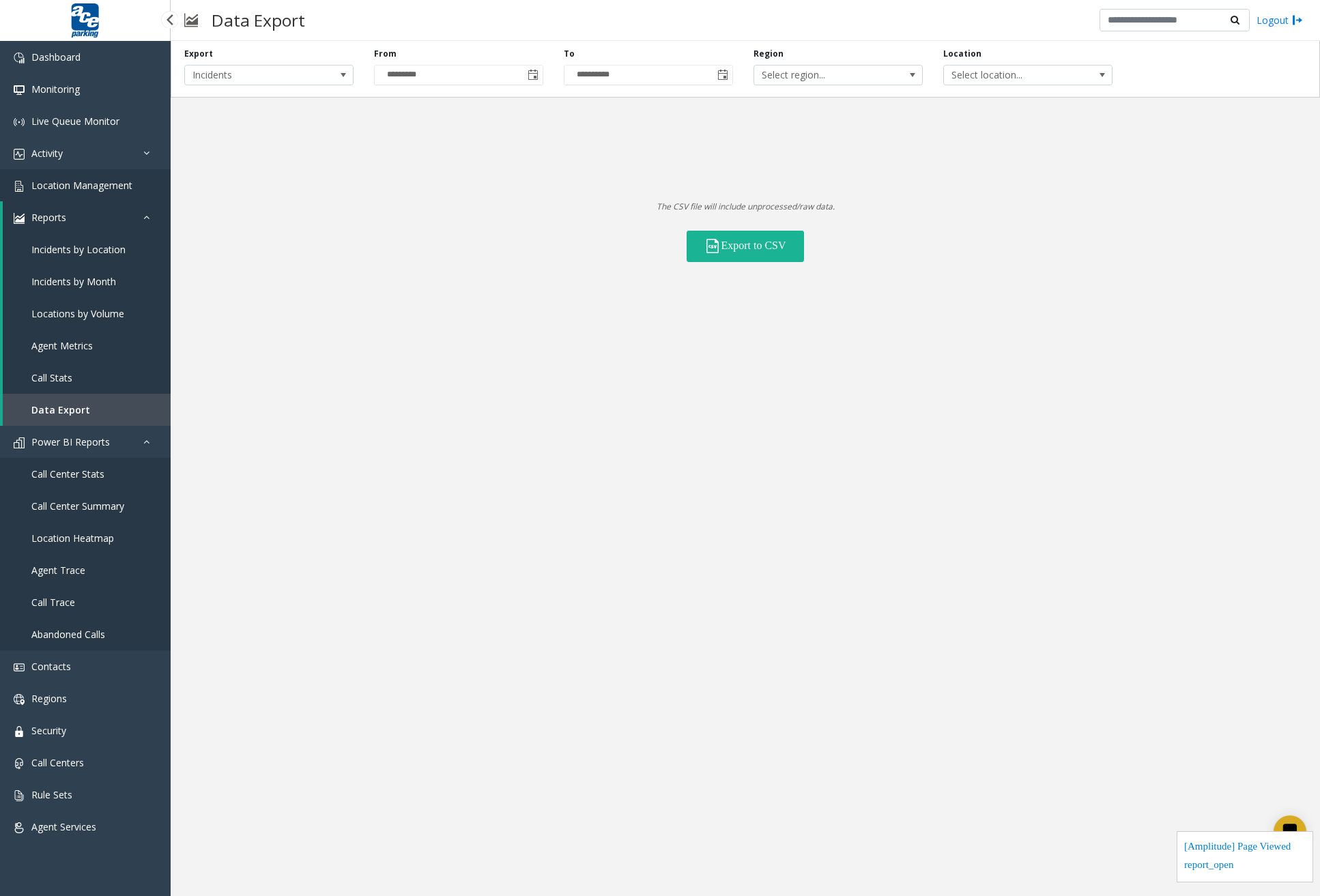
click at [103, 186] on span "Location Management" at bounding box center [82, 185] width 101 height 13
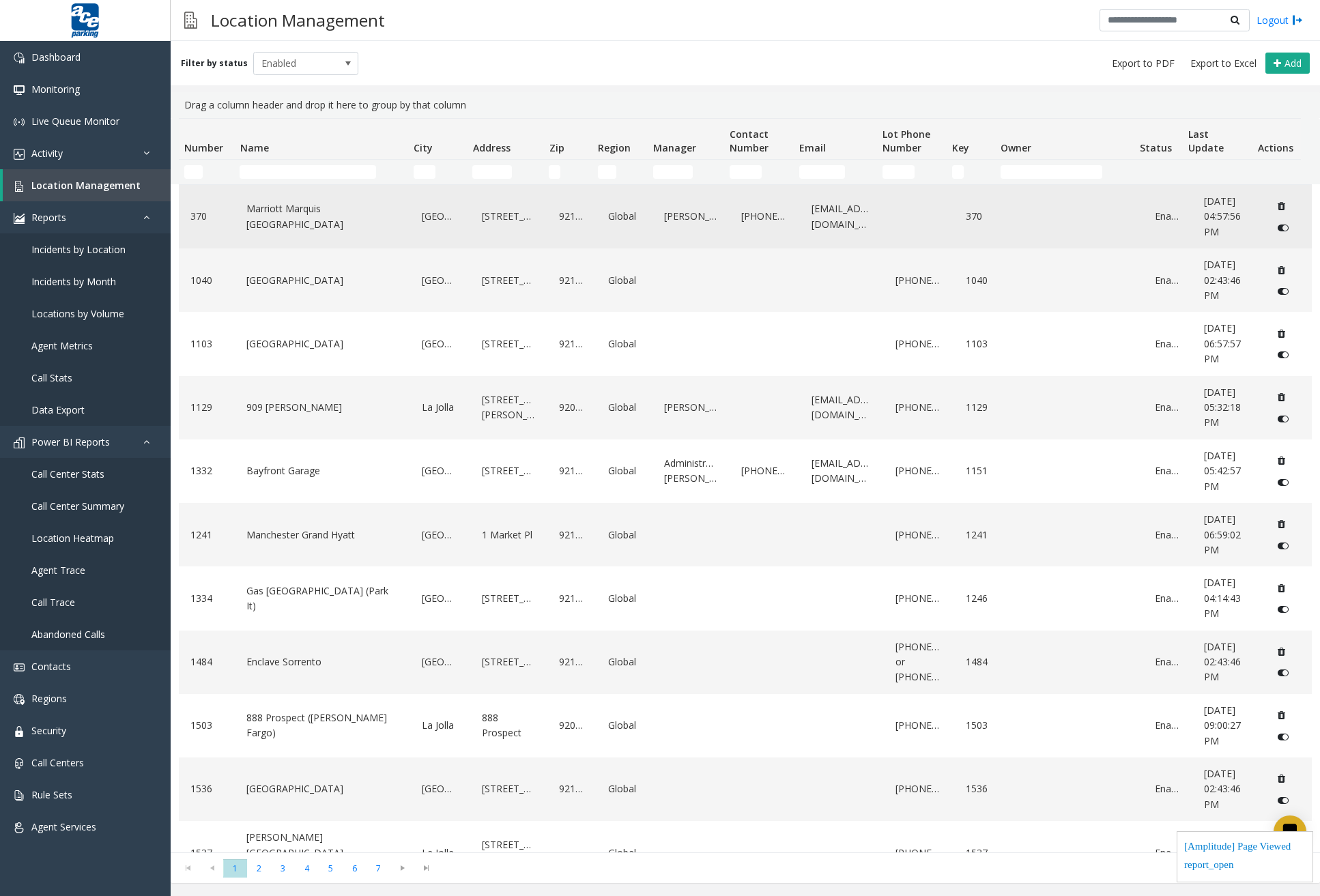
click at [255, 204] on link "Marriott Marquis [GEOGRAPHIC_DATA]" at bounding box center [322, 216] width 159 height 38
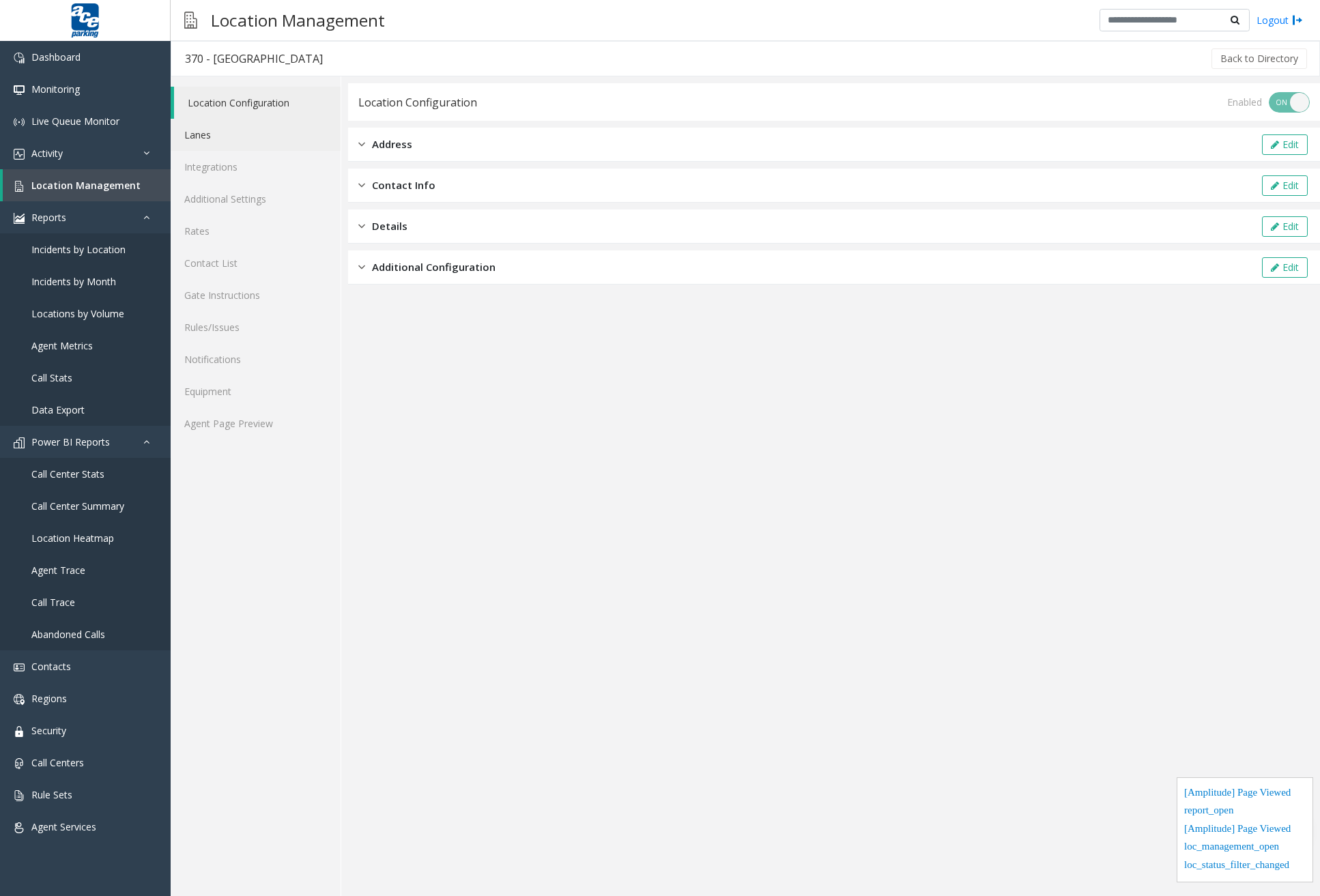
click at [215, 138] on link "Lanes" at bounding box center [255, 134] width 170 height 32
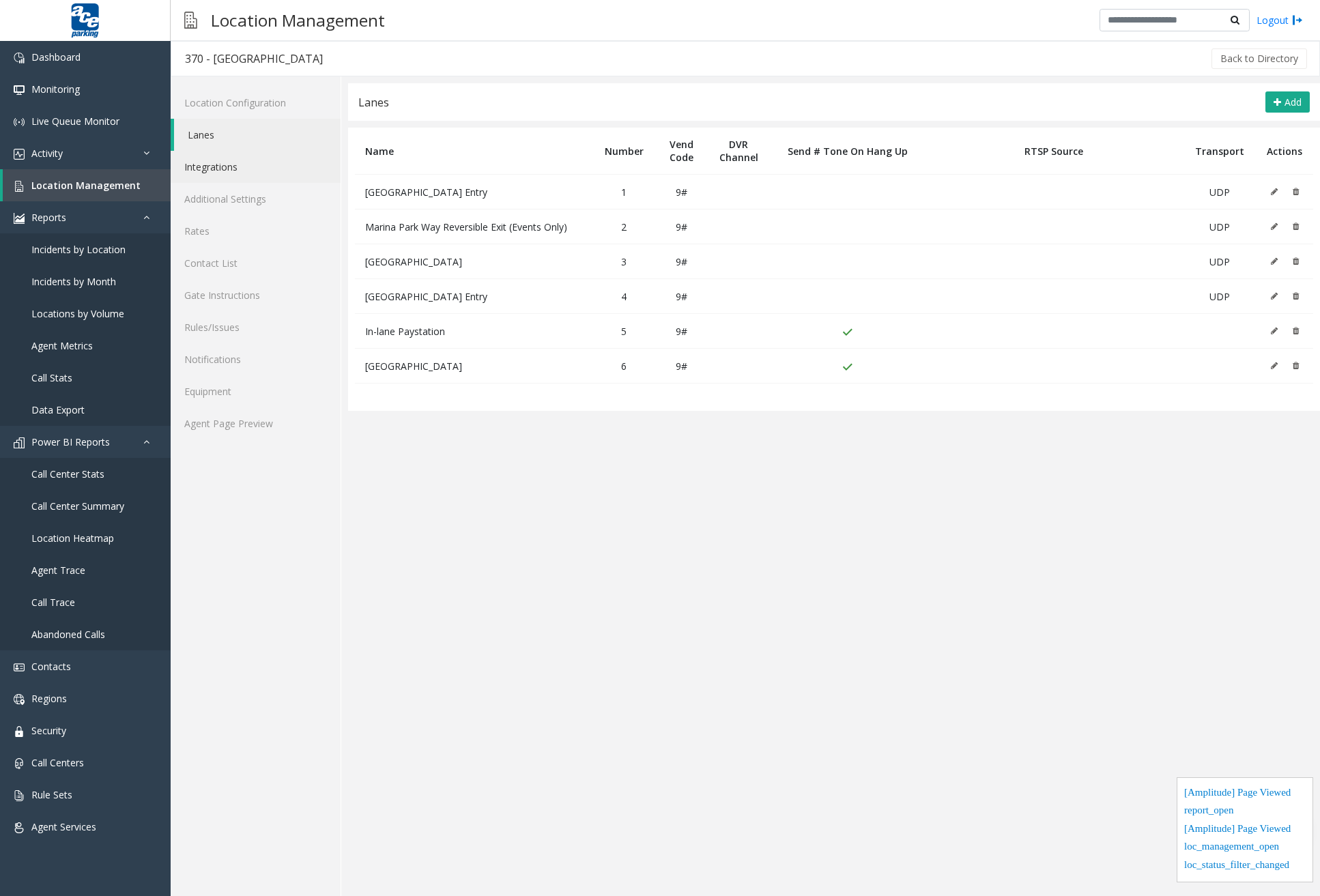
click at [227, 168] on link "Integrations" at bounding box center [255, 167] width 170 height 32
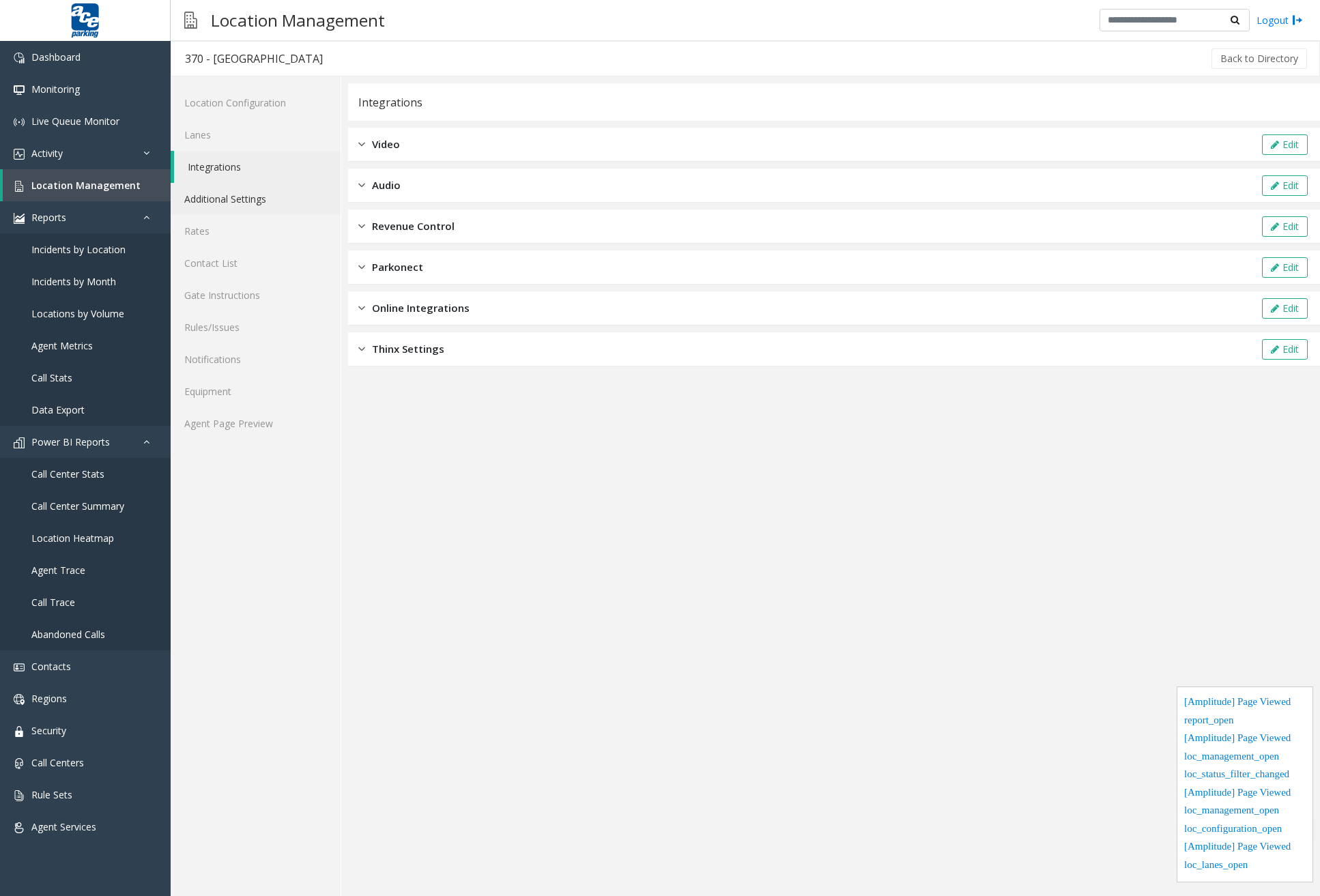
click at [235, 190] on link "Additional Settings" at bounding box center [255, 198] width 170 height 32
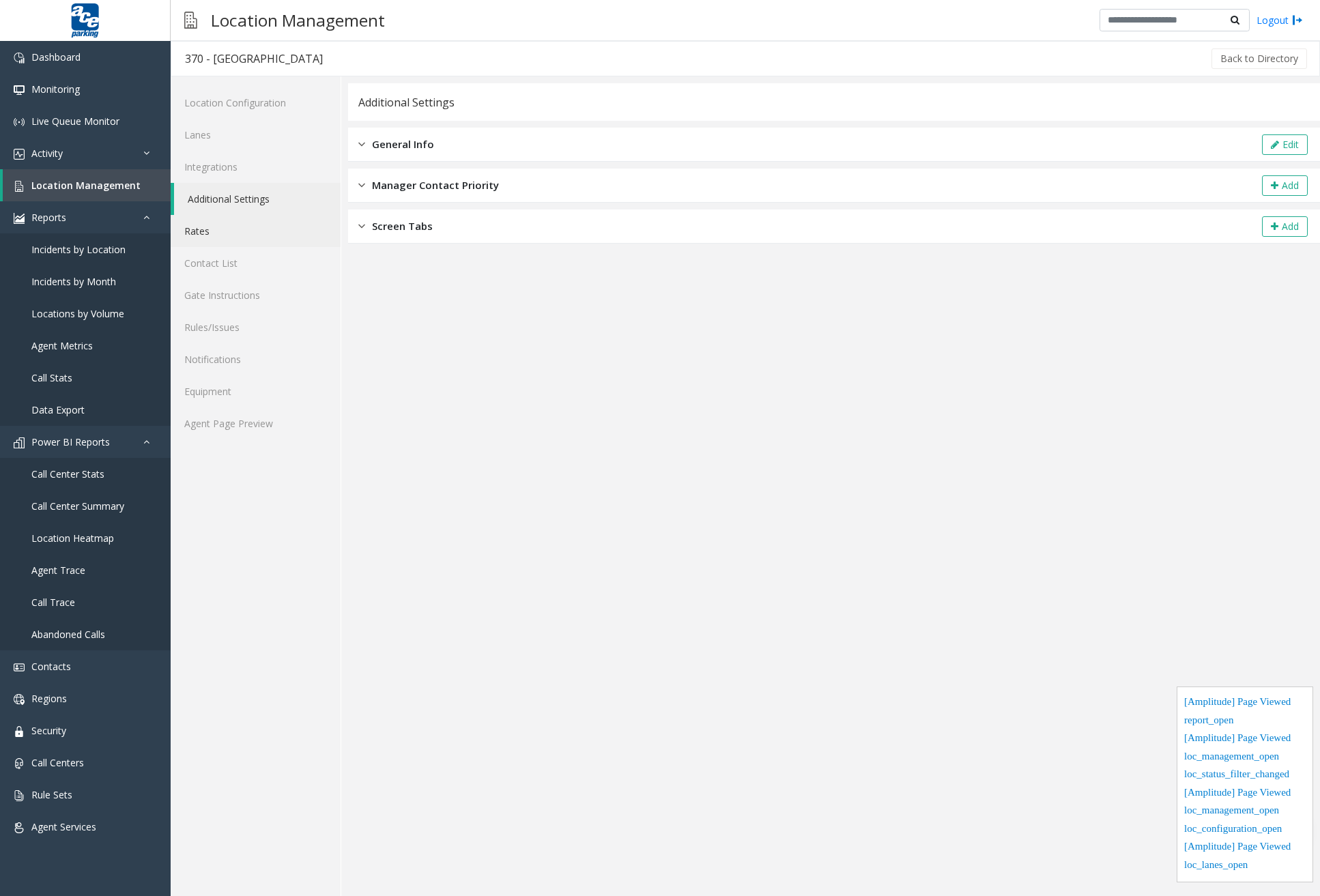
click at [226, 236] on link "Rates" at bounding box center [255, 231] width 170 height 32
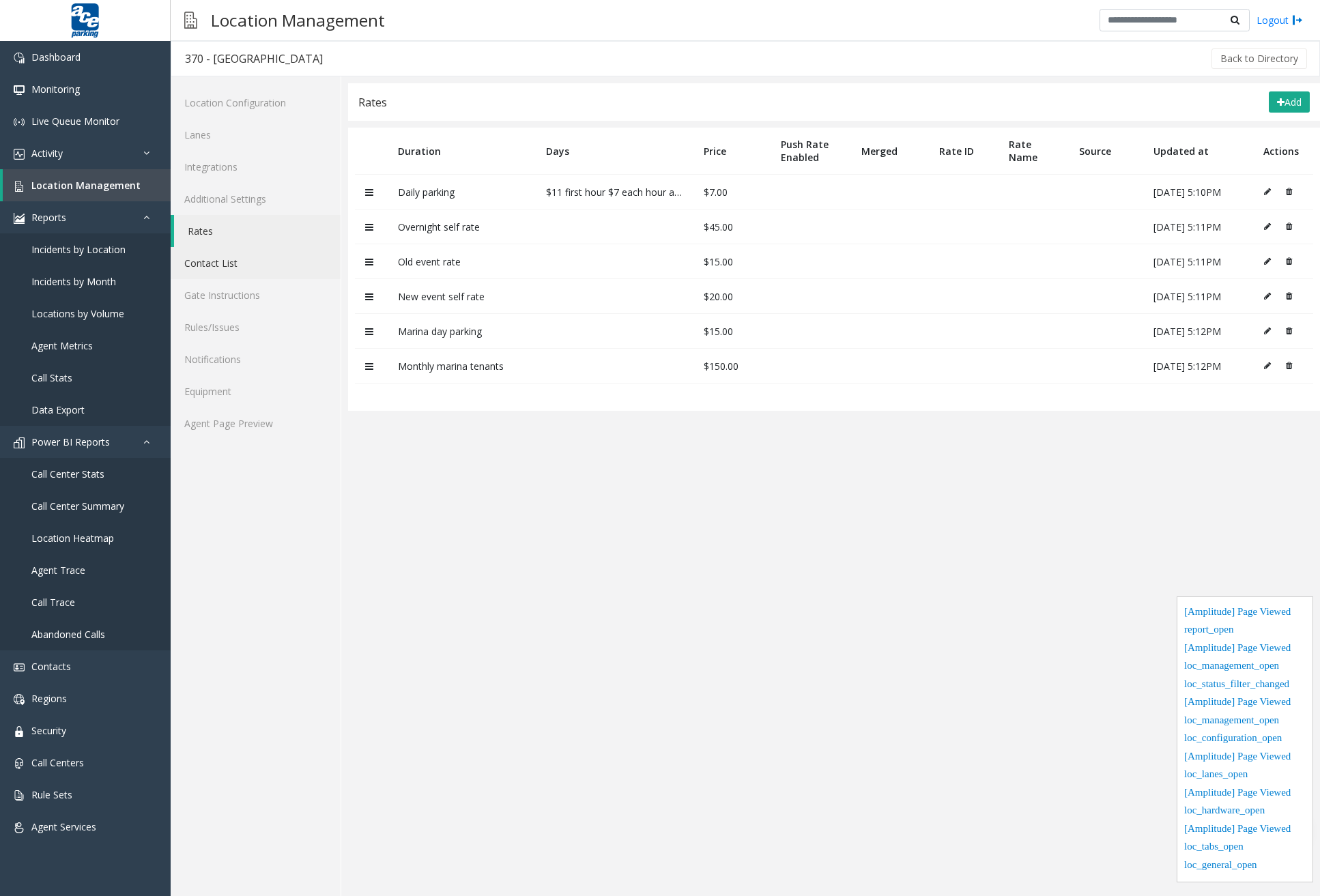
click at [233, 275] on link "Contact List" at bounding box center [255, 263] width 170 height 32
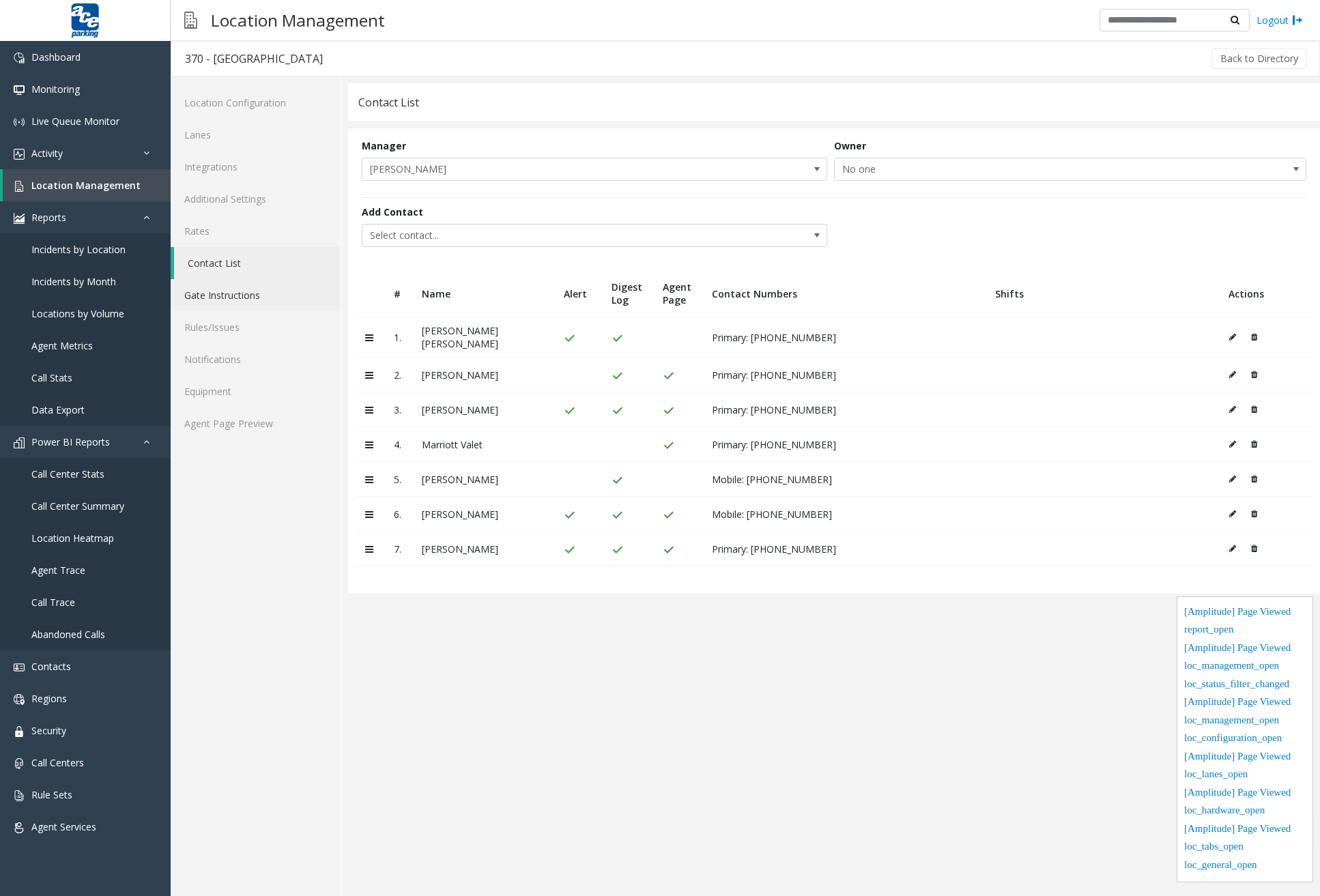
click at [233, 305] on link "Gate Instructions" at bounding box center [255, 295] width 170 height 32
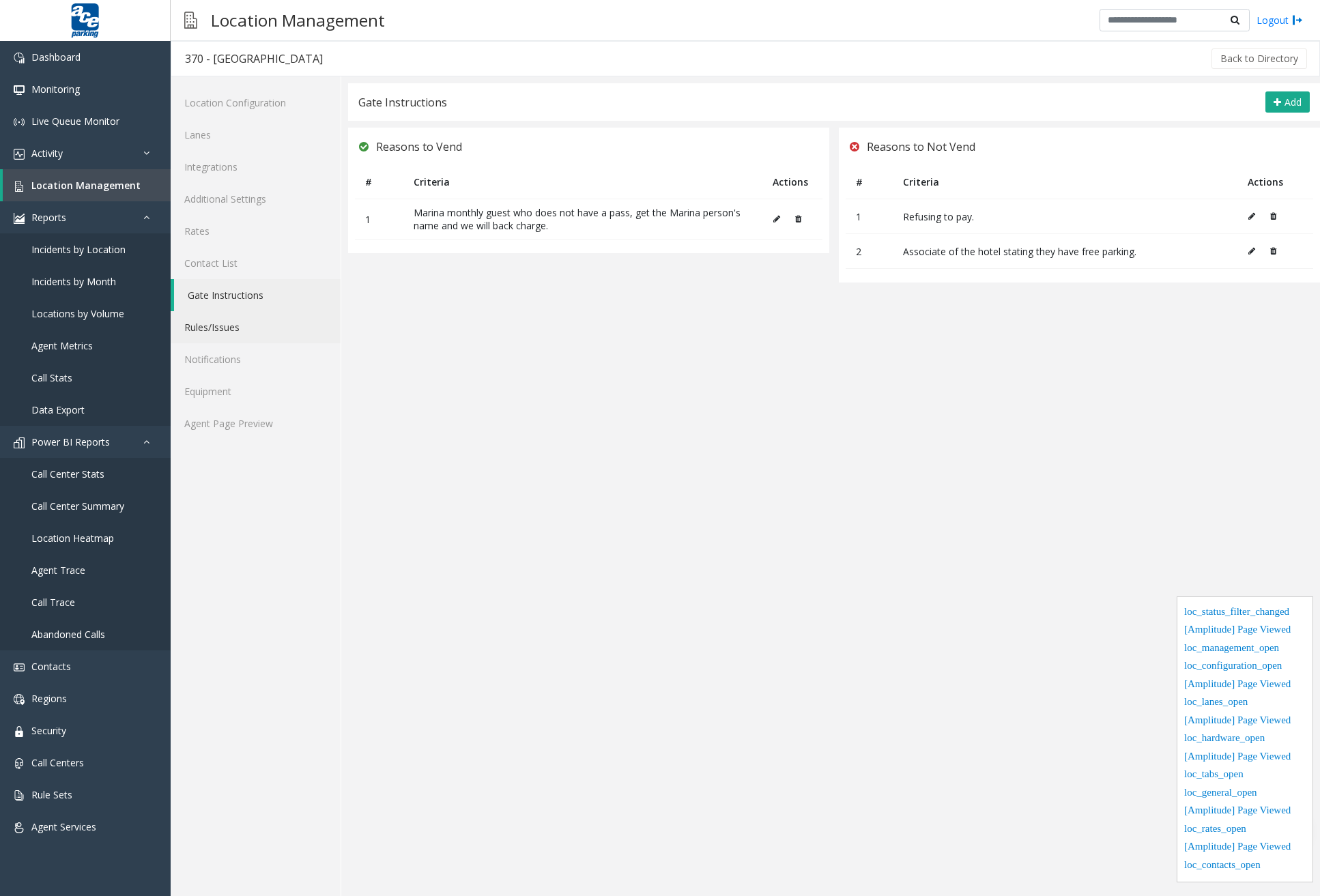
click at [238, 330] on link "Rules/Issues" at bounding box center [255, 327] width 170 height 32
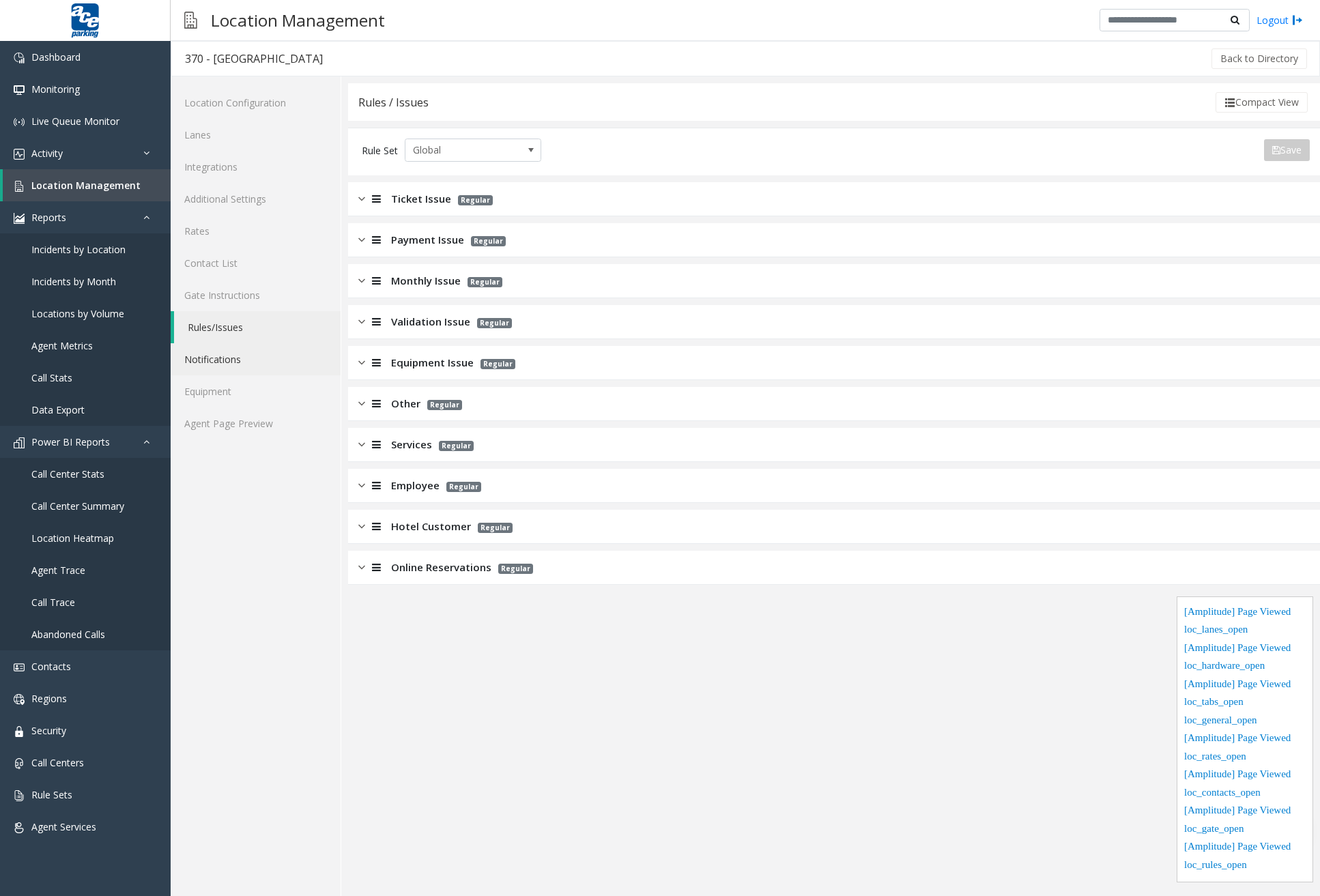
click at [241, 349] on link "Notifications" at bounding box center [255, 359] width 170 height 32
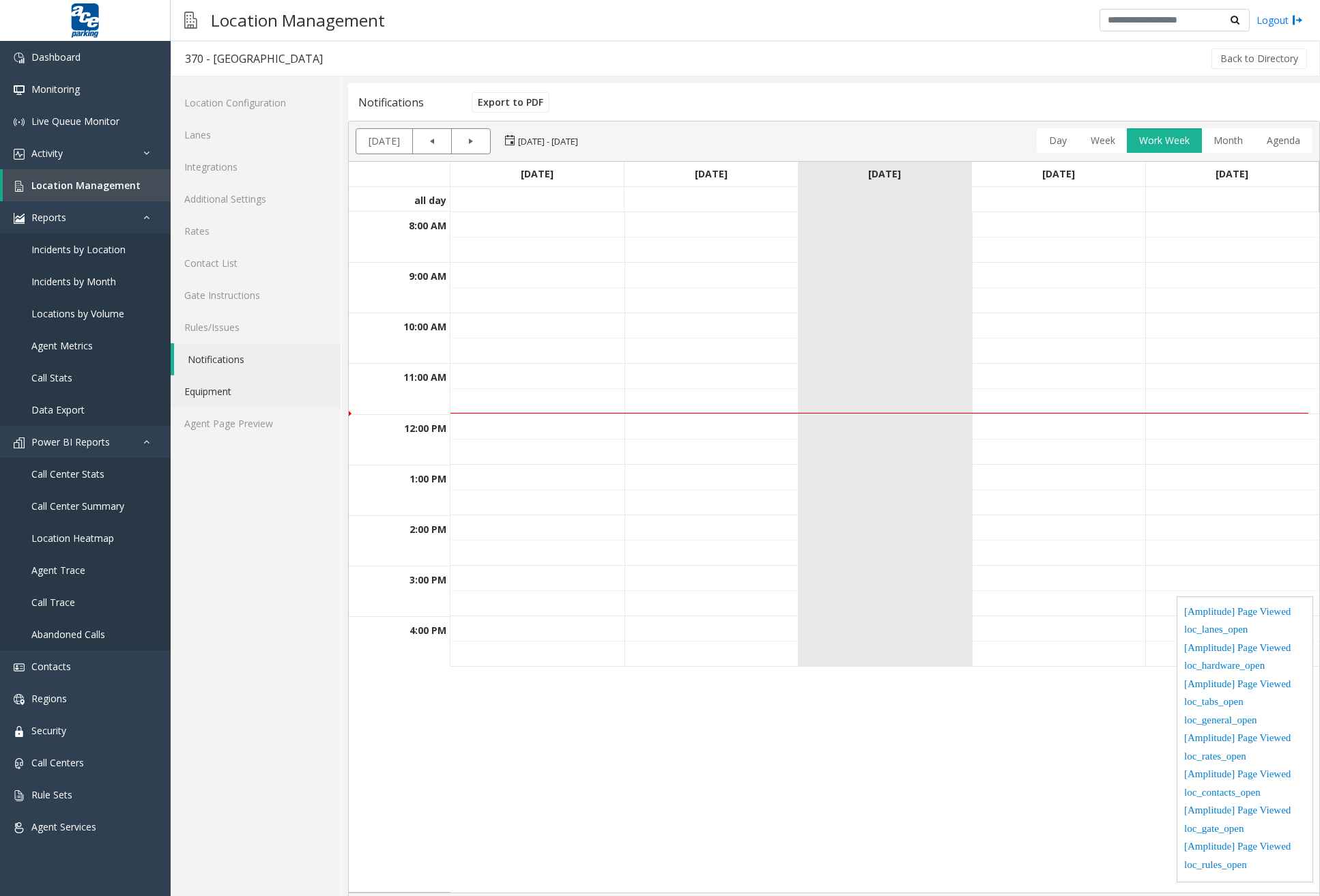
click at [240, 388] on link "Equipment" at bounding box center [255, 391] width 170 height 32
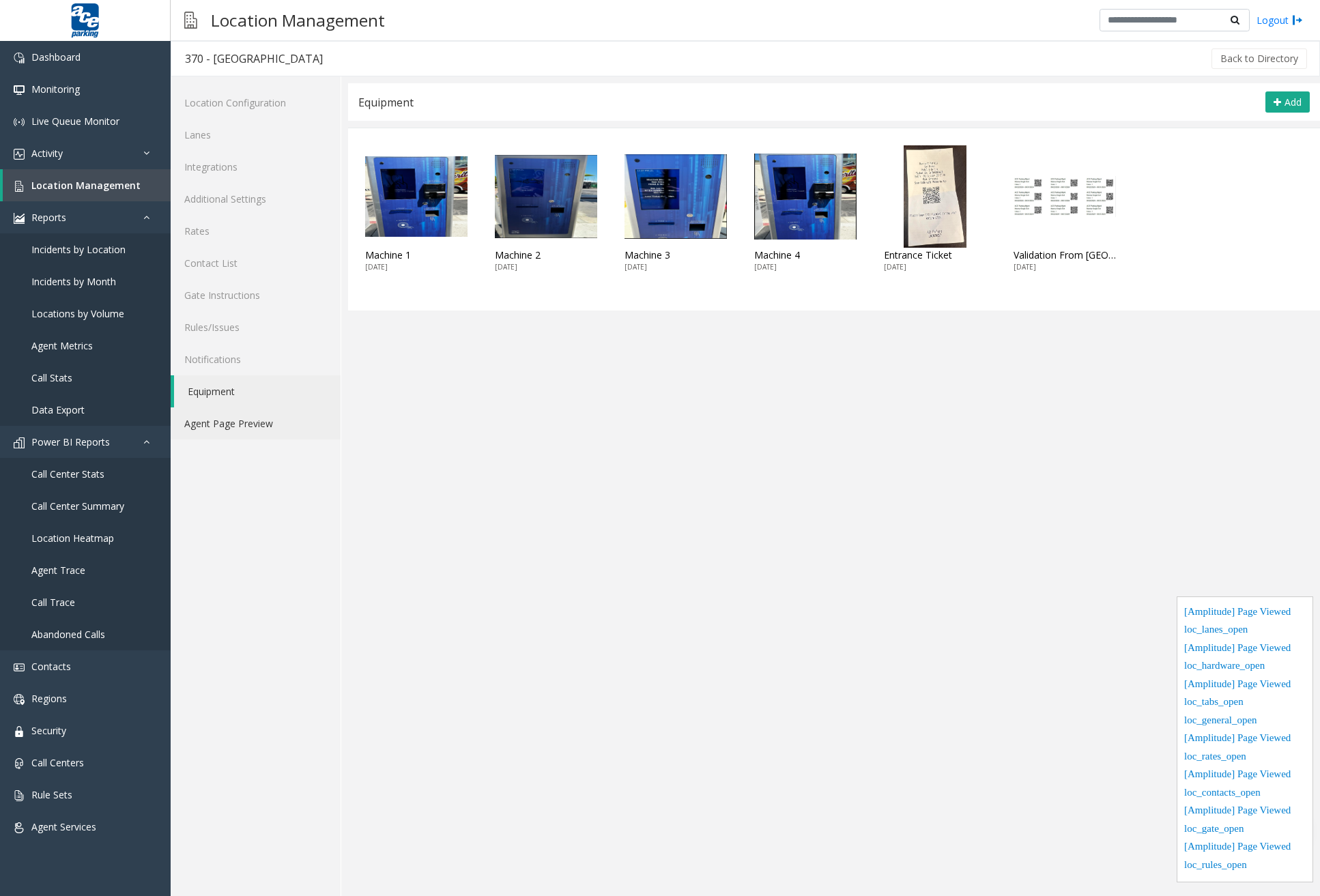
click at [253, 431] on link "Agent Page Preview" at bounding box center [255, 423] width 170 height 32
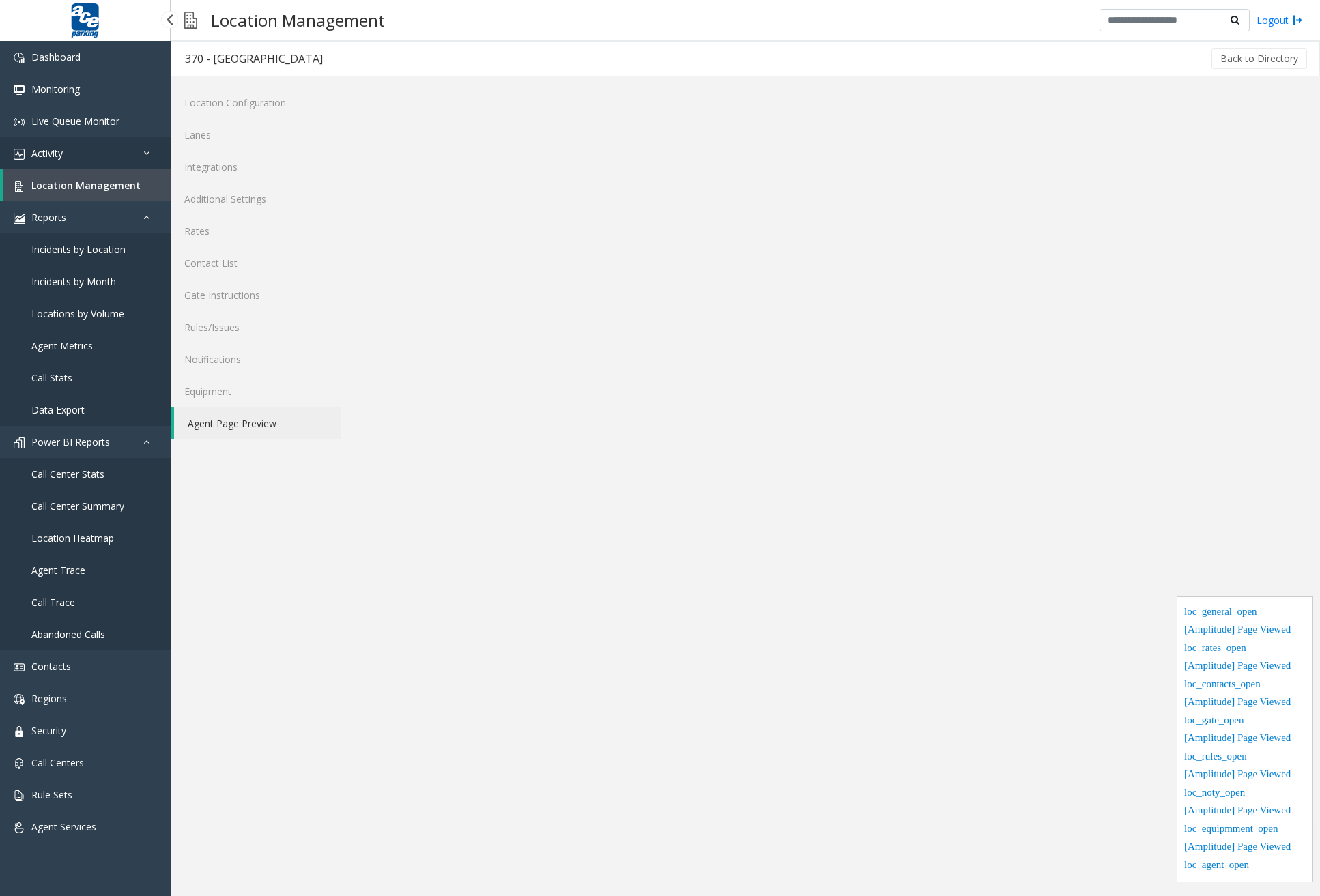
click at [114, 156] on link "Activity" at bounding box center [85, 153] width 170 height 32
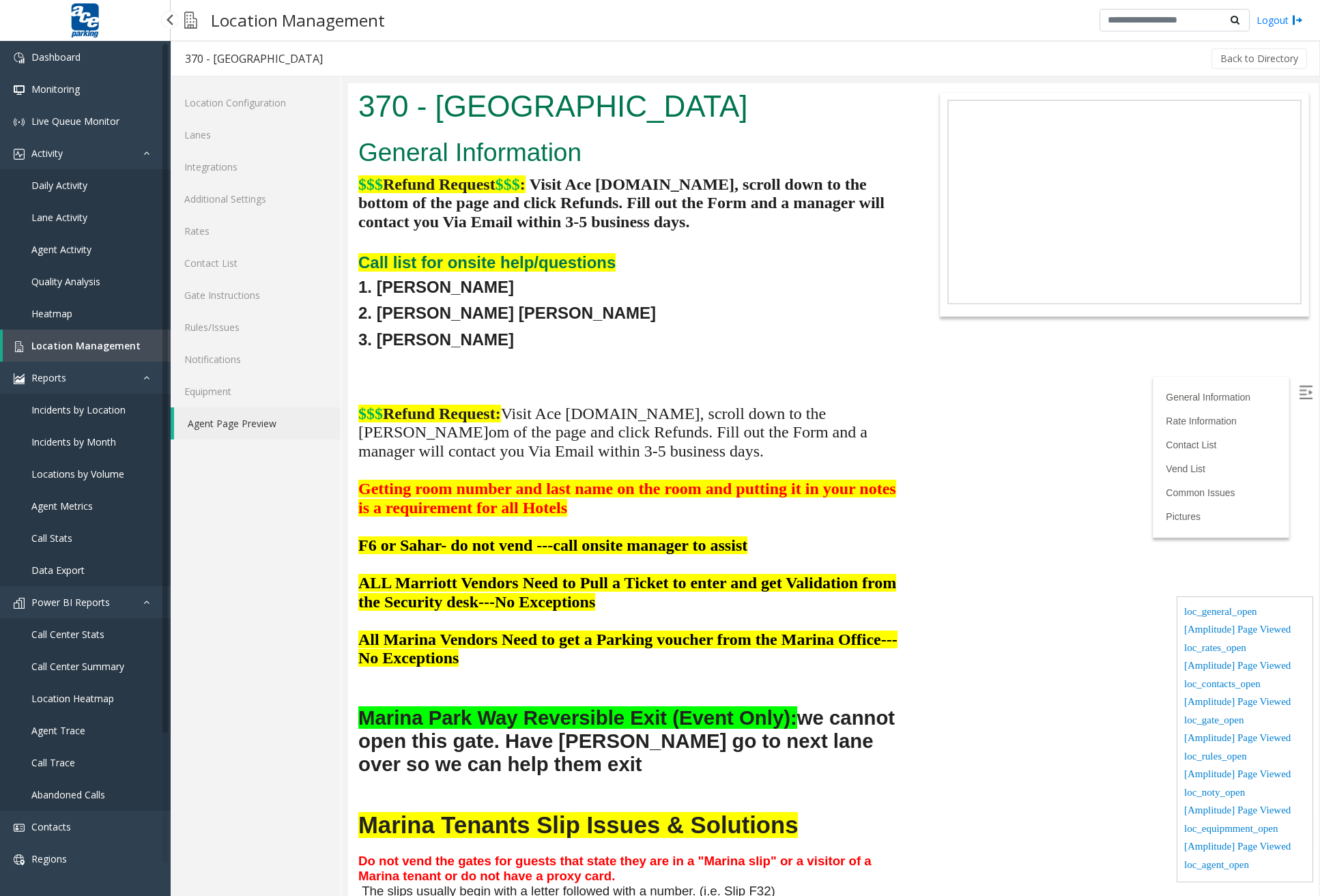
click at [104, 189] on link "Daily Activity" at bounding box center [85, 185] width 170 height 32
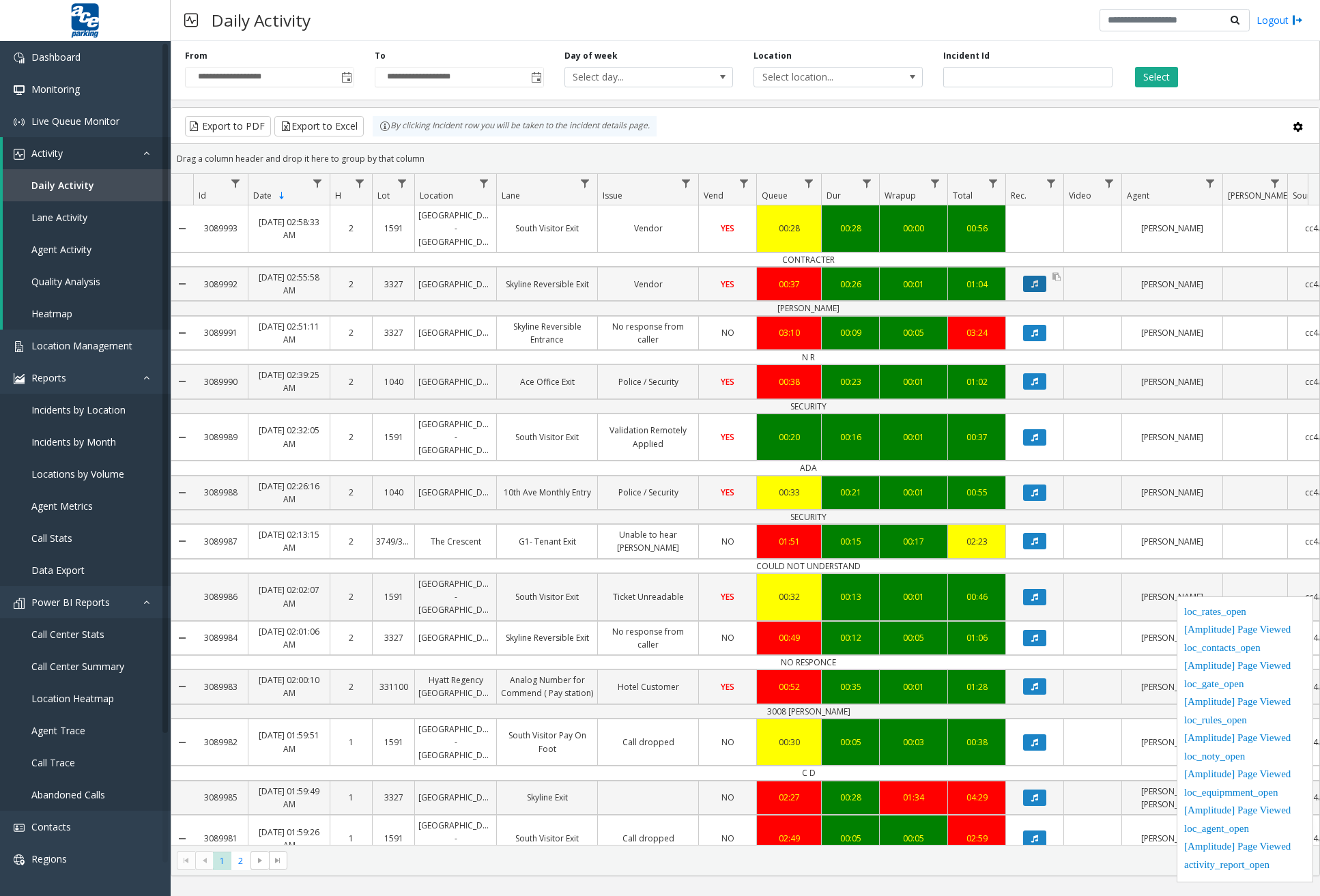
click at [1037, 284] on icon "Data table" at bounding box center [1034, 284] width 7 height 8
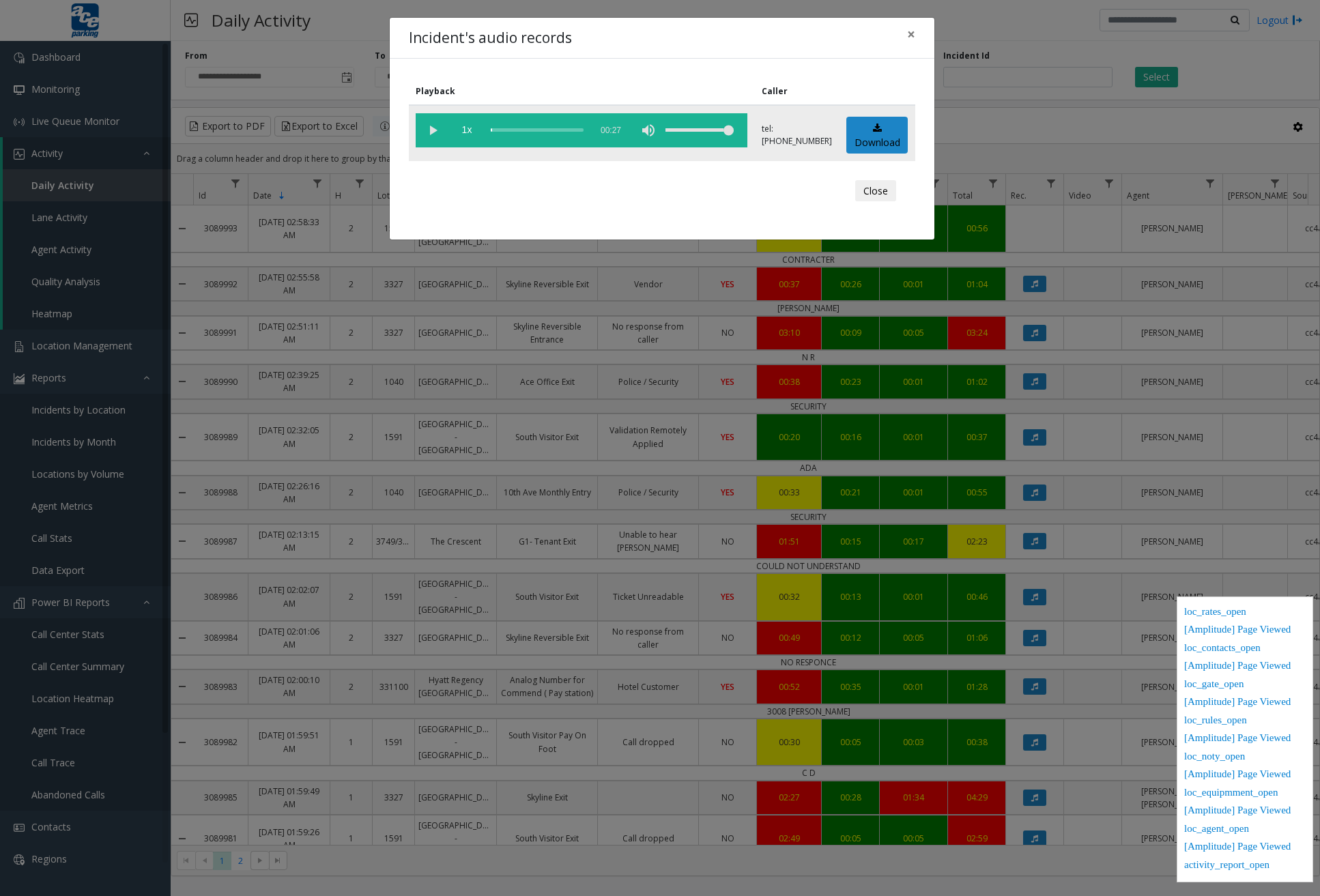
click at [434, 129] on vg-play-pause at bounding box center [432, 130] width 34 height 34
click at [513, 125] on div "scrub bar" at bounding box center [537, 130] width 93 height 34
click at [527, 127] on div "scrub bar" at bounding box center [537, 130] width 93 height 34
click at [434, 131] on vg-play-pause at bounding box center [432, 130] width 34 height 34
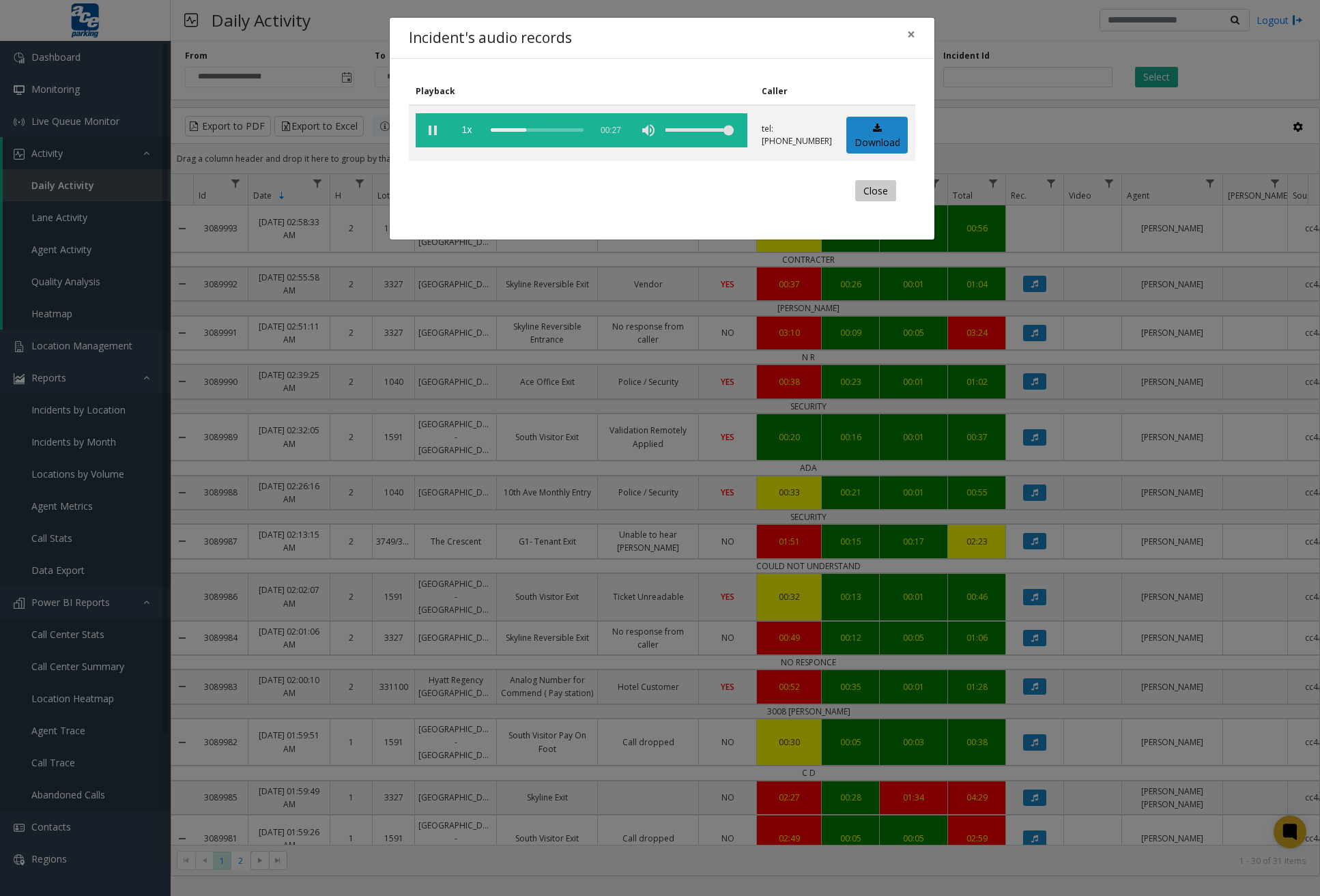
click at [889, 193] on button "Close" at bounding box center [876, 191] width 41 height 22
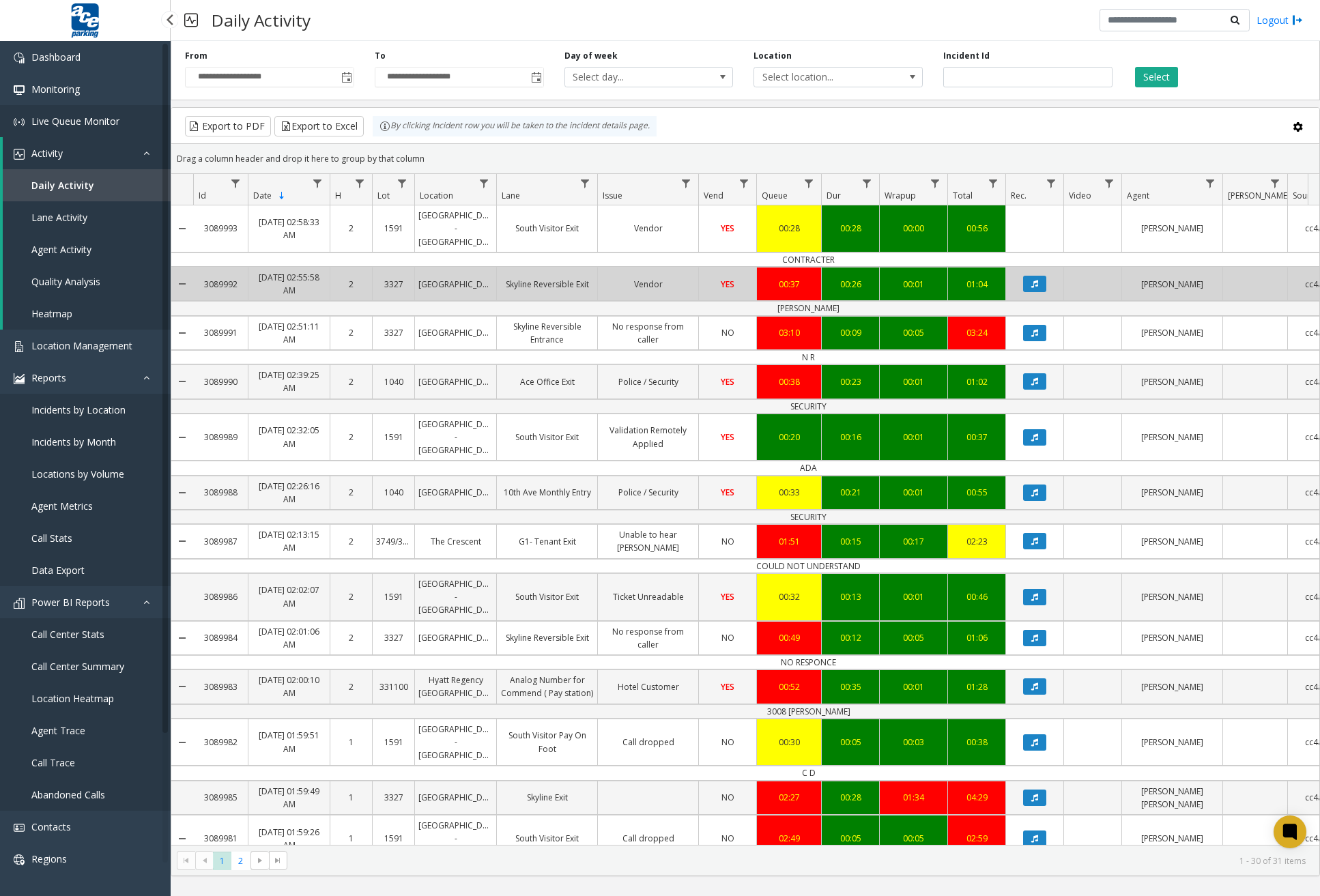
click at [72, 124] on span "Live Queue Monitor" at bounding box center [75, 121] width 88 height 13
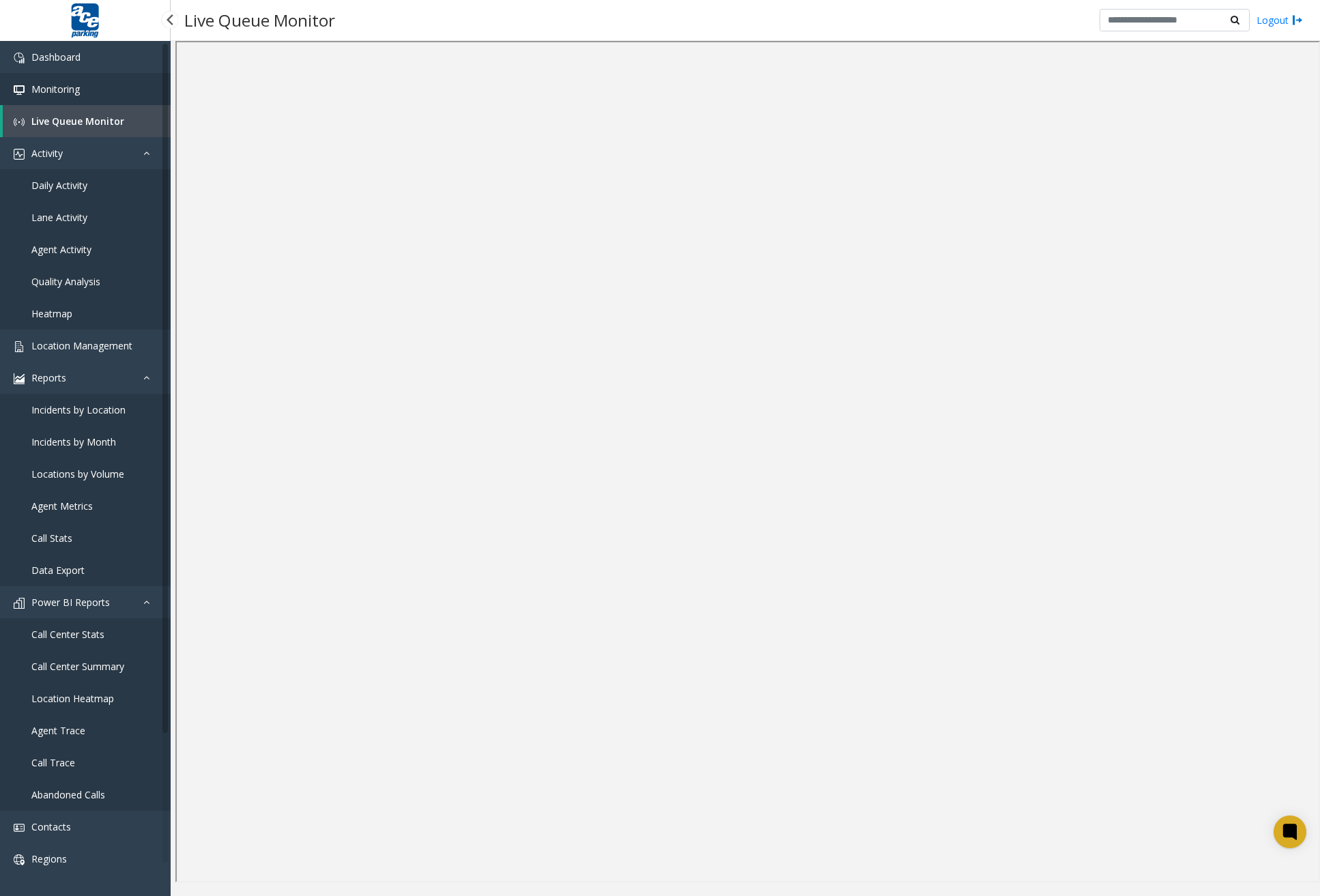
click at [69, 90] on span "Monitoring" at bounding box center [56, 88] width 48 height 13
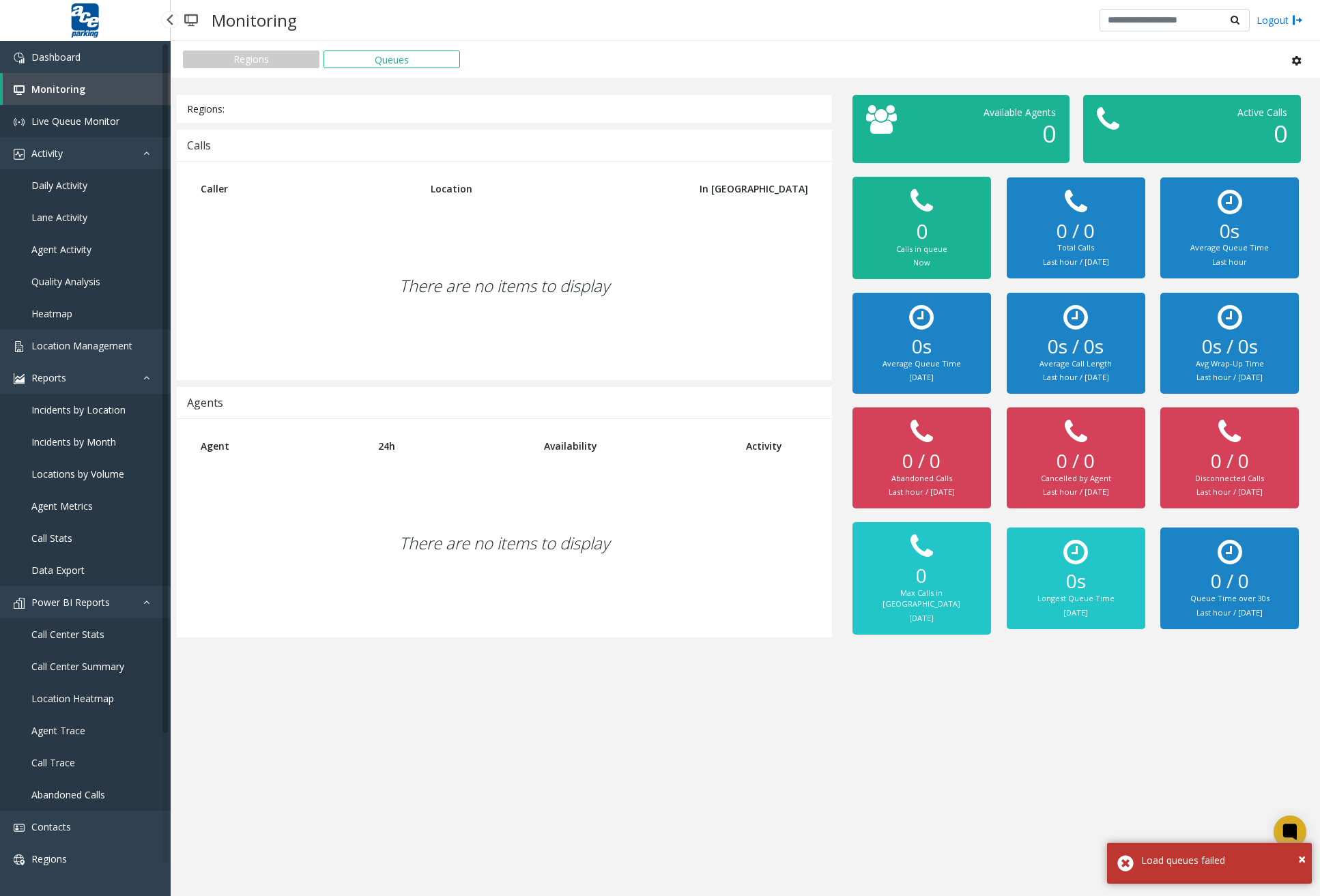
click at [72, 115] on span "Live Queue Monitor" at bounding box center [75, 121] width 88 height 13
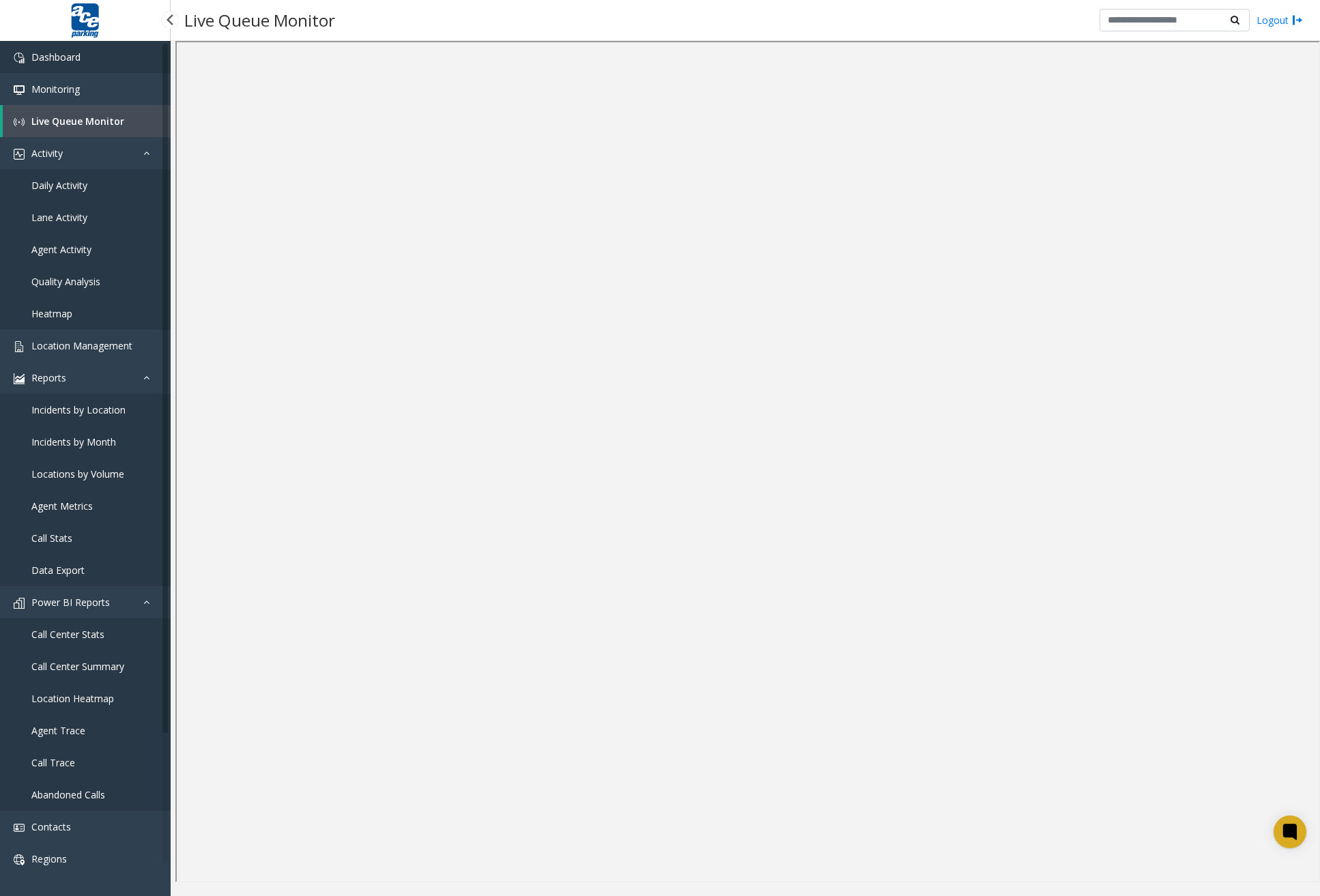
click at [88, 47] on link "Dashboard" at bounding box center [85, 57] width 170 height 32
